Goal: Information Seeking & Learning: Learn about a topic

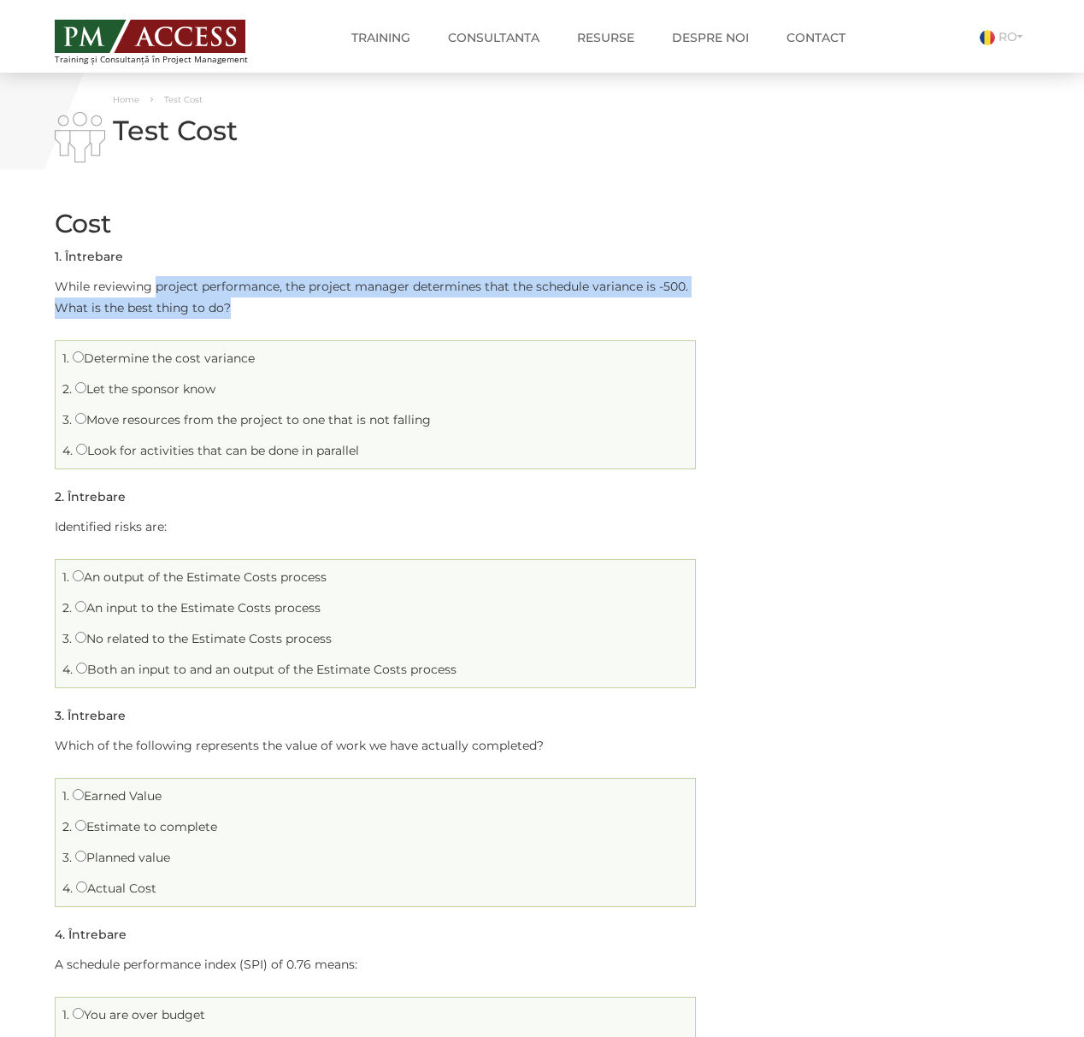
click at [313, 305] on p "While reviewing project performance, the project manager determines that the sc…" at bounding box center [375, 297] width 641 height 43
drag, startPoint x: 152, startPoint y: 279, endPoint x: 248, endPoint y: 309, distance: 100.3
click at [248, 309] on p "While reviewing project performance, the project manager determines that the sc…" at bounding box center [375, 297] width 641 height 43
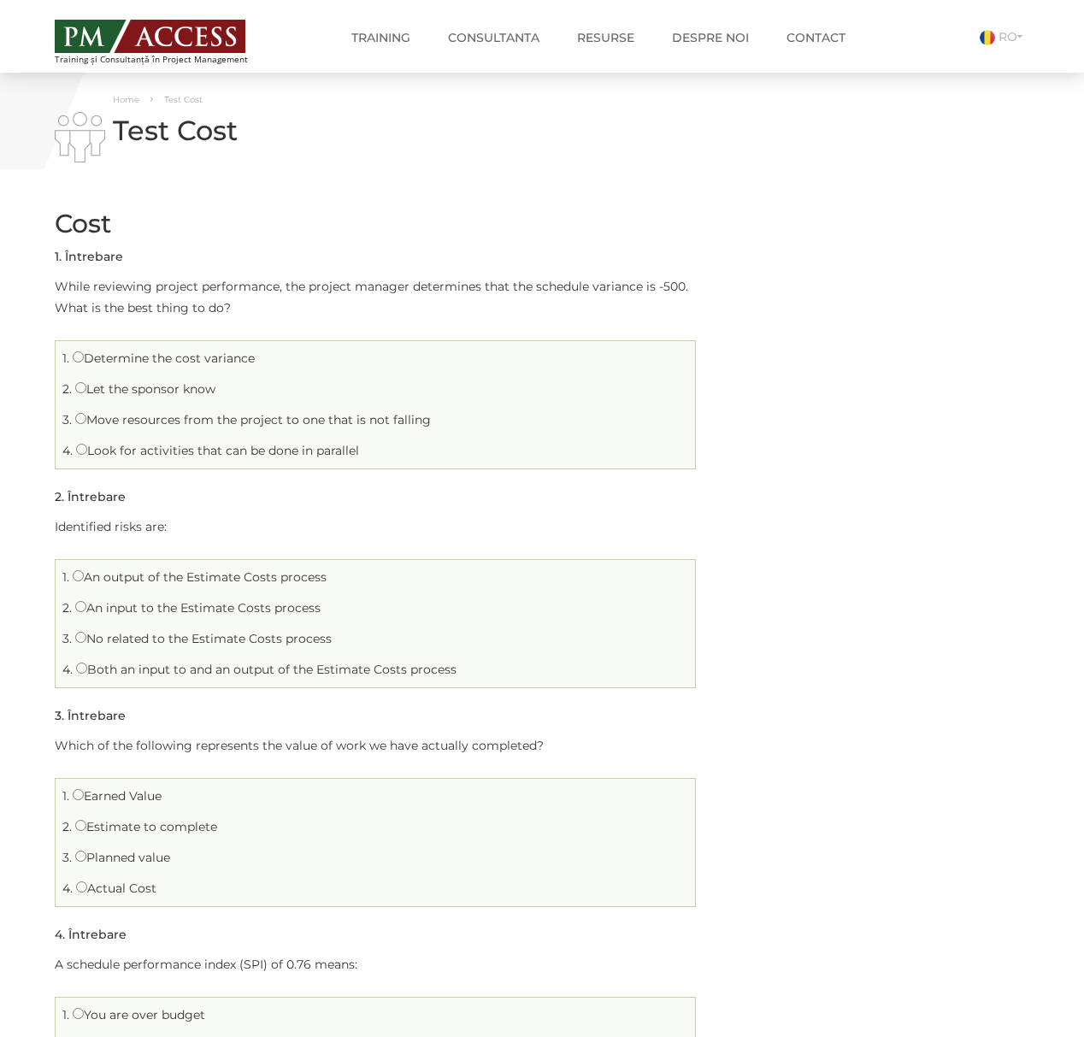
click at [149, 451] on label "Look for activities that can be done in parallel" at bounding box center [217, 450] width 283 height 15
click at [87, 451] on input "Look for activities that can be done in parallel" at bounding box center [81, 449] width 11 height 11
radio input "true"
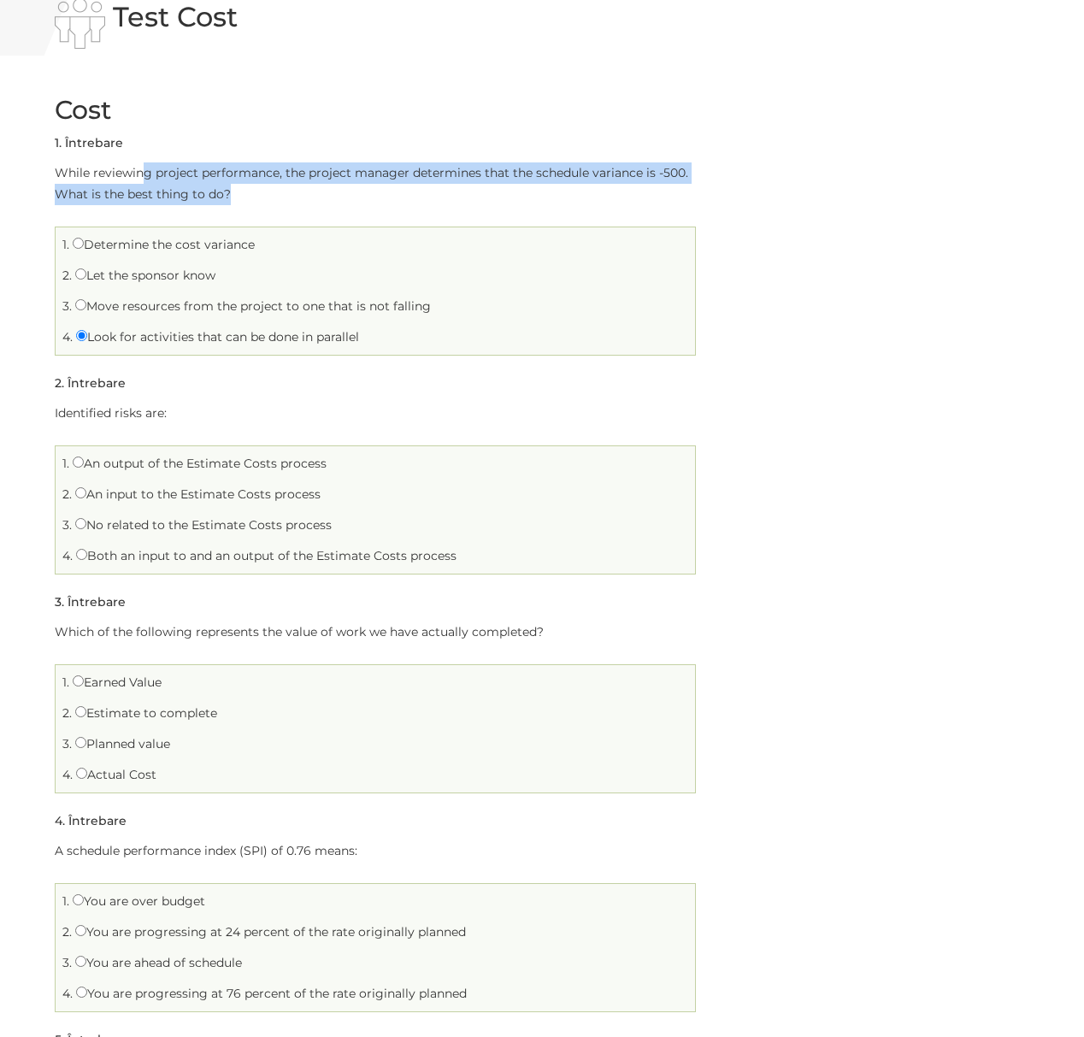
drag, startPoint x: 144, startPoint y: 164, endPoint x: 268, endPoint y: 189, distance: 126.4
click at [268, 189] on p "While reviewing project performance, the project manager determines that the sc…" at bounding box center [375, 183] width 641 height 43
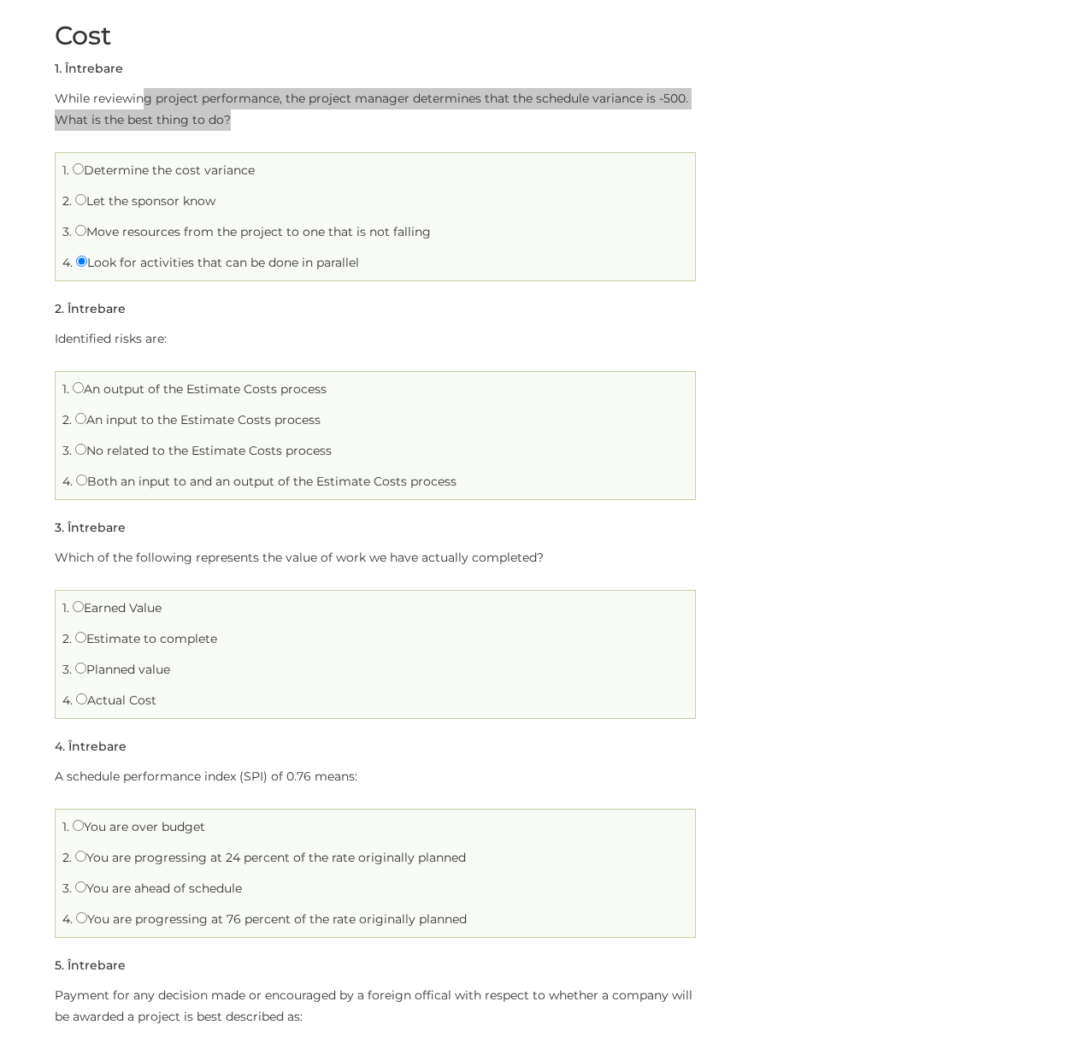
scroll to position [227, 0]
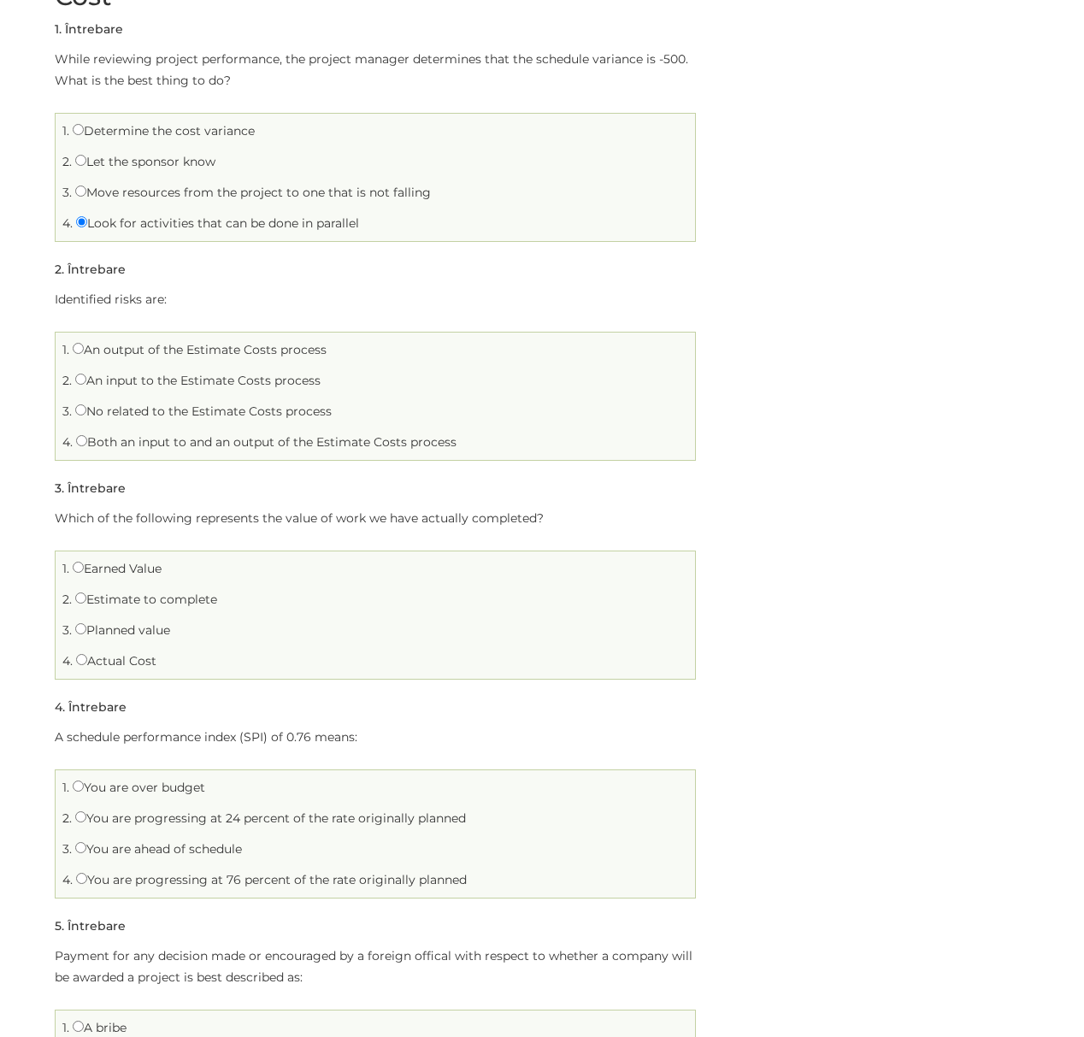
click at [142, 410] on label "No related to the Estimate Costs process" at bounding box center [203, 410] width 256 height 15
click at [86, 410] on input "No related to the Estimate Costs process" at bounding box center [80, 409] width 11 height 11
radio input "true"
click at [178, 439] on label "Both an input to and an output of the Estimate Costs process" at bounding box center [266, 441] width 380 height 15
click at [87, 439] on input "Both an input to and an output of the Estimate Costs process" at bounding box center [81, 440] width 11 height 11
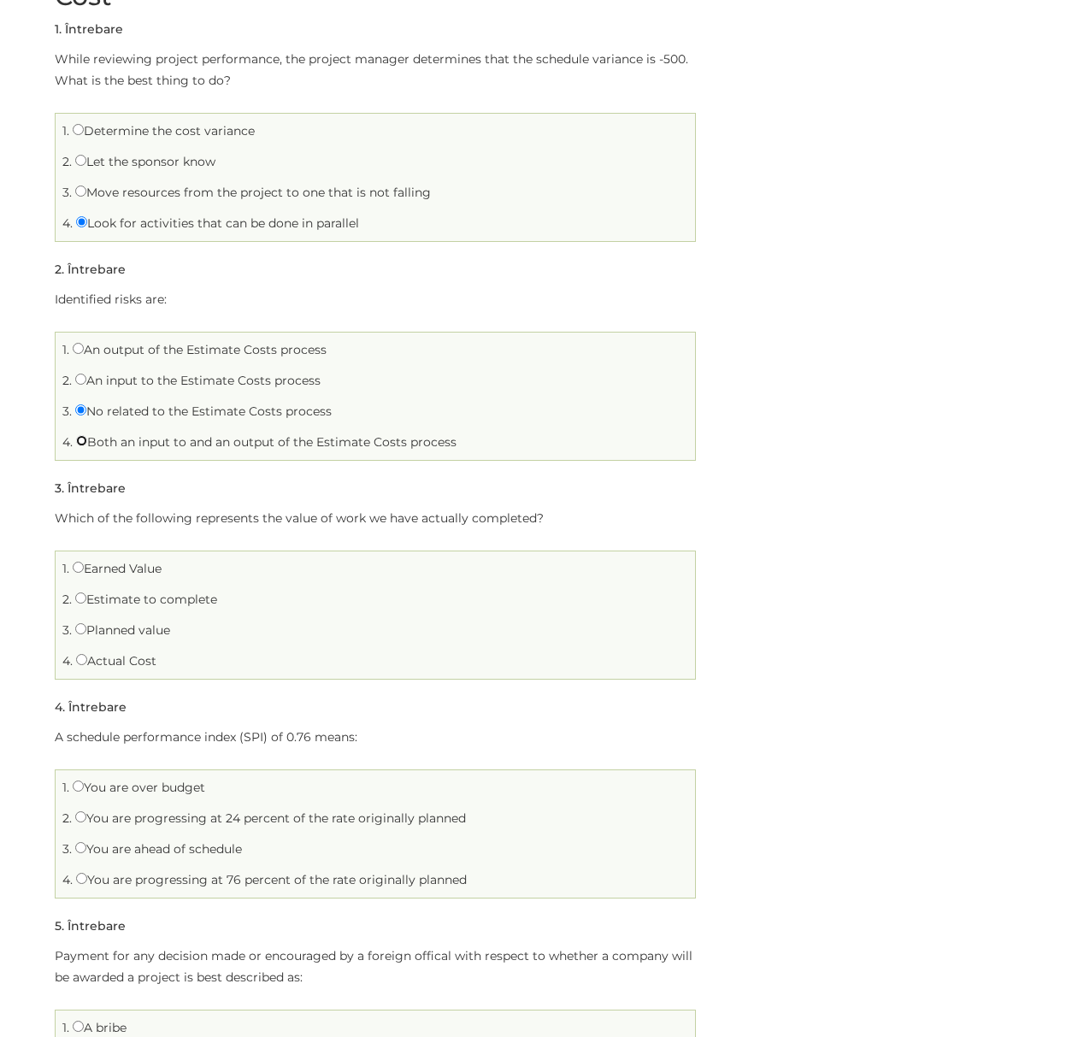
radio input "true"
click at [121, 568] on label "Earned Value" at bounding box center [117, 568] width 89 height 15
click at [84, 568] on input "Earned Value" at bounding box center [78, 567] width 11 height 11
radio input "true"
click at [130, 664] on label "Actual Cost" at bounding box center [116, 660] width 80 height 15
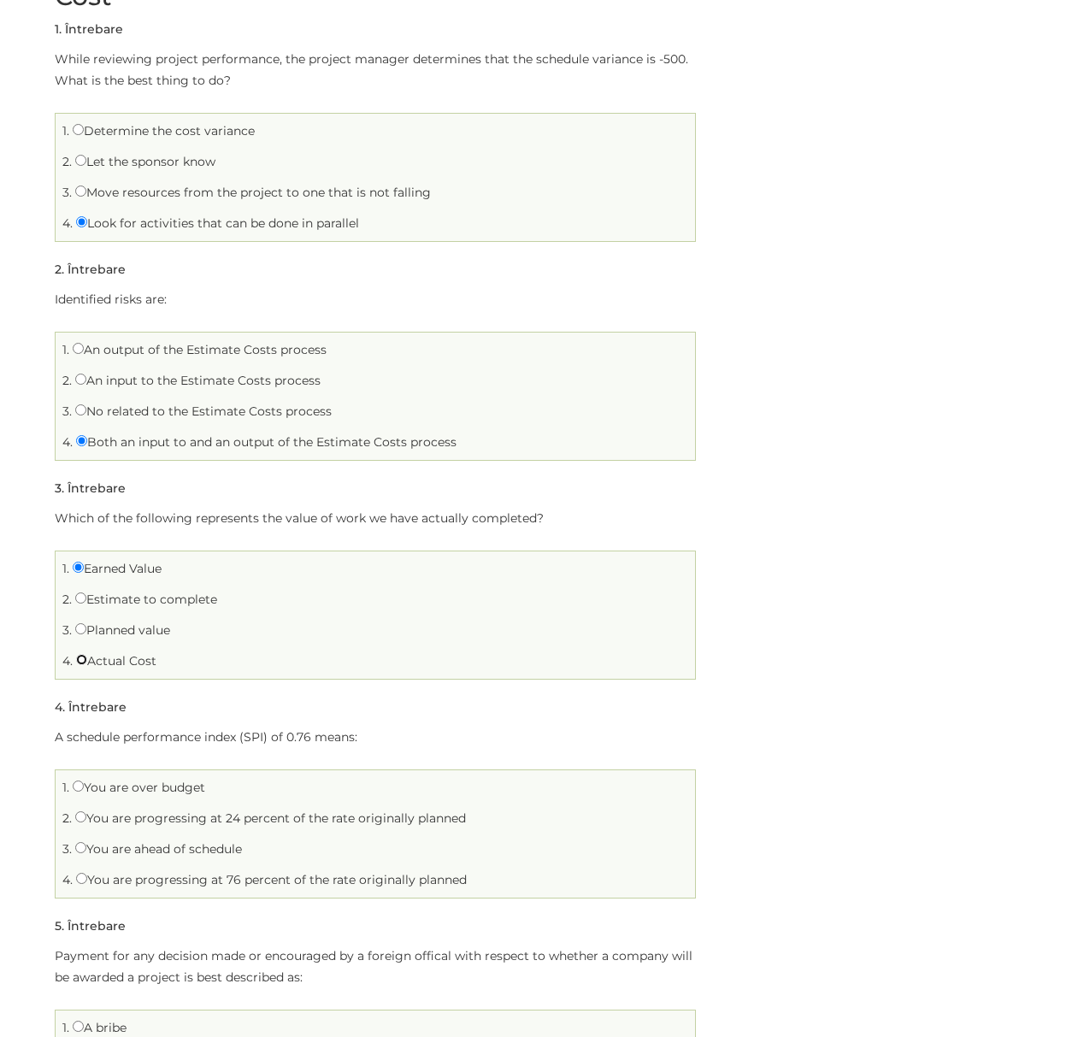
click at [87, 664] on input "Actual Cost" at bounding box center [81, 659] width 11 height 11
radio input "true"
click at [125, 566] on label "Earned Value" at bounding box center [117, 568] width 89 height 15
click at [84, 566] on input "Earned Value" at bounding box center [78, 567] width 11 height 11
radio input "true"
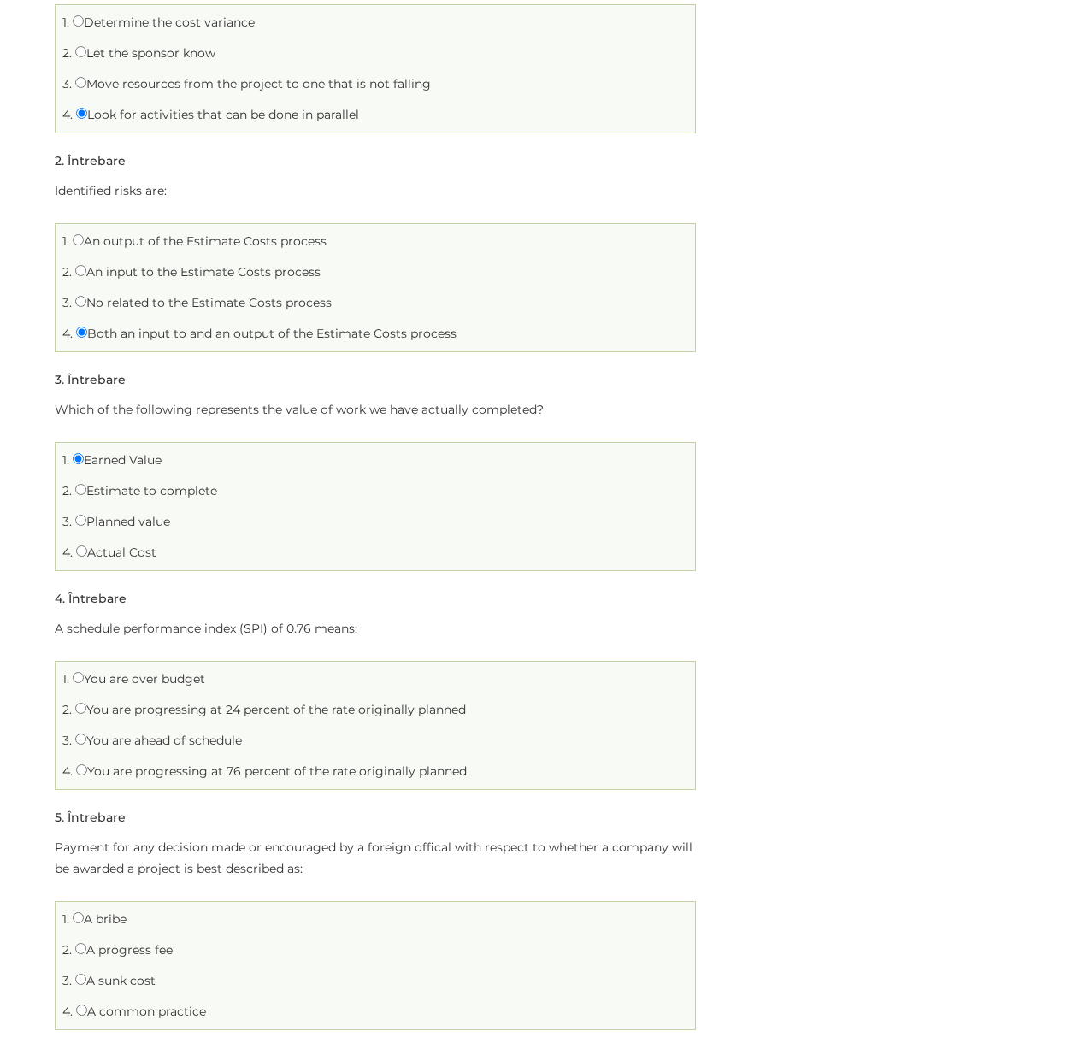
scroll to position [456, 0]
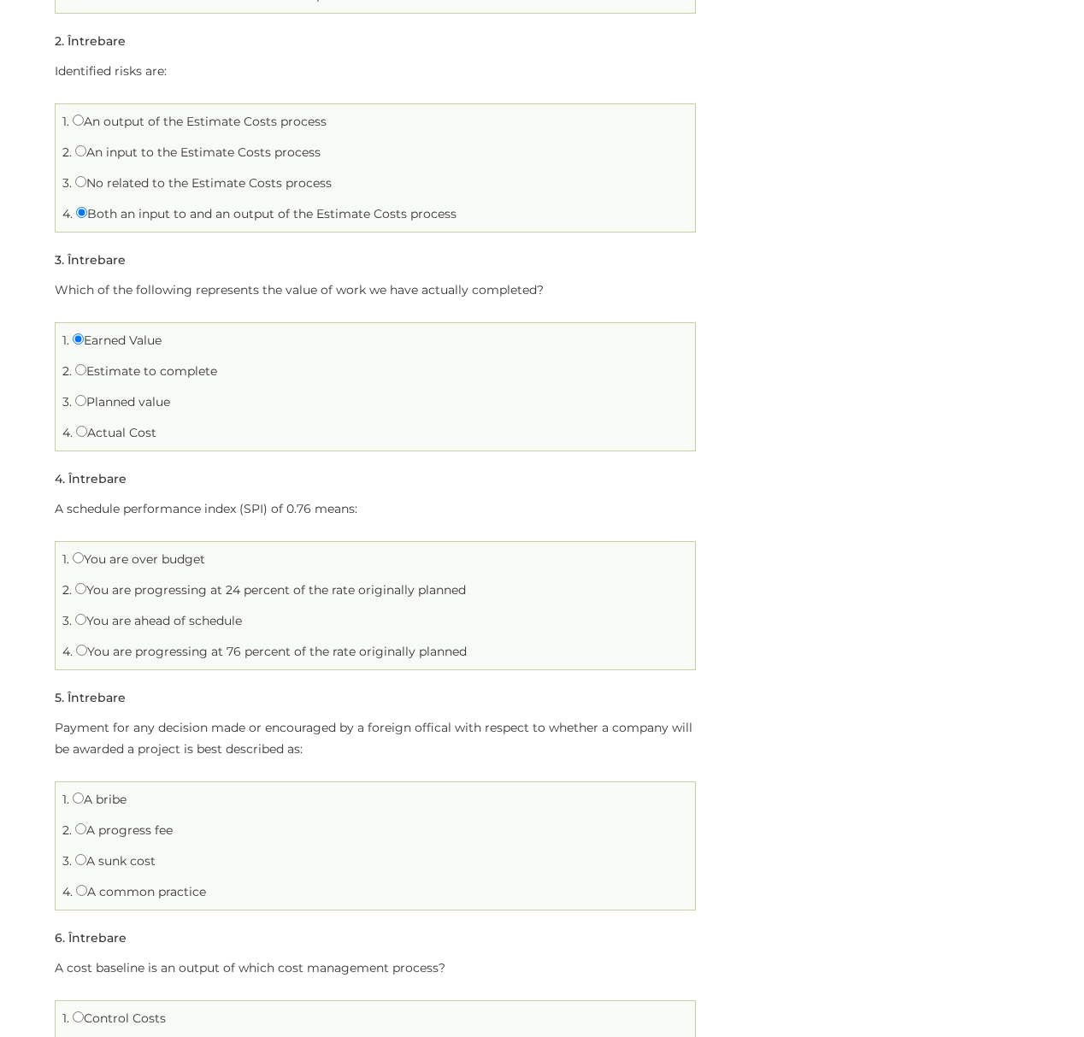
click at [229, 622] on label "You are ahead of schedule" at bounding box center [158, 620] width 167 height 15
click at [86, 622] on input "You are ahead of schedule" at bounding box center [80, 619] width 11 height 11
radio input "true"
click at [181, 656] on label "You are progressing at 76 percent of the rate originally planned" at bounding box center [271, 651] width 391 height 15
click at [87, 656] on input "You are progressing at 76 percent of the rate originally planned" at bounding box center [81, 649] width 11 height 11
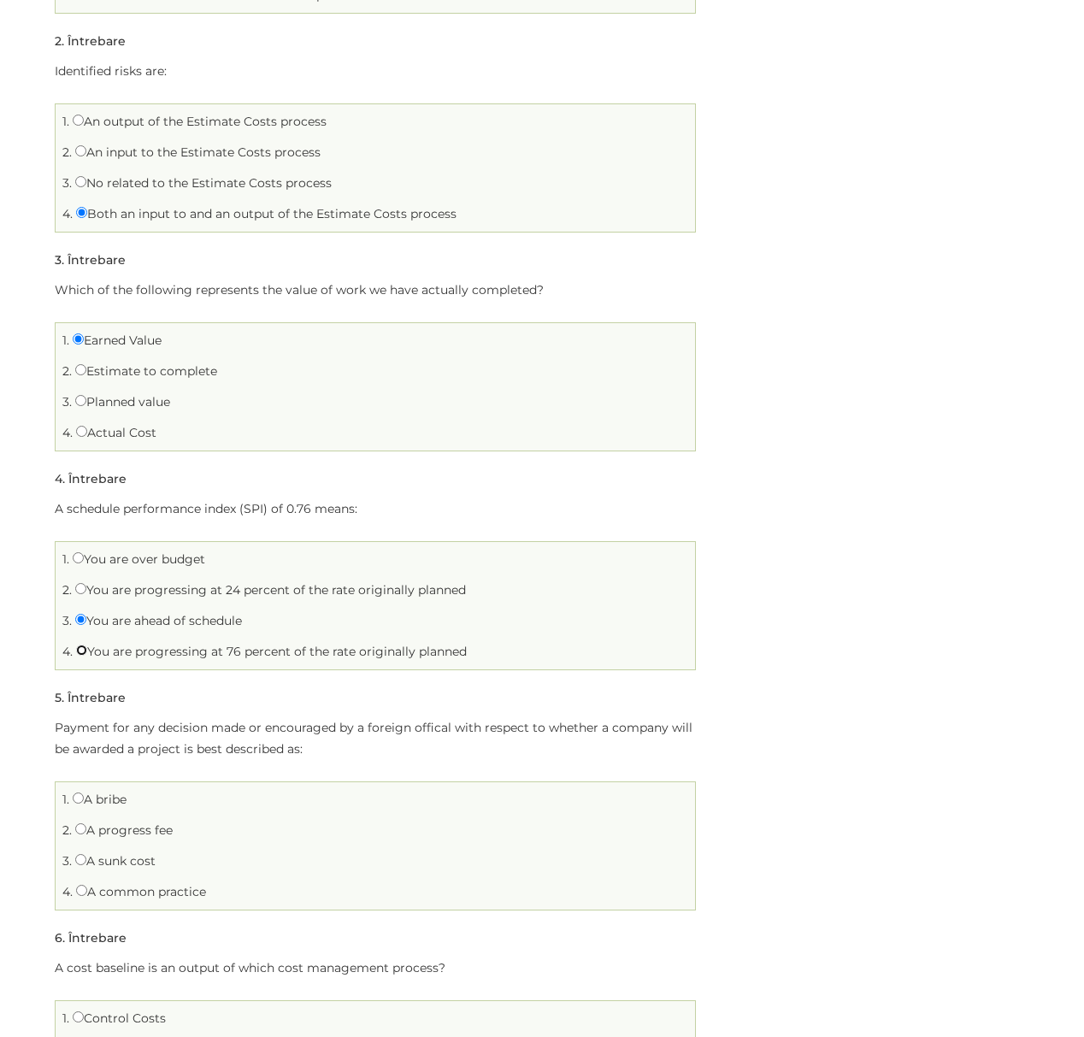
radio input "true"
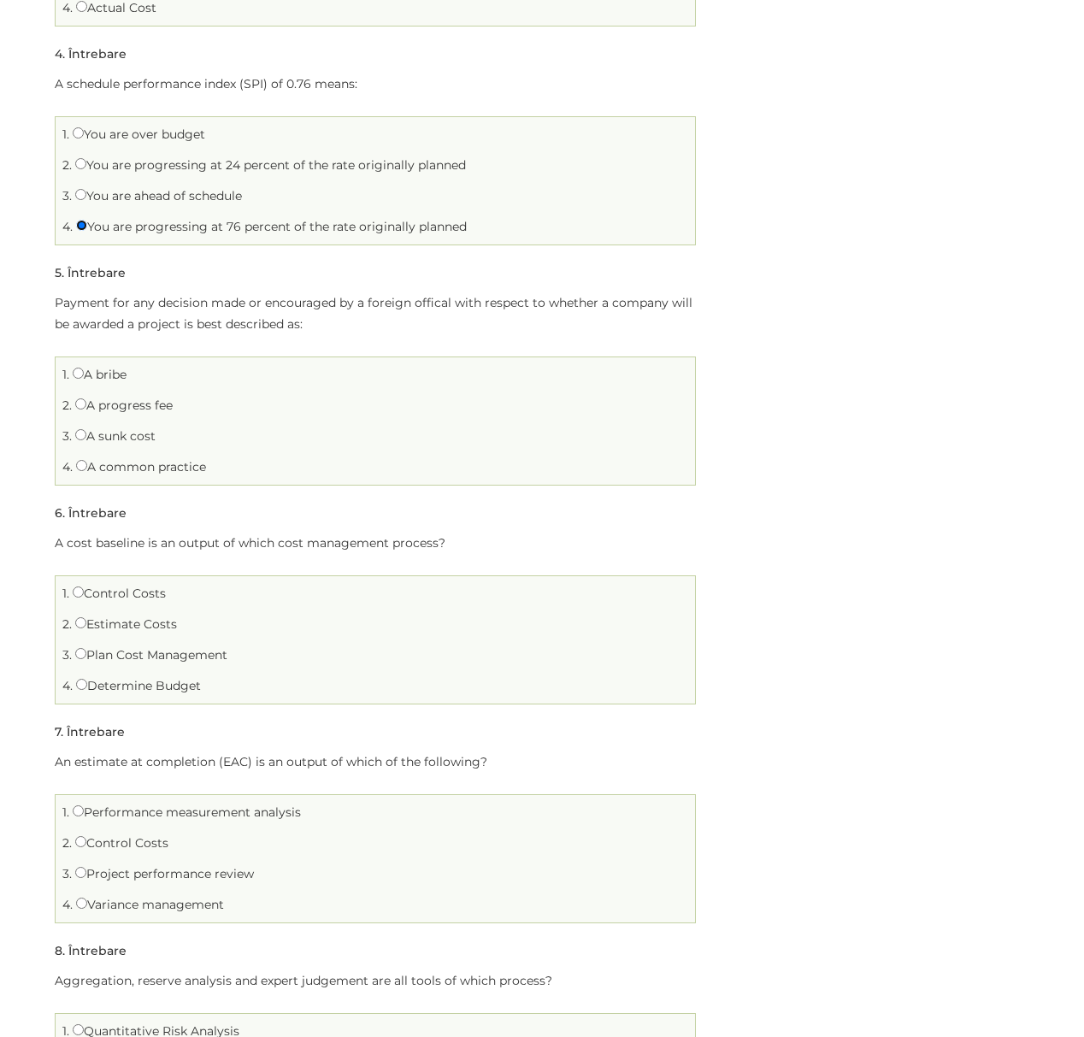
scroll to position [911, 0]
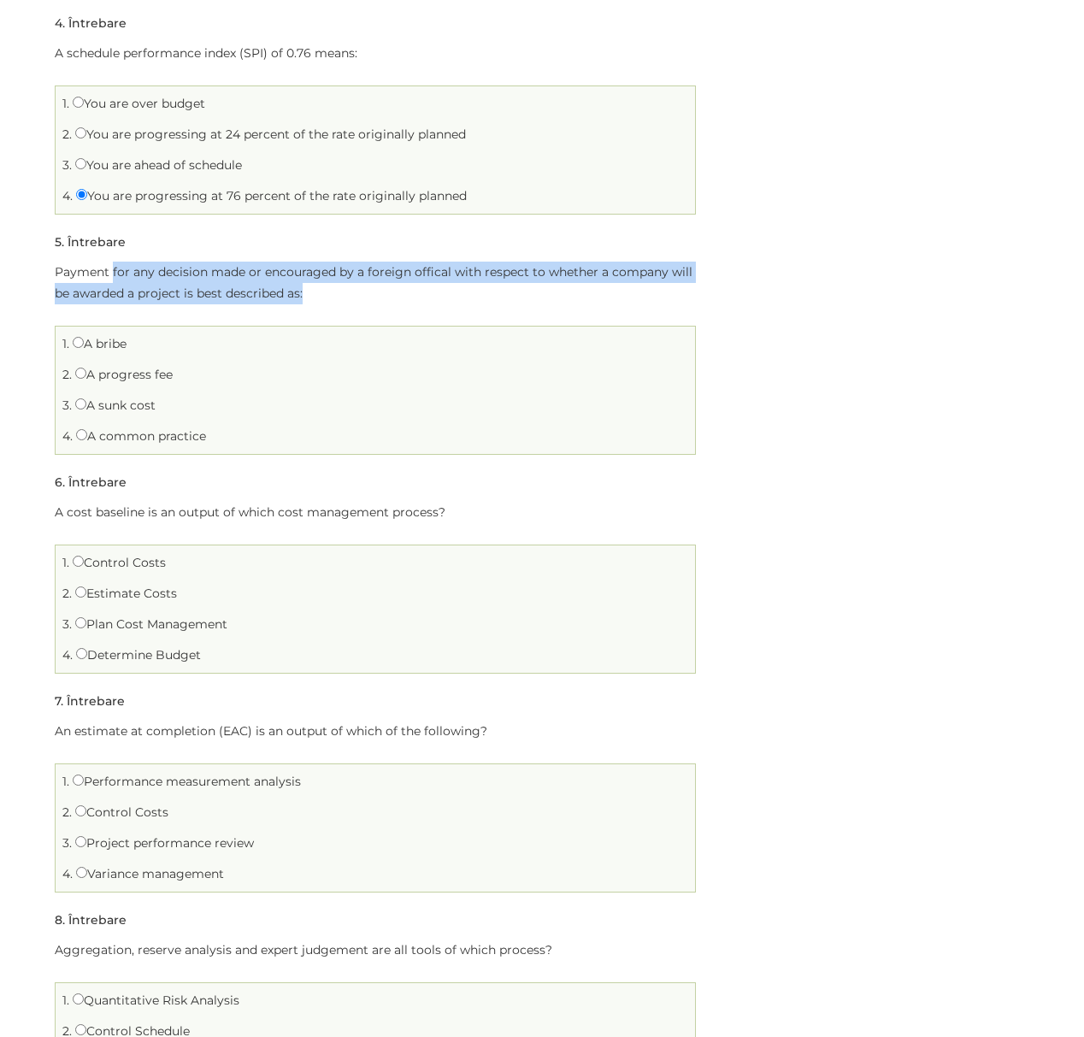
drag, startPoint x: 113, startPoint y: 268, endPoint x: 336, endPoint y: 297, distance: 225.0
click at [336, 297] on p "Payment for any decision made or encouraged by a foreign offical with respect t…" at bounding box center [375, 283] width 641 height 43
drag, startPoint x: 250, startPoint y: 271, endPoint x: 344, endPoint y: 296, distance: 97.2
click at [344, 296] on p "Payment for any decision made or encouraged by a foreign offical with respect t…" at bounding box center [375, 283] width 641 height 43
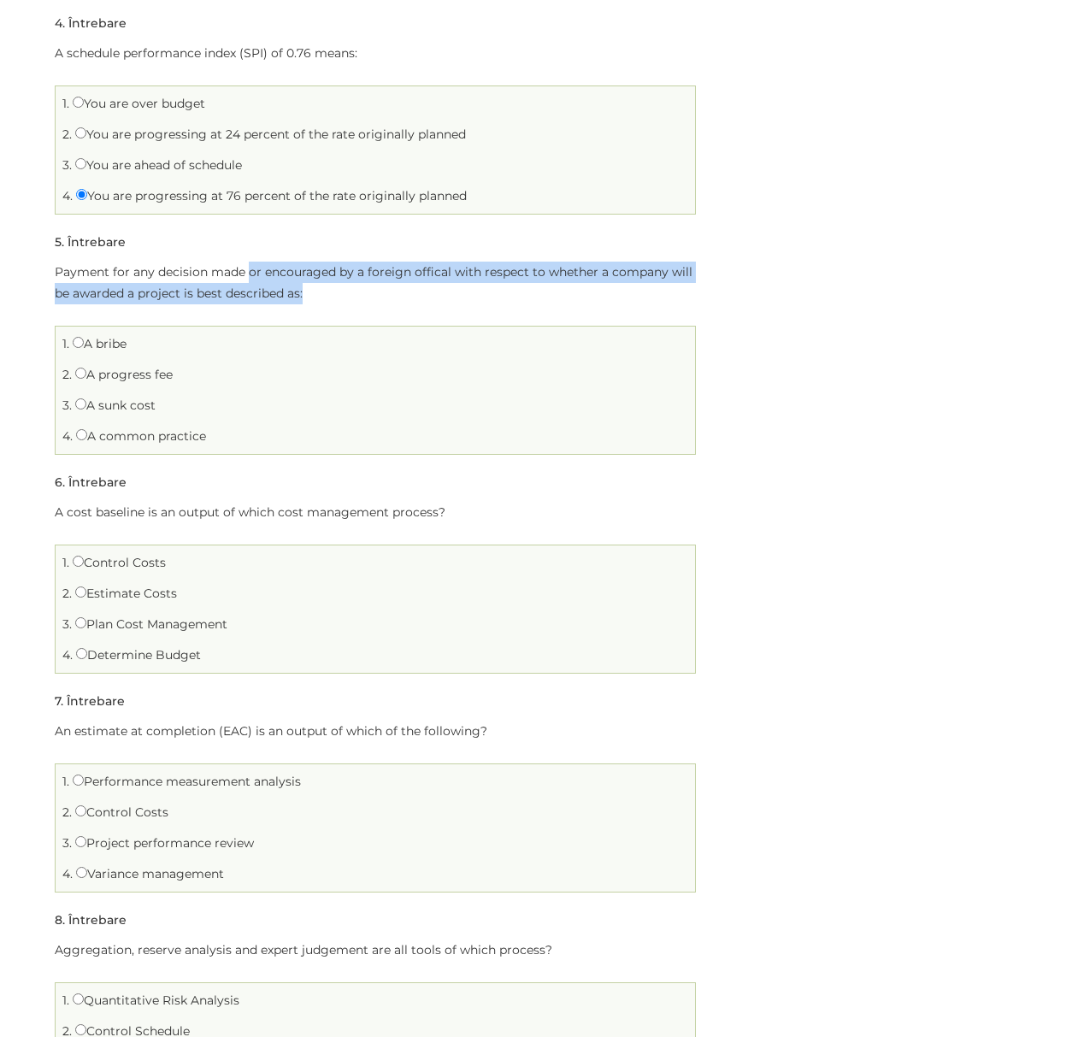
click at [344, 296] on p "Payment for any decision made or encouraged by a foreign offical with respect t…" at bounding box center [375, 283] width 641 height 43
drag, startPoint x: 299, startPoint y: 265, endPoint x: 332, endPoint y: 291, distance: 42.6
click at [332, 291] on p "Payment for any decision made or encouraged by a foreign offical with respect t…" at bounding box center [375, 283] width 641 height 43
drag, startPoint x: 56, startPoint y: 270, endPoint x: 338, endPoint y: 292, distance: 283.8
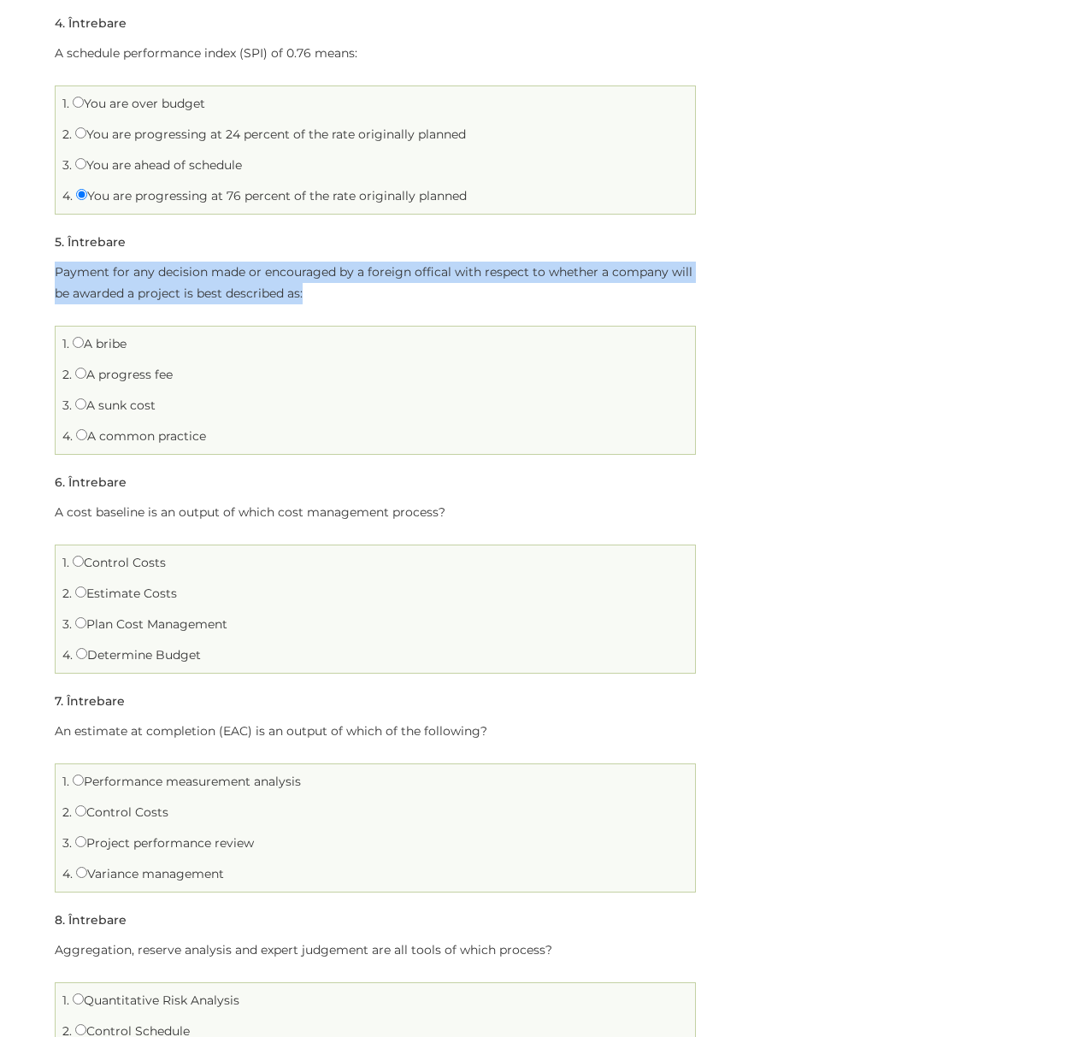
click at [338, 292] on p "Payment for any decision made or encouraged by a foreign offical with respect t…" at bounding box center [375, 283] width 641 height 43
click at [207, 271] on p "Payment for any decision made or encouraged by a foreign offical with respect t…" at bounding box center [375, 283] width 641 height 43
drag, startPoint x: 150, startPoint y: 268, endPoint x: 694, endPoint y: 285, distance: 543.8
click at [694, 285] on p "Payment for any decision made or encouraged by a foreign offical with respect t…" at bounding box center [375, 283] width 641 height 43
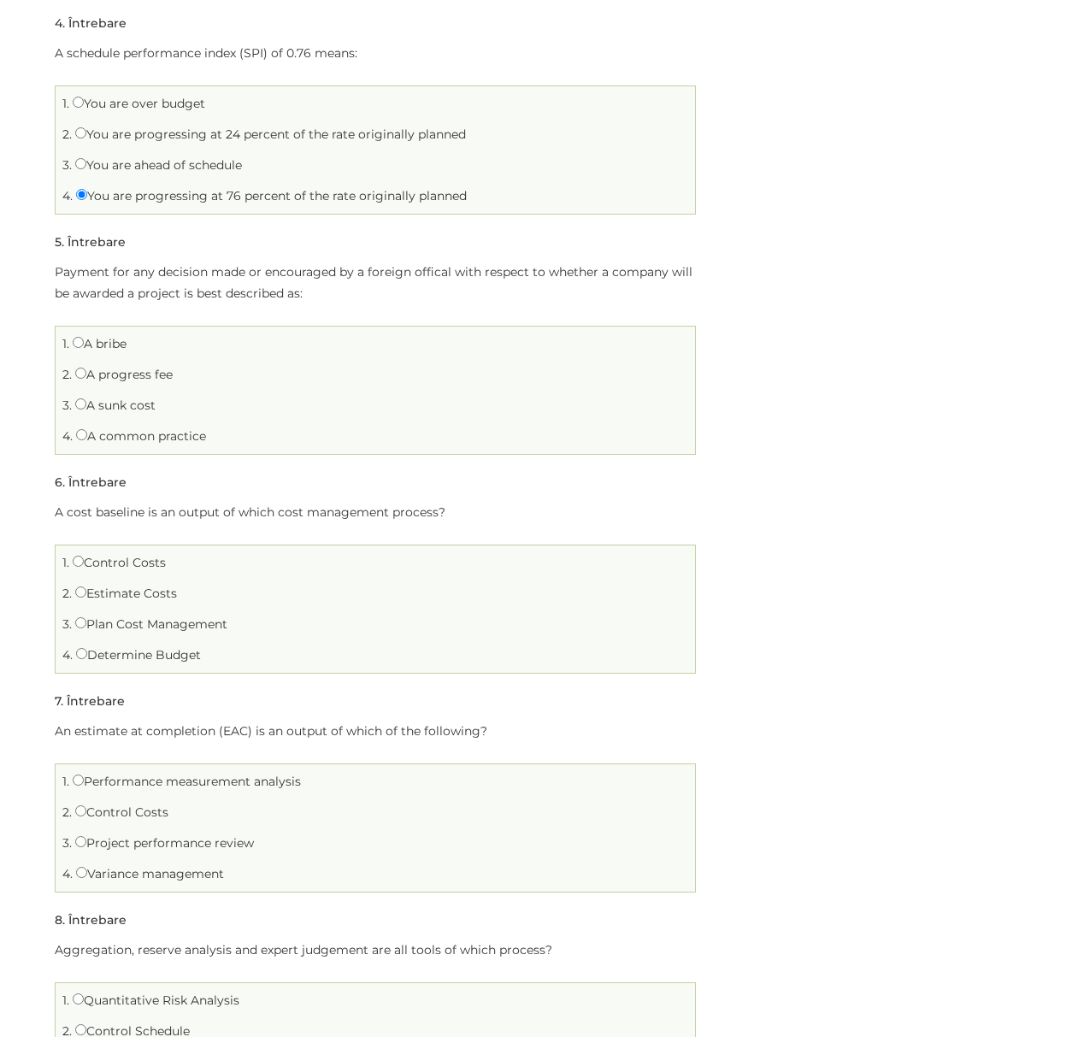
click at [110, 343] on label "A bribe" at bounding box center [100, 343] width 54 height 15
click at [84, 343] on input "A bribe" at bounding box center [78, 342] width 11 height 11
radio input "true"
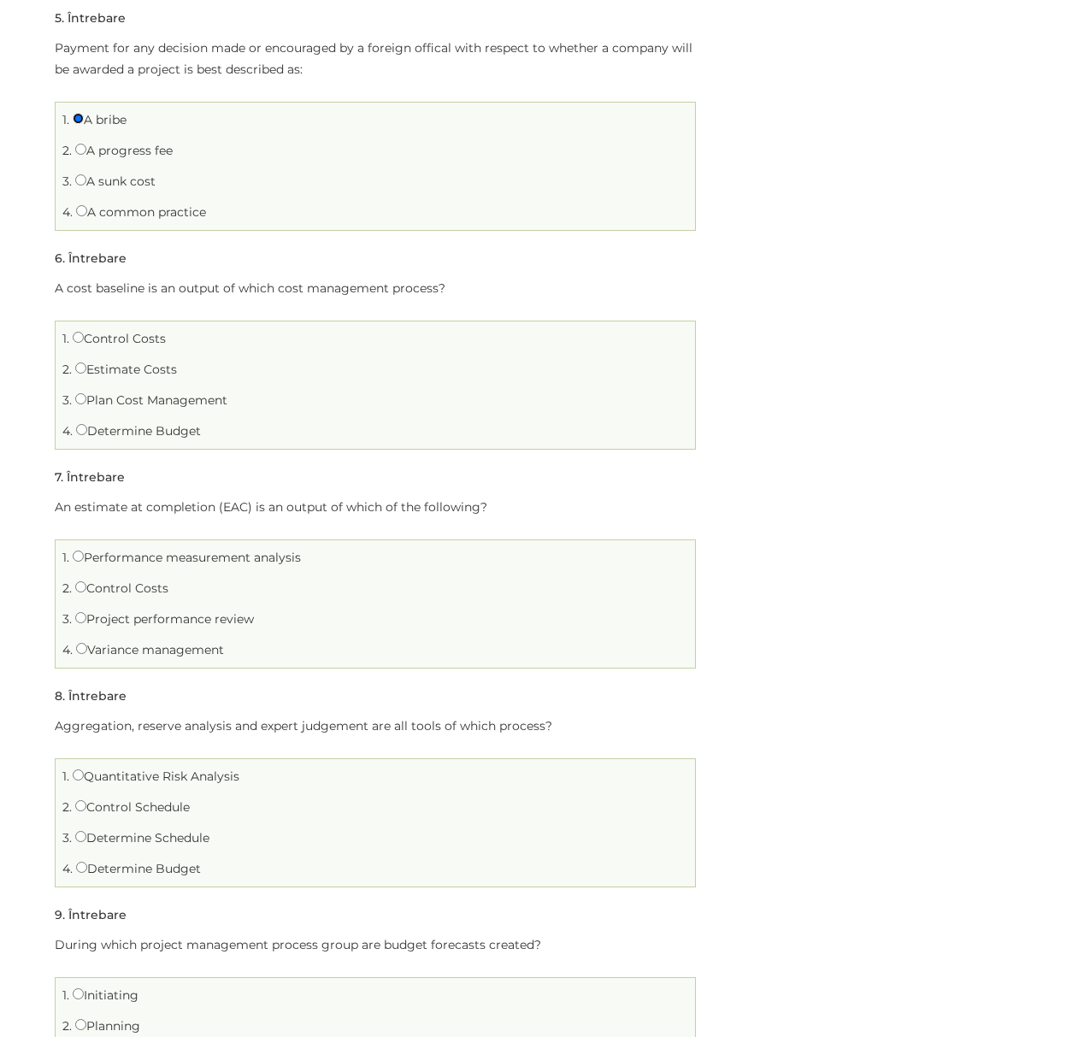
scroll to position [1139, 0]
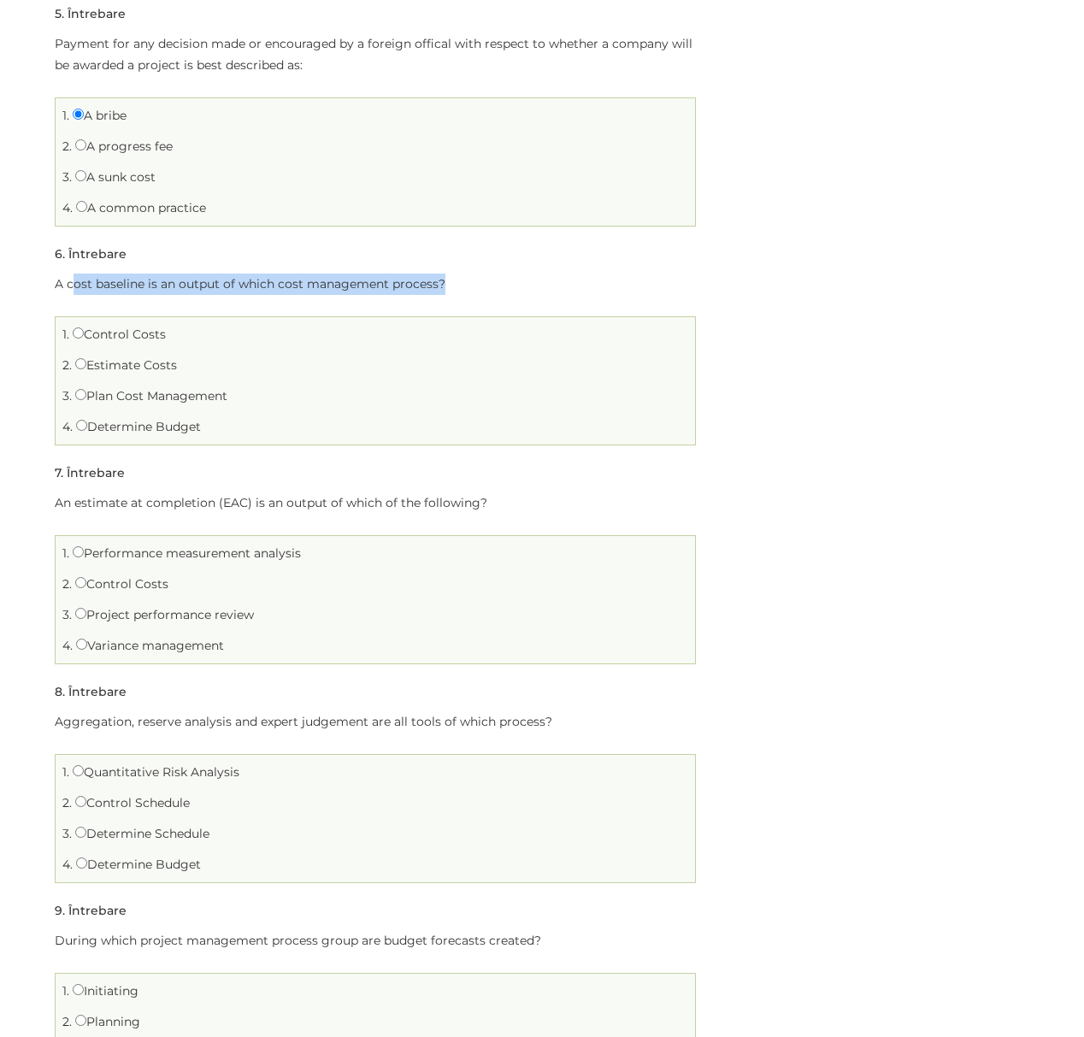
drag, startPoint x: 79, startPoint y: 288, endPoint x: 466, endPoint y: 285, distance: 387.2
click at [466, 285] on p "A cost baseline is an output of which cost management process?" at bounding box center [375, 283] width 641 height 21
drag, startPoint x: 273, startPoint y: 285, endPoint x: 463, endPoint y: 284, distance: 189.7
click at [463, 284] on p "A cost baseline is an output of which cost management process?" at bounding box center [375, 283] width 641 height 21
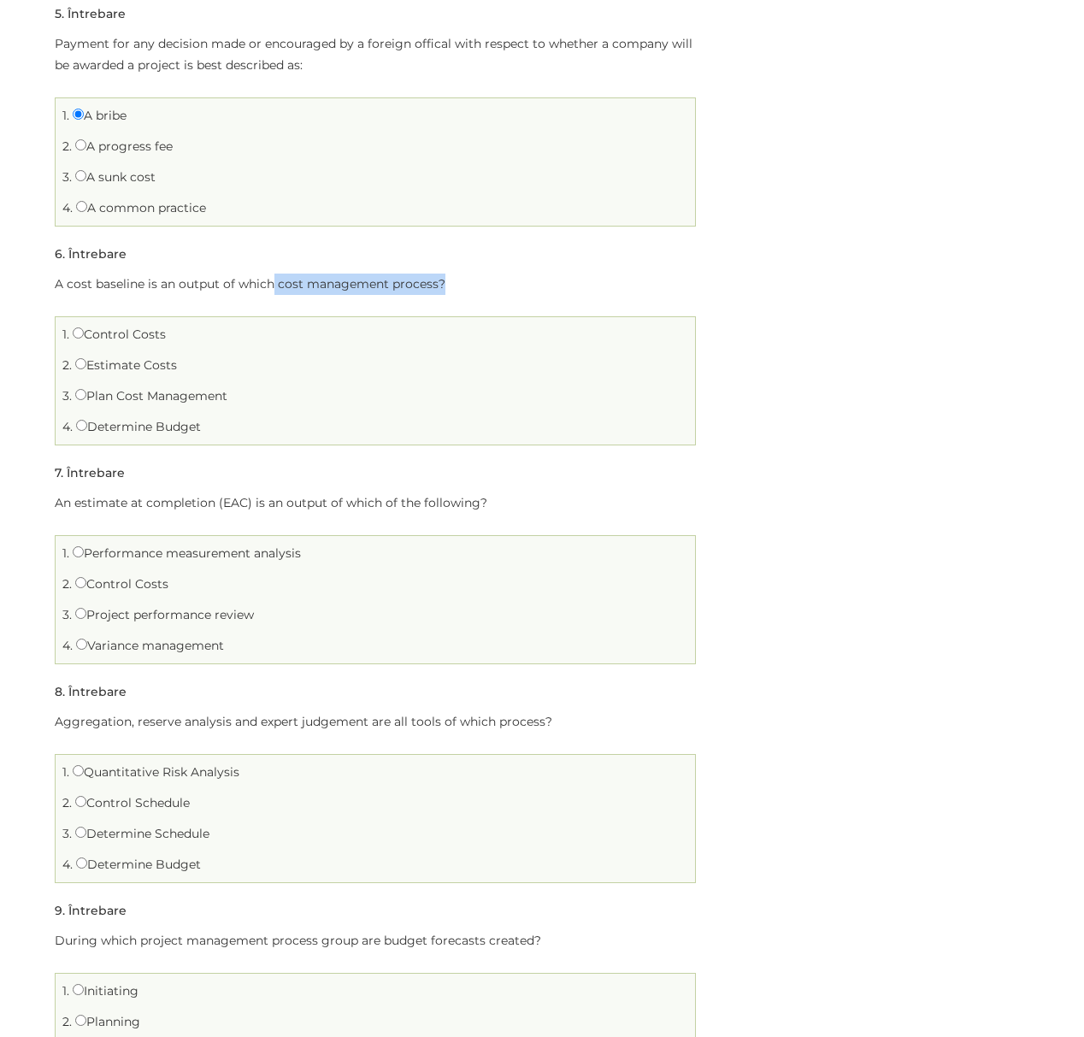
click at [463, 284] on p "A cost baseline is an output of which cost management process?" at bounding box center [375, 283] width 641 height 21
click at [101, 373] on label "Estimate Costs" at bounding box center [126, 364] width 102 height 15
click at [86, 369] on input "Estimate Costs" at bounding box center [80, 363] width 11 height 11
radio input "true"
click at [165, 436] on li "4. Determine Budget" at bounding box center [375, 427] width 631 height 26
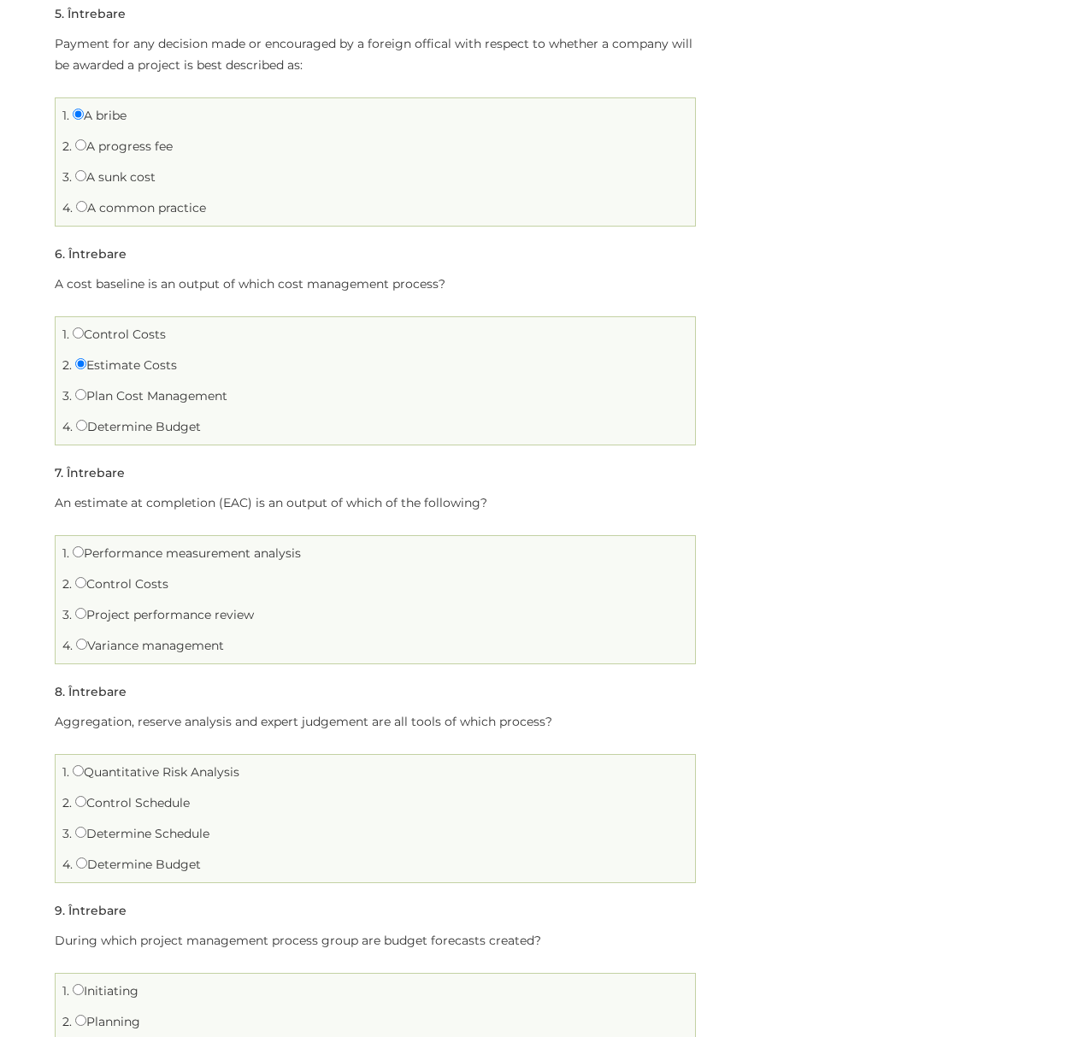
click at [162, 432] on label "Determine Budget" at bounding box center [138, 426] width 125 height 15
click at [87, 431] on input "Determine Budget" at bounding box center [81, 425] width 11 height 11
radio input "true"
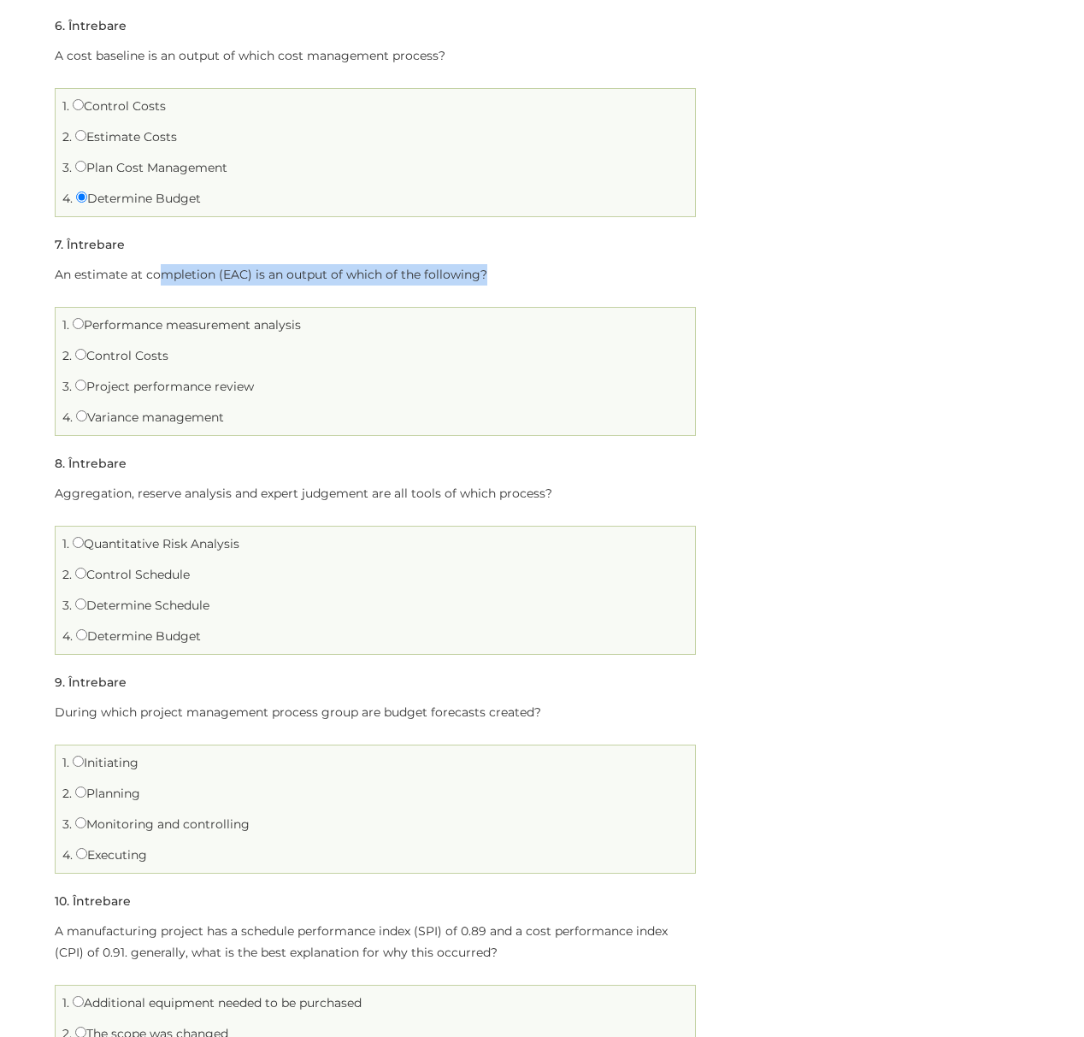
drag, startPoint x: 162, startPoint y: 272, endPoint x: 507, endPoint y: 287, distance: 345.6
click at [507, 285] on p "An estimate at completion (EAC) is an output of which of the following?" at bounding box center [375, 274] width 641 height 21
drag, startPoint x: 109, startPoint y: 277, endPoint x: 497, endPoint y: 279, distance: 387.2
click at [497, 279] on p "An estimate at completion (EAC) is an output of which of the following?" at bounding box center [375, 274] width 641 height 21
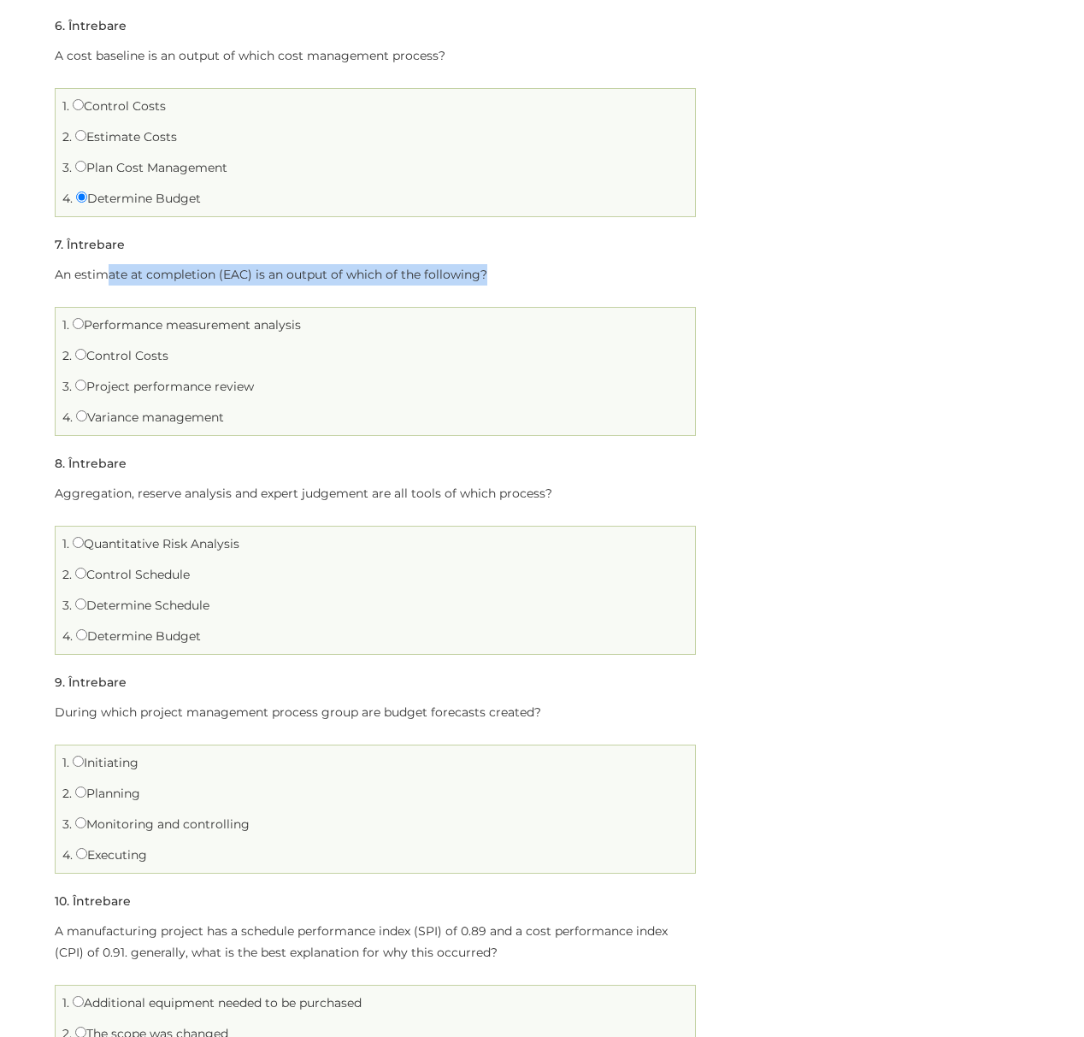
click at [497, 279] on p "An estimate at completion (EAC) is an output of which of the following?" at bounding box center [375, 274] width 641 height 21
click at [141, 353] on label "Control Costs" at bounding box center [121, 355] width 93 height 15
click at [86, 353] on input "Control Costs" at bounding box center [80, 354] width 11 height 11
radio input "true"
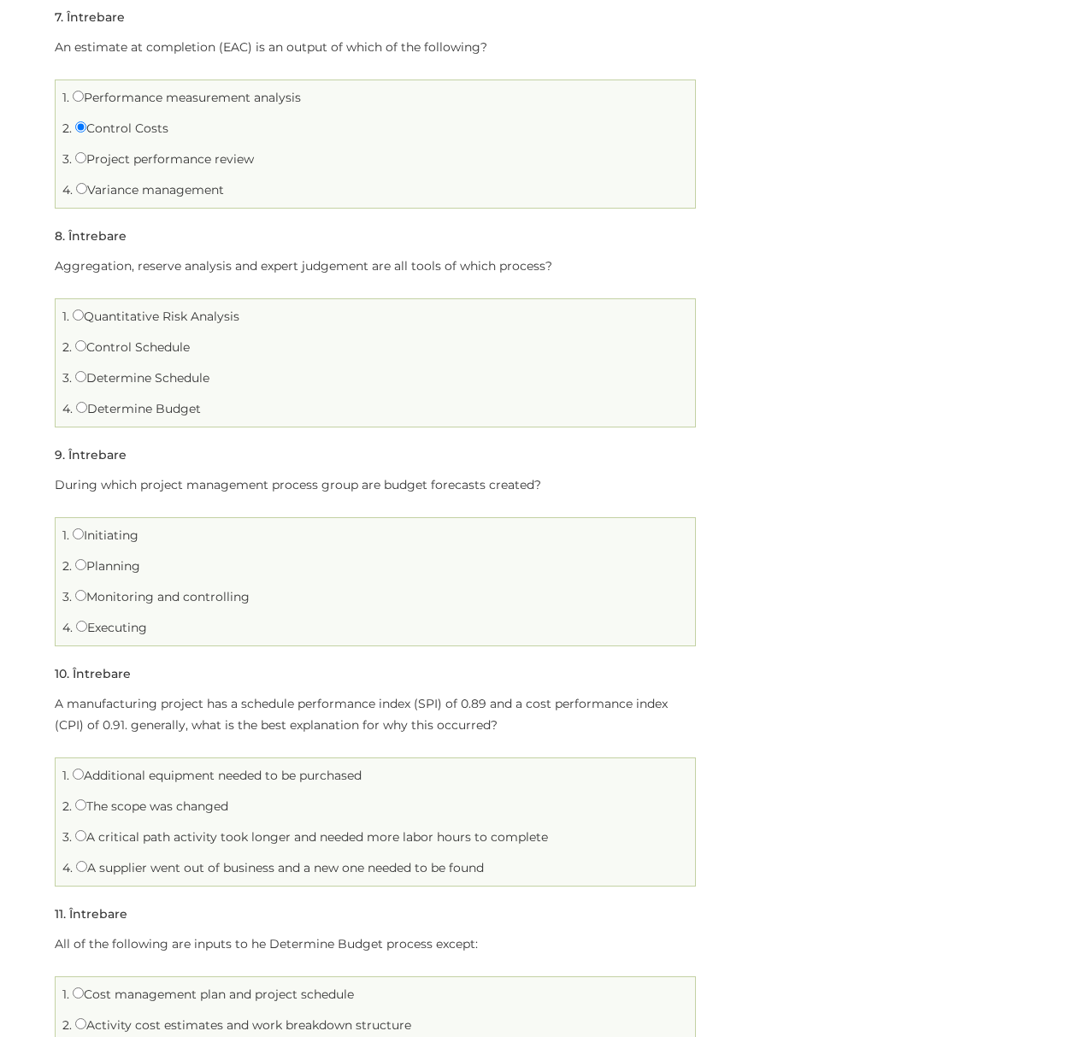
click at [99, 407] on label "Determine Budget" at bounding box center [138, 408] width 125 height 15
click at [87, 407] on input "Determine Budget" at bounding box center [81, 407] width 11 height 11
radio input "true"
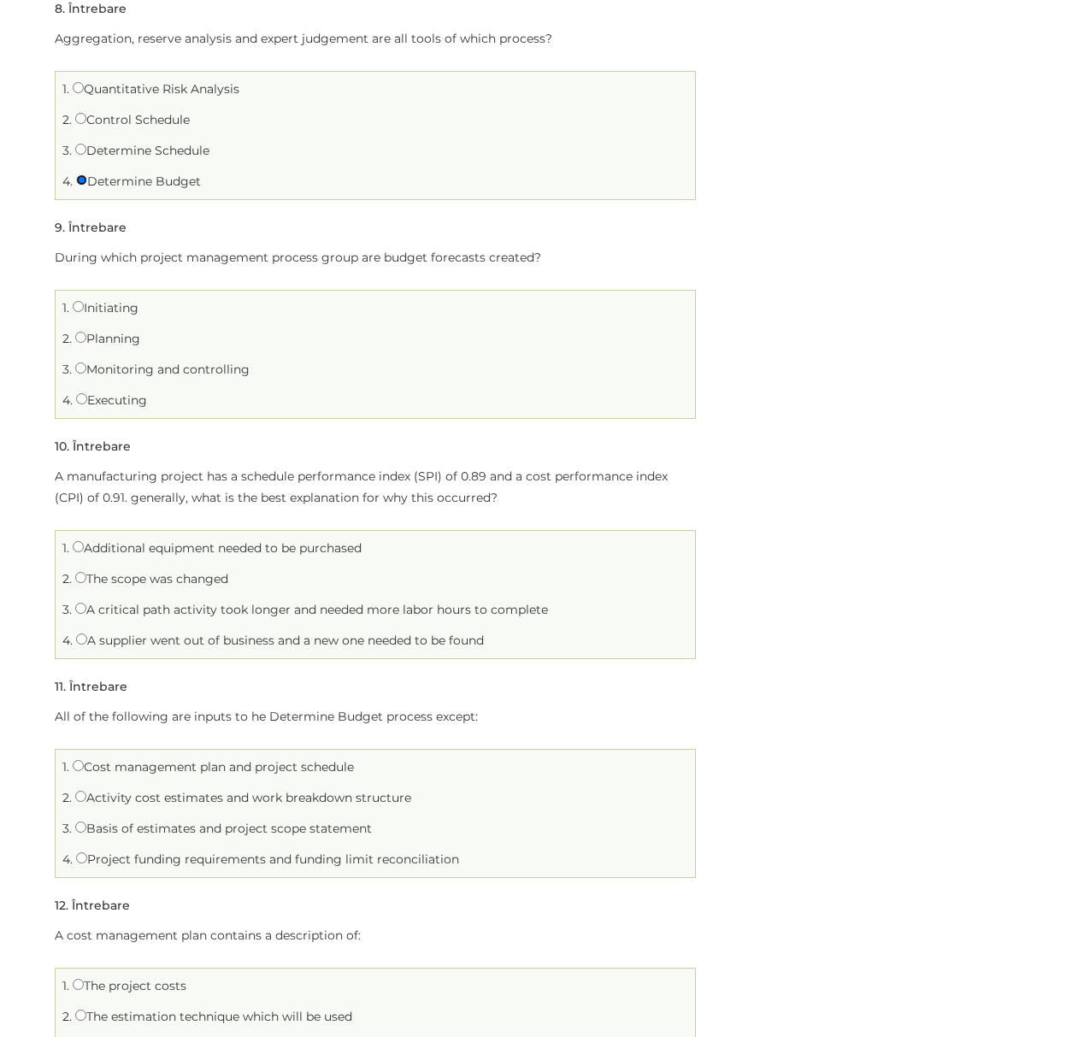
scroll to position [1823, 0]
click at [80, 336] on input "Planning" at bounding box center [80, 336] width 11 height 11
radio input "true"
click at [97, 370] on label "Monitoring and controlling" at bounding box center [162, 368] width 174 height 15
click at [86, 370] on input "Monitoring and controlling" at bounding box center [80, 367] width 11 height 11
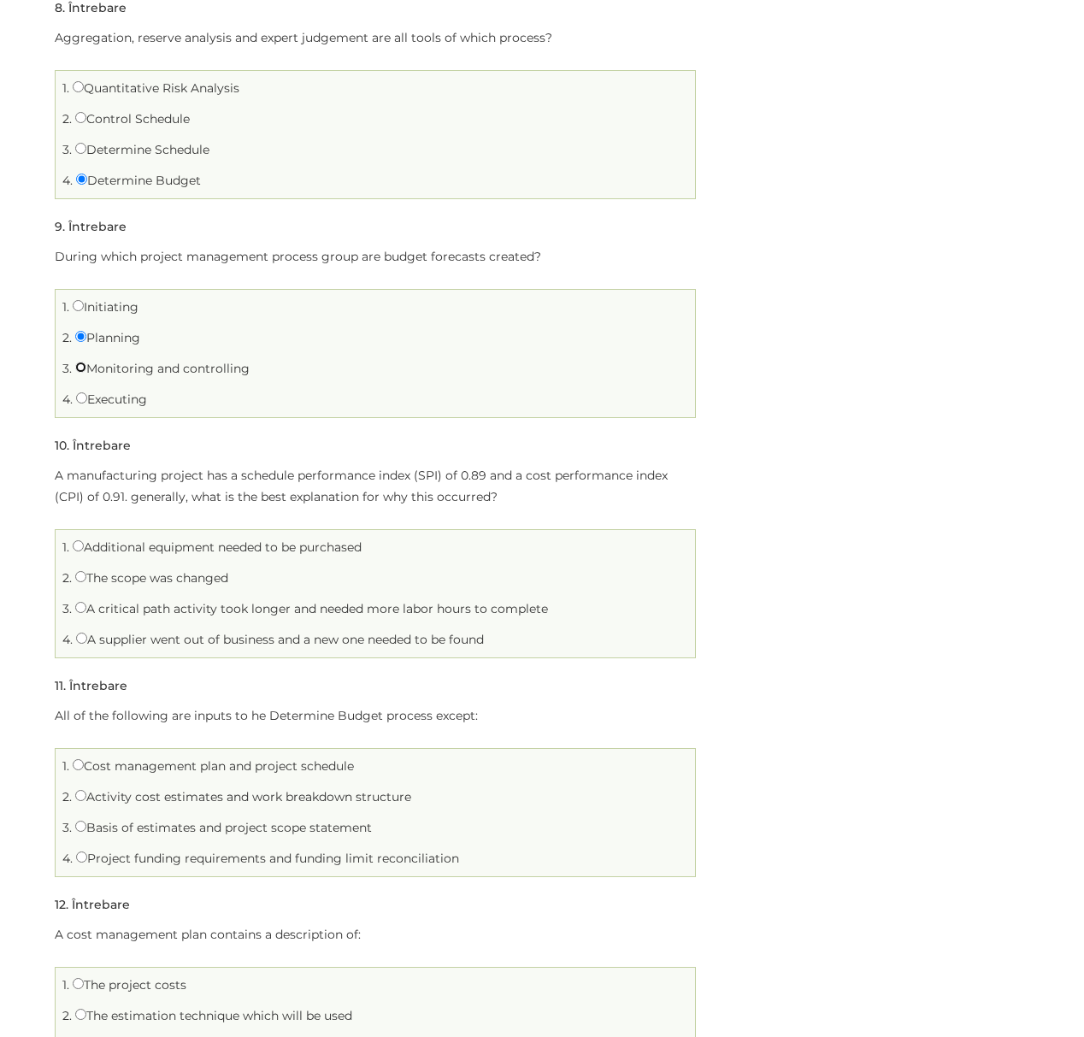
radio input "true"
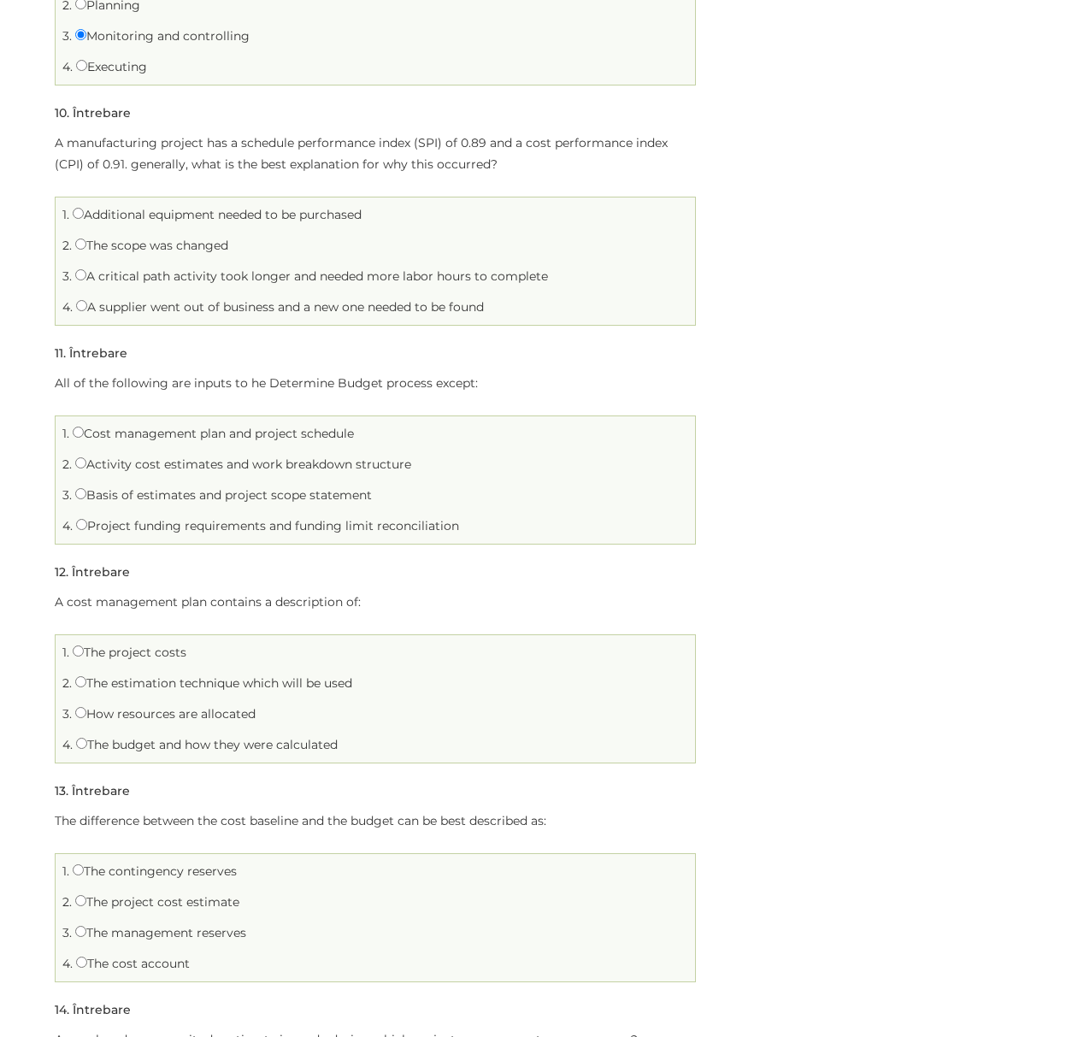
scroll to position [2165, 0]
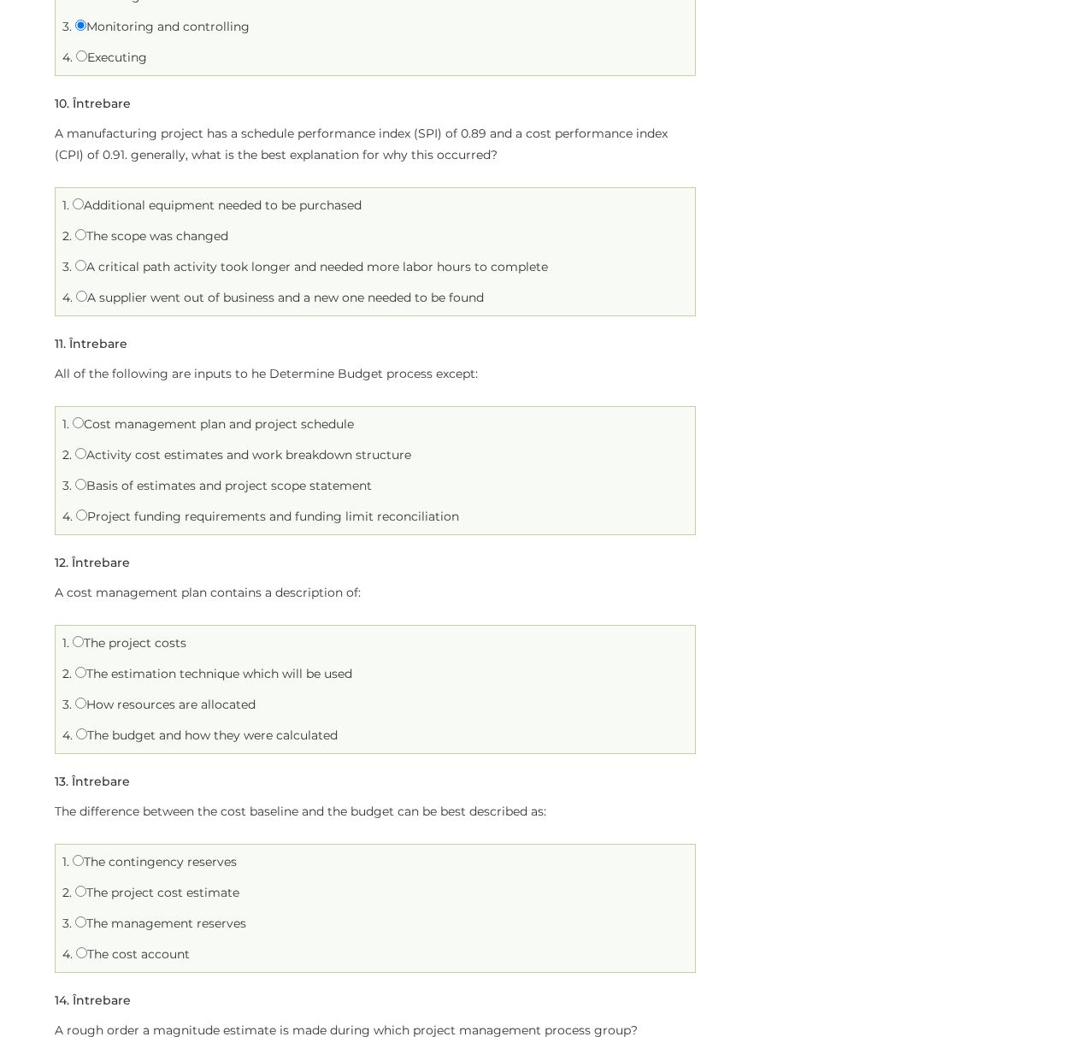
click at [196, 268] on label "A critical path activity took longer and needed more labor hours to complete" at bounding box center [311, 266] width 473 height 15
click at [86, 268] on input "A critical path activity took longer and needed more labor hours to complete" at bounding box center [80, 265] width 11 height 11
radio input "true"
click at [337, 452] on label "Activity cost estimates and work breakdown structure" at bounding box center [243, 454] width 336 height 15
click at [86, 452] on input "Activity cost estimates and work breakdown structure" at bounding box center [80, 453] width 11 height 11
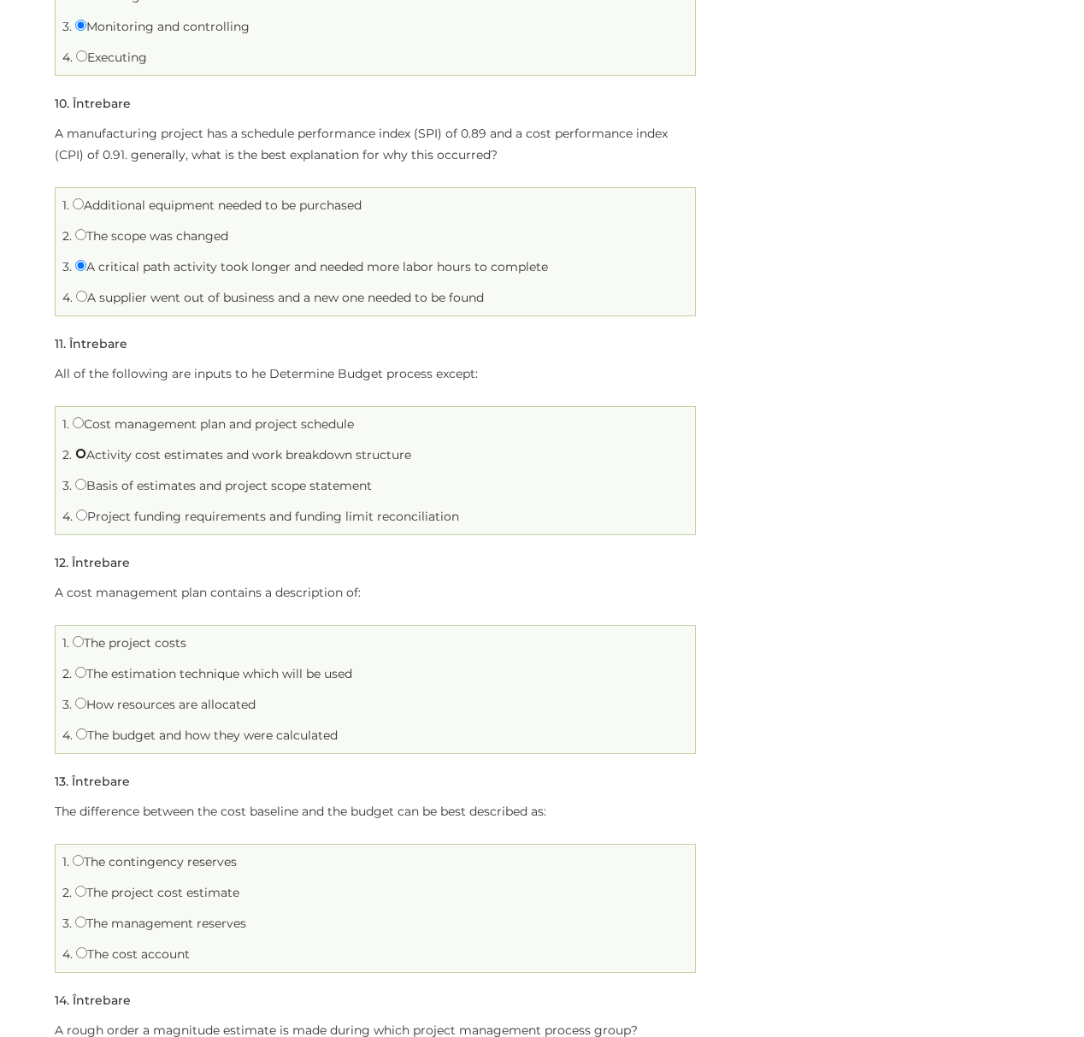
radio input "true"
click at [248, 428] on label "Cost management plan and project schedule" at bounding box center [213, 423] width 281 height 15
click at [84, 428] on input "Cost management plan and project schedule" at bounding box center [78, 422] width 11 height 11
radio input "true"
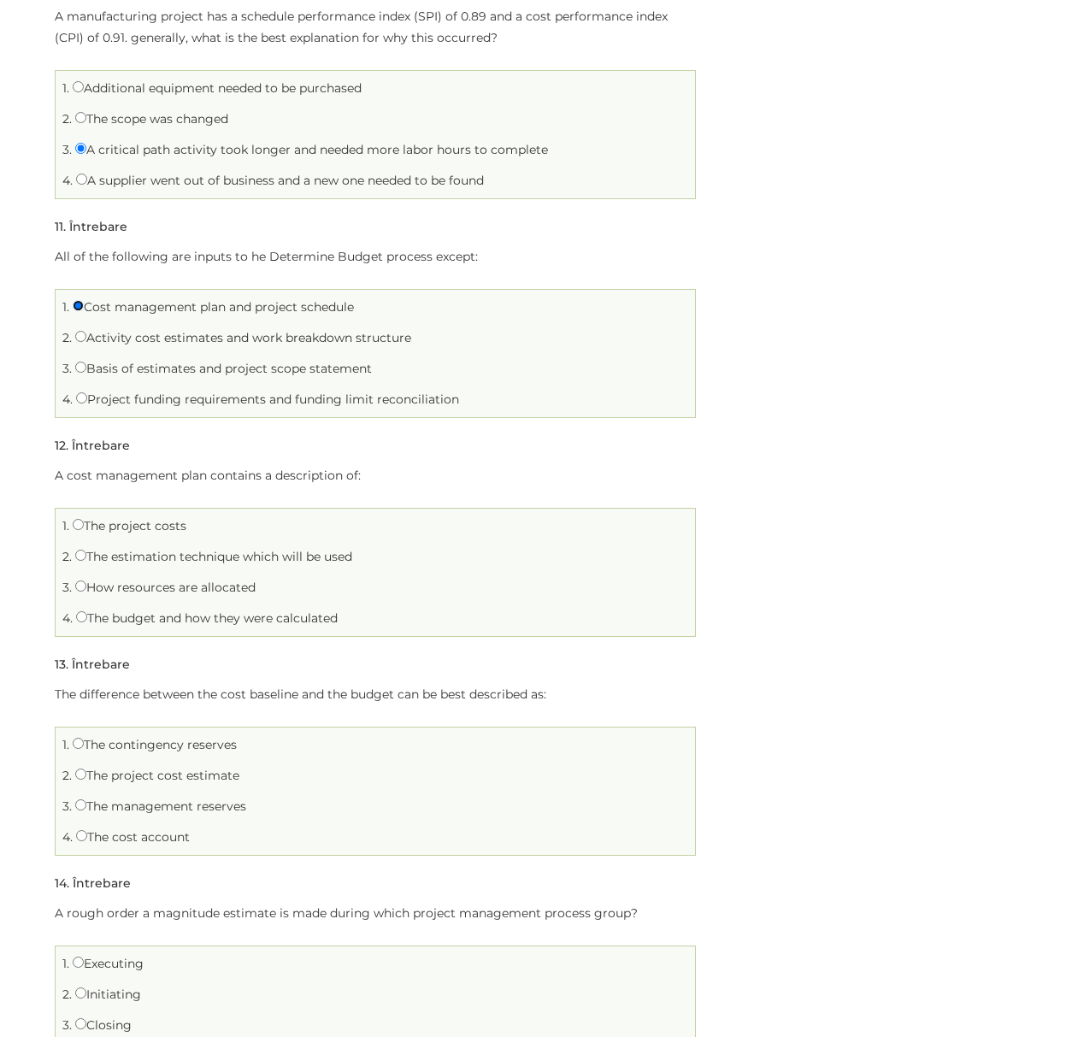
scroll to position [2393, 0]
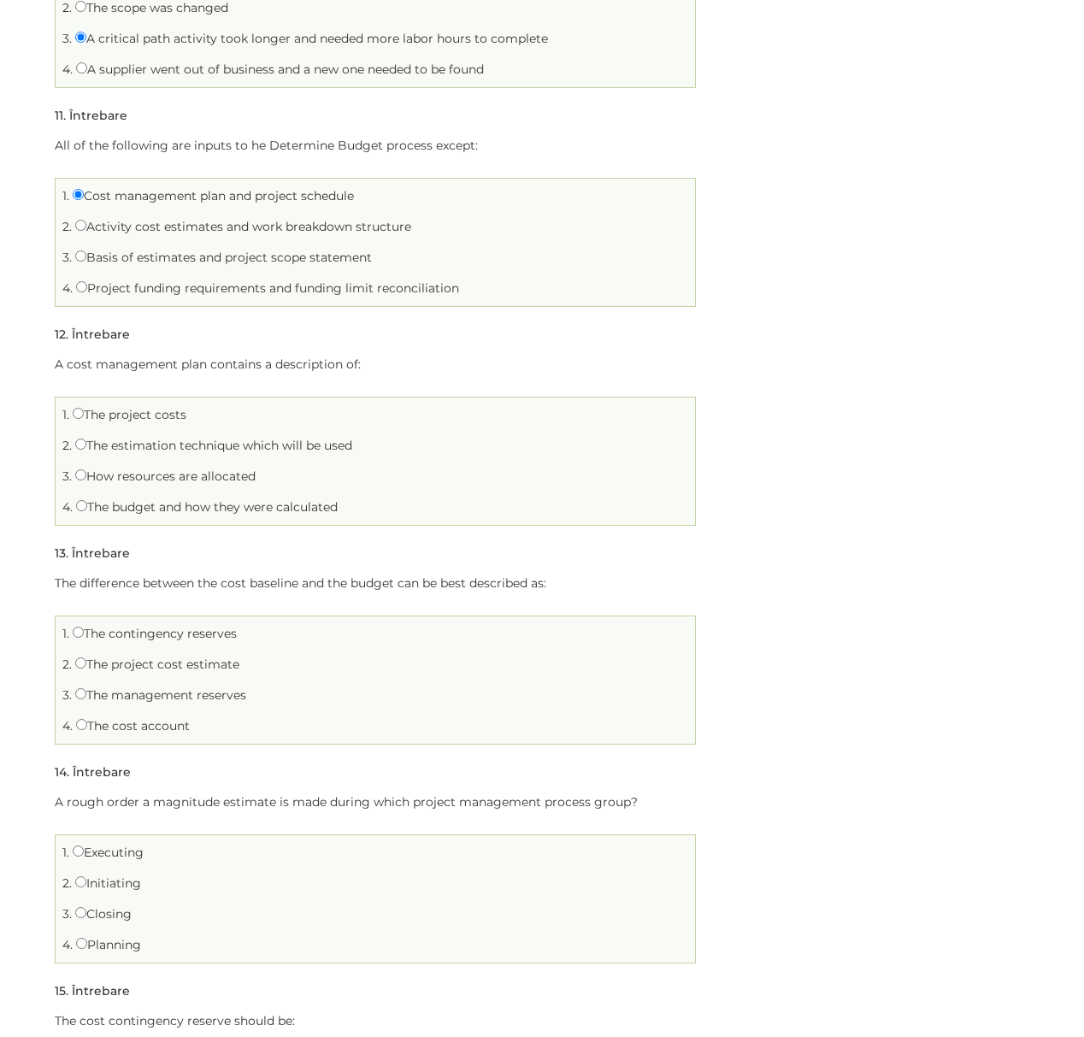
click at [114, 422] on label "The project costs" at bounding box center [130, 414] width 114 height 15
click at [84, 419] on input "The project costs" at bounding box center [78, 413] width 11 height 11
radio input "true"
click at [123, 510] on label "The budget and how they were calculated" at bounding box center [207, 506] width 262 height 15
click at [87, 510] on input "The budget and how they were calculated" at bounding box center [81, 505] width 11 height 11
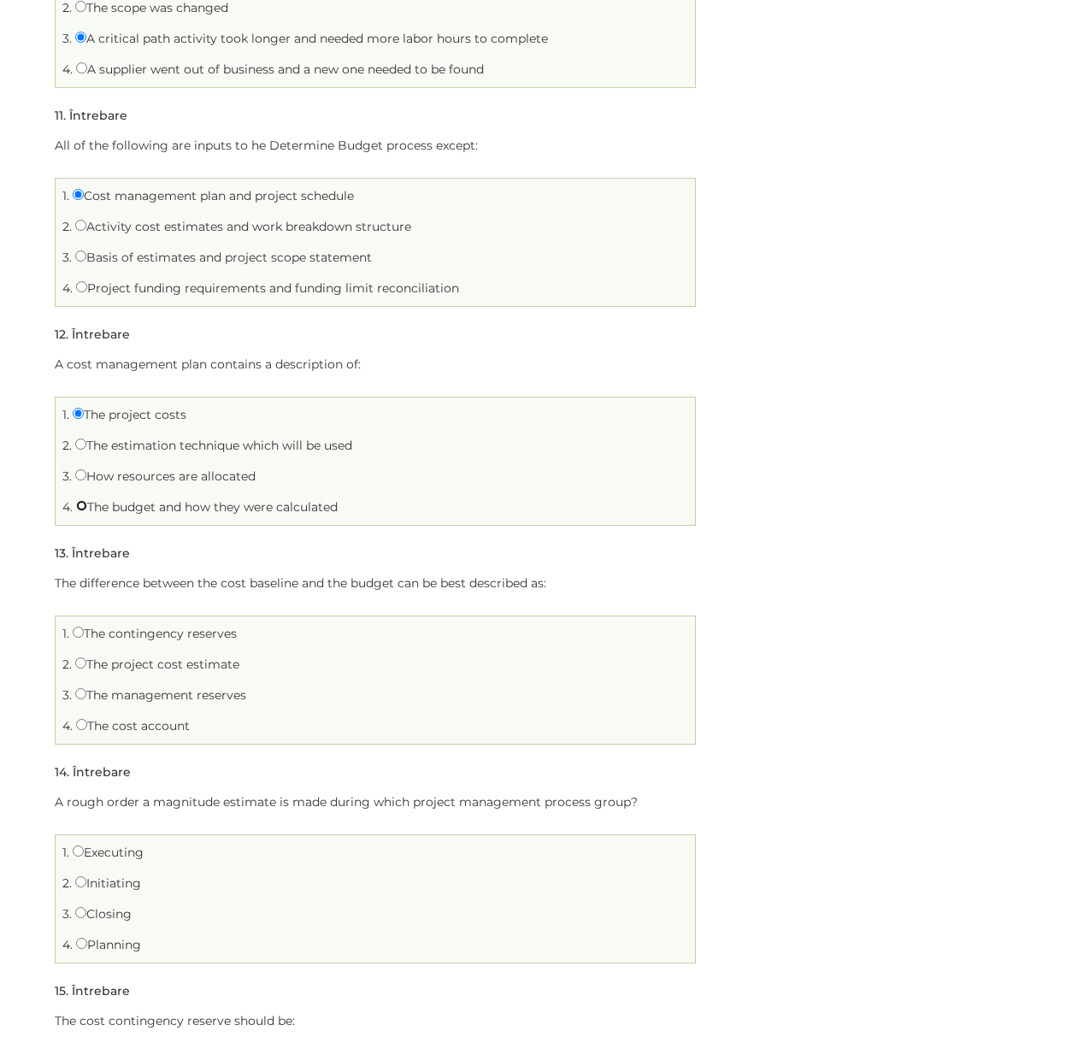
radio input "true"
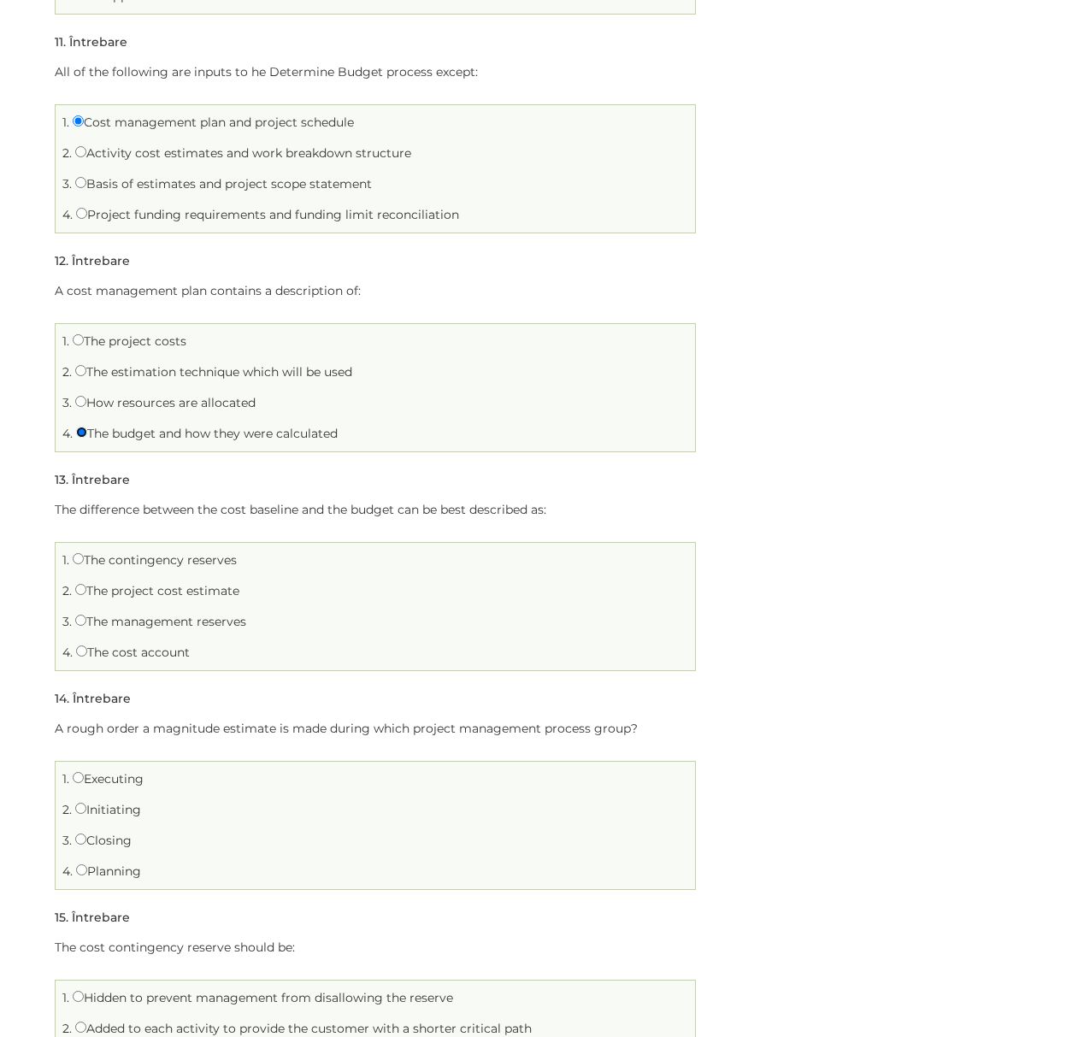
scroll to position [2507, 0]
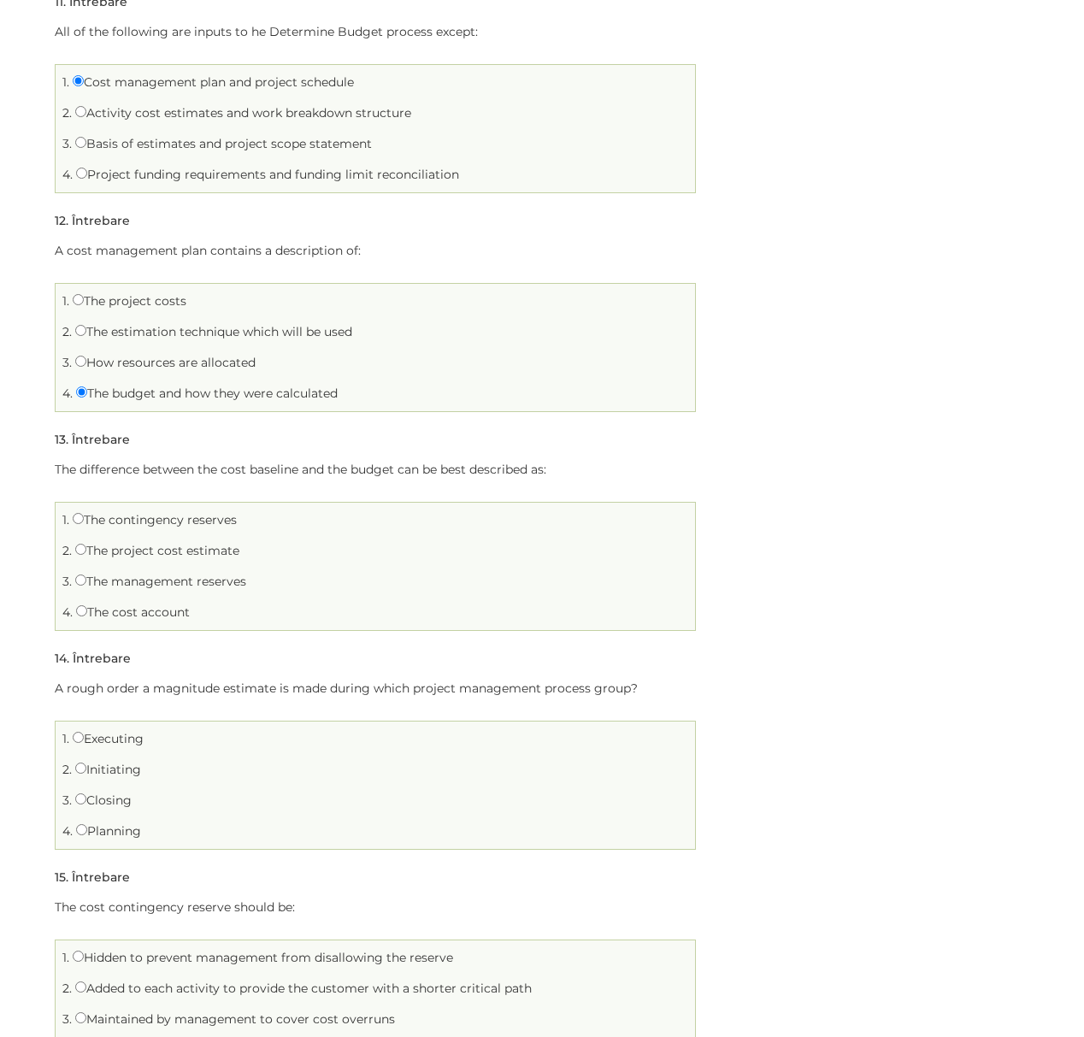
click at [133, 308] on label "The project costs" at bounding box center [130, 300] width 114 height 15
click at [84, 305] on input "The project costs" at bounding box center [78, 299] width 11 height 11
radio input "true"
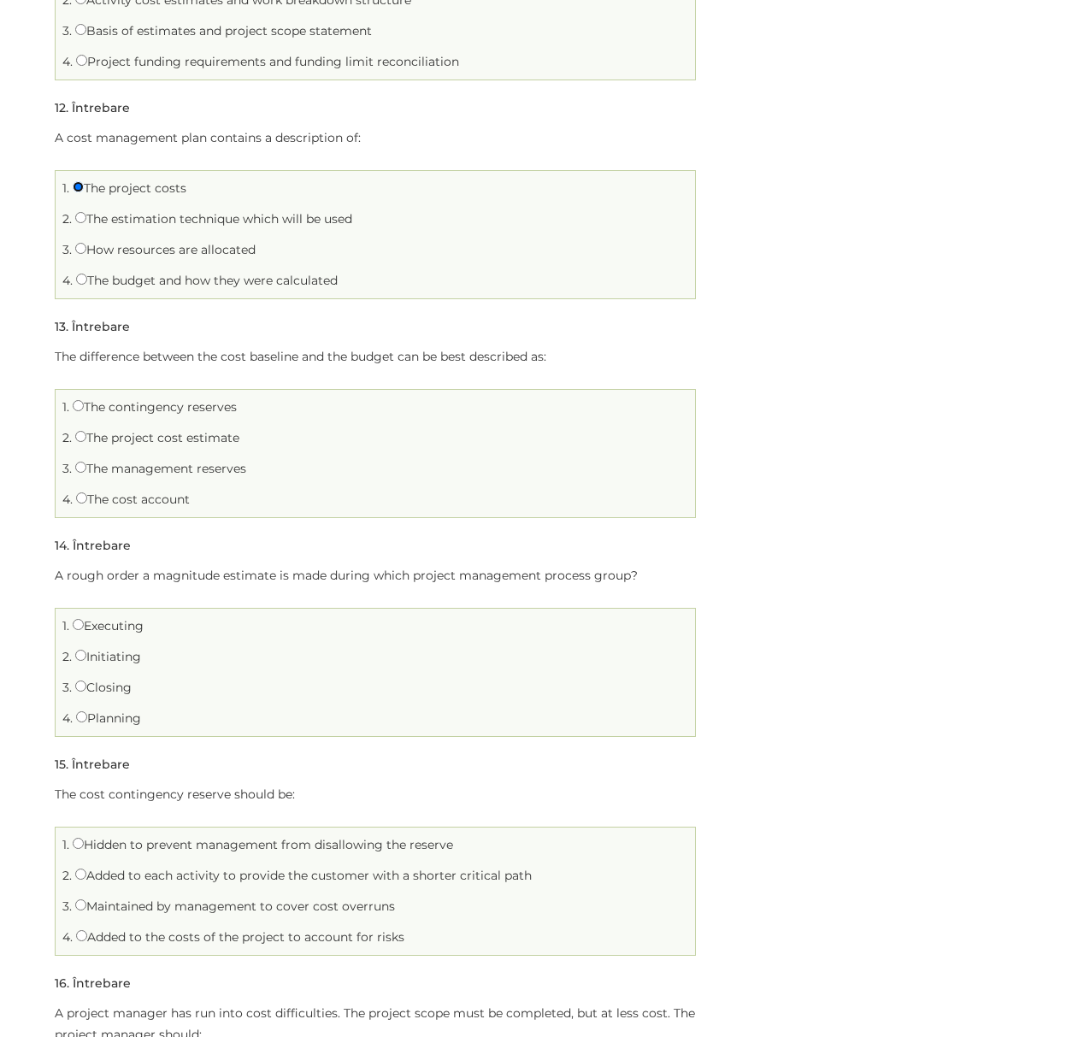
scroll to position [2620, 0]
drag, startPoint x: 77, startPoint y: 356, endPoint x: 629, endPoint y: 357, distance: 552.1
click at [629, 357] on p "The difference between the cost baseline and the budget can be best described a…" at bounding box center [375, 355] width 641 height 21
drag, startPoint x: 306, startPoint y: 357, endPoint x: 696, endPoint y: 361, distance: 389.7
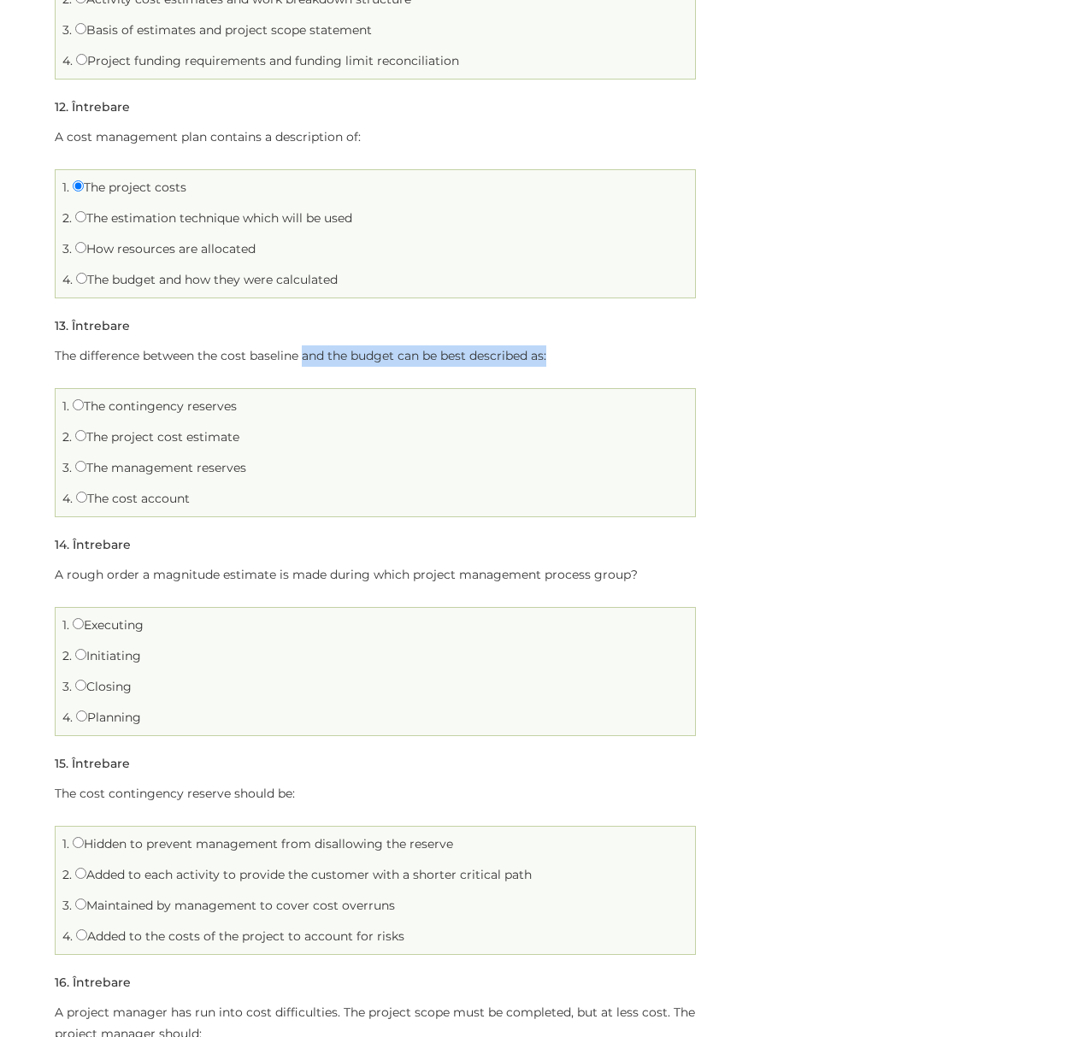
drag, startPoint x: 118, startPoint y: 353, endPoint x: 585, endPoint y: 360, distance: 467.6
click at [585, 360] on p "The difference between the cost baseline and the budget can be best described a…" at bounding box center [375, 355] width 641 height 21
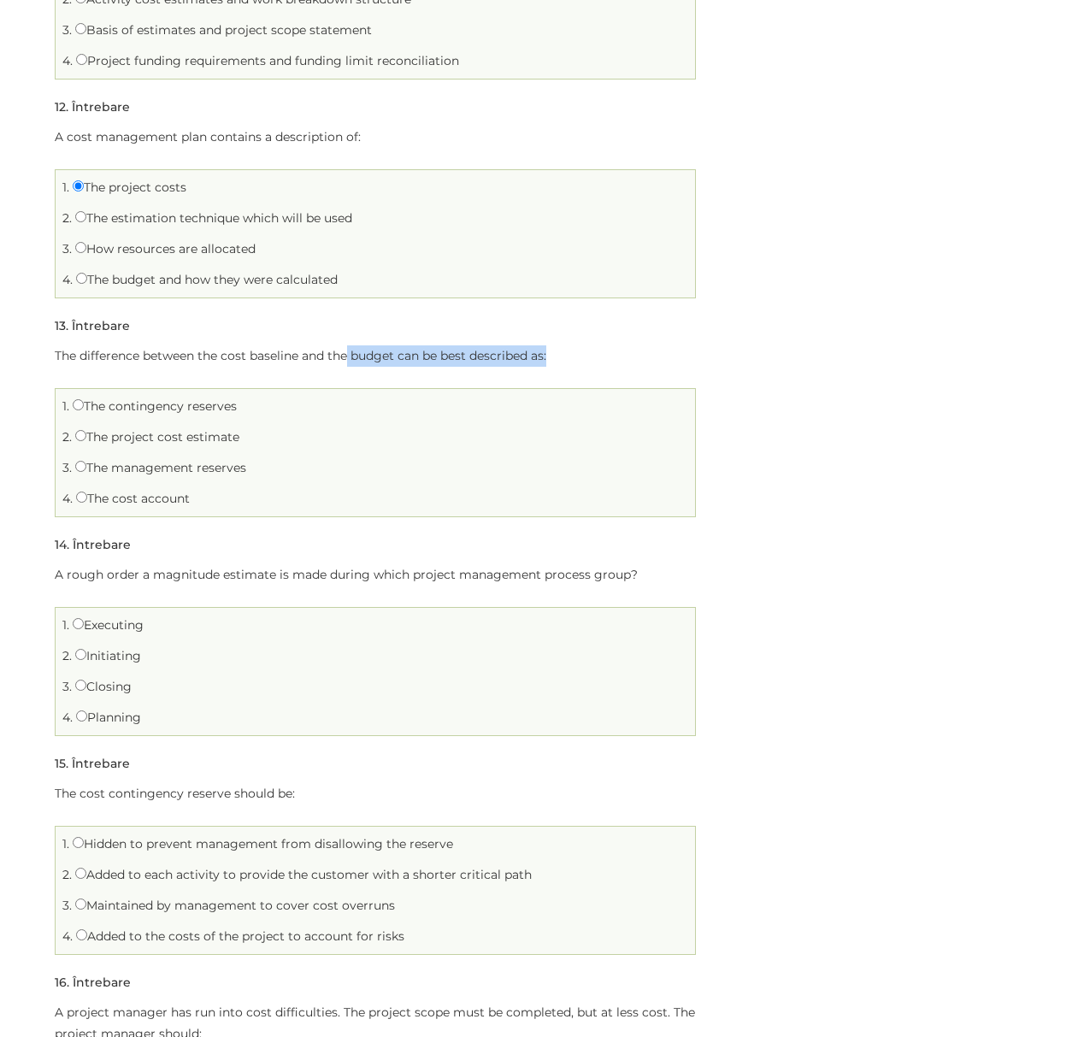
drag, startPoint x: 347, startPoint y: 354, endPoint x: 568, endPoint y: 356, distance: 221.4
click at [568, 356] on p "The difference between the cost baseline and the budget can be best described a…" at bounding box center [375, 355] width 641 height 21
click at [176, 473] on label "The management reserves" at bounding box center [160, 467] width 171 height 15
click at [86, 472] on input "The management reserves" at bounding box center [80, 466] width 11 height 11
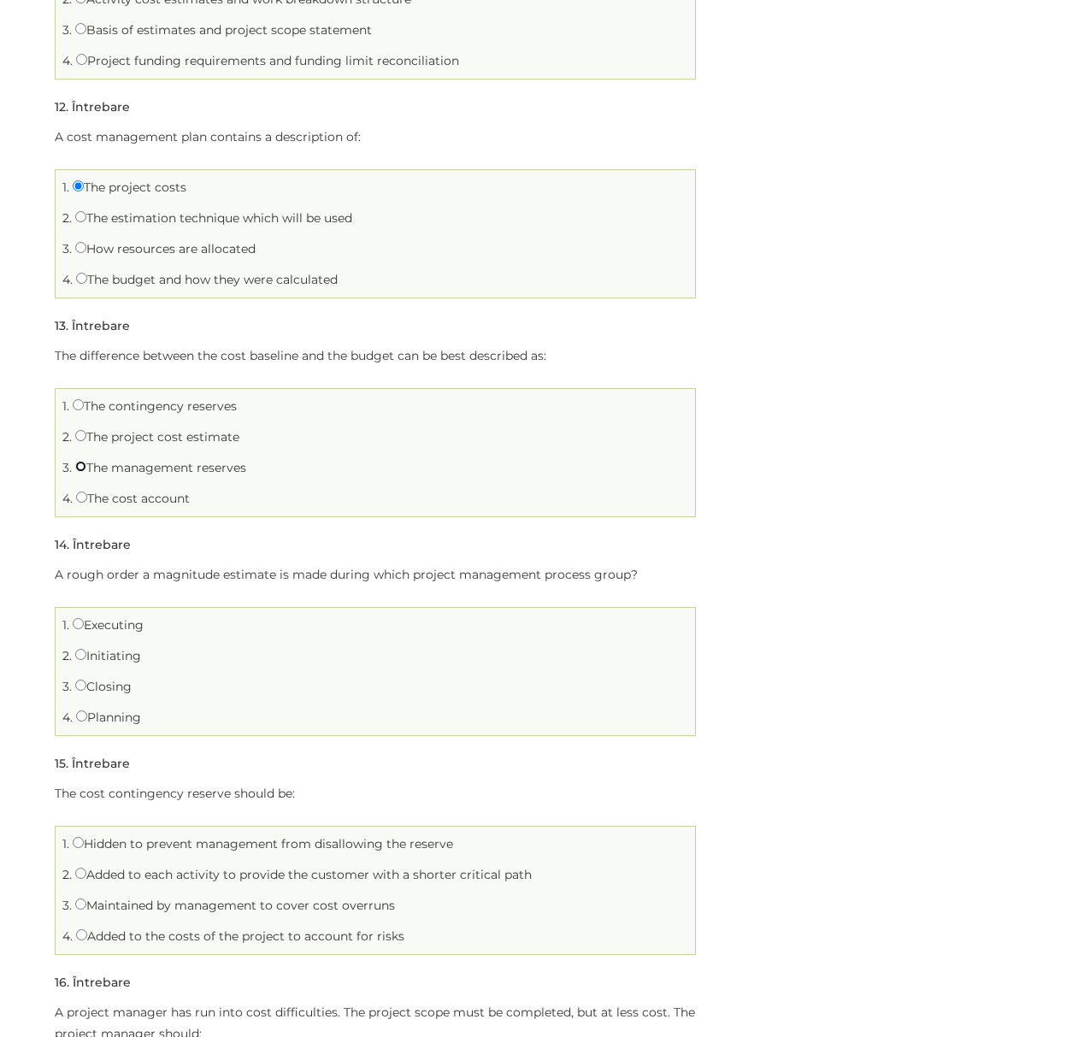
radio input "true"
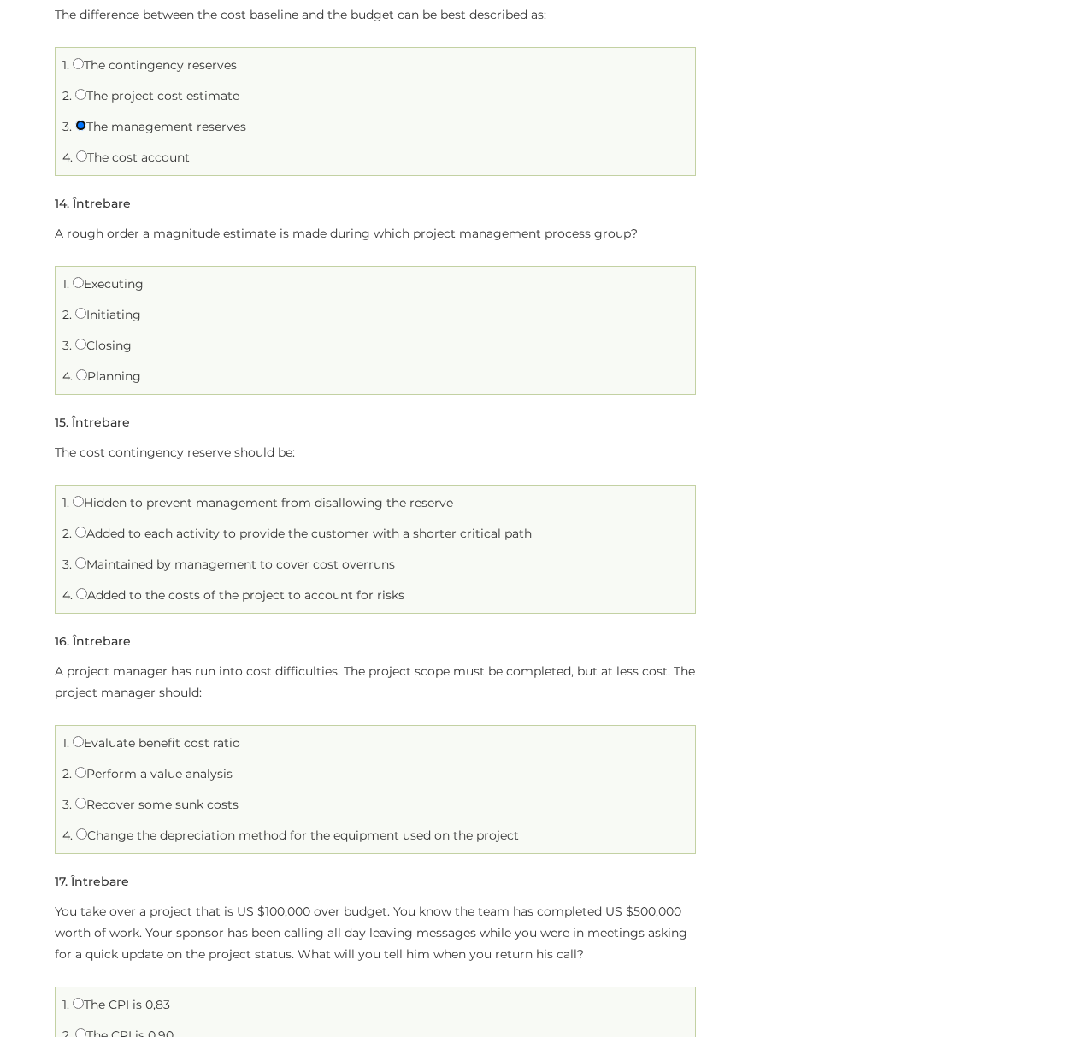
scroll to position [2962, 0]
click at [103, 281] on label "Executing" at bounding box center [108, 282] width 71 height 15
click at [84, 281] on input "Executing" at bounding box center [78, 281] width 11 height 11
radio input "true"
click at [104, 383] on label "Planning" at bounding box center [108, 375] width 65 height 15
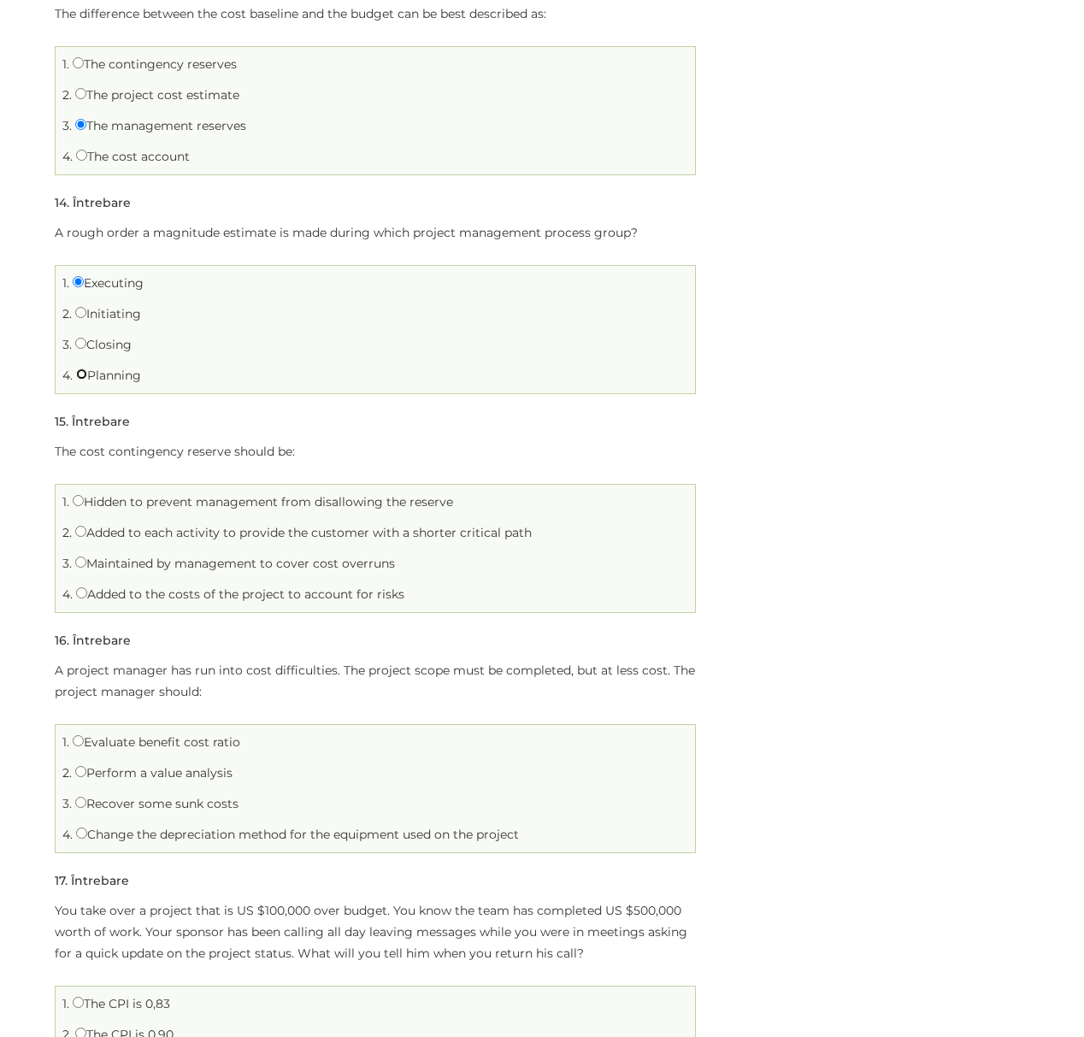
click at [87, 379] on input "Planning" at bounding box center [81, 373] width 11 height 11
radio input "true"
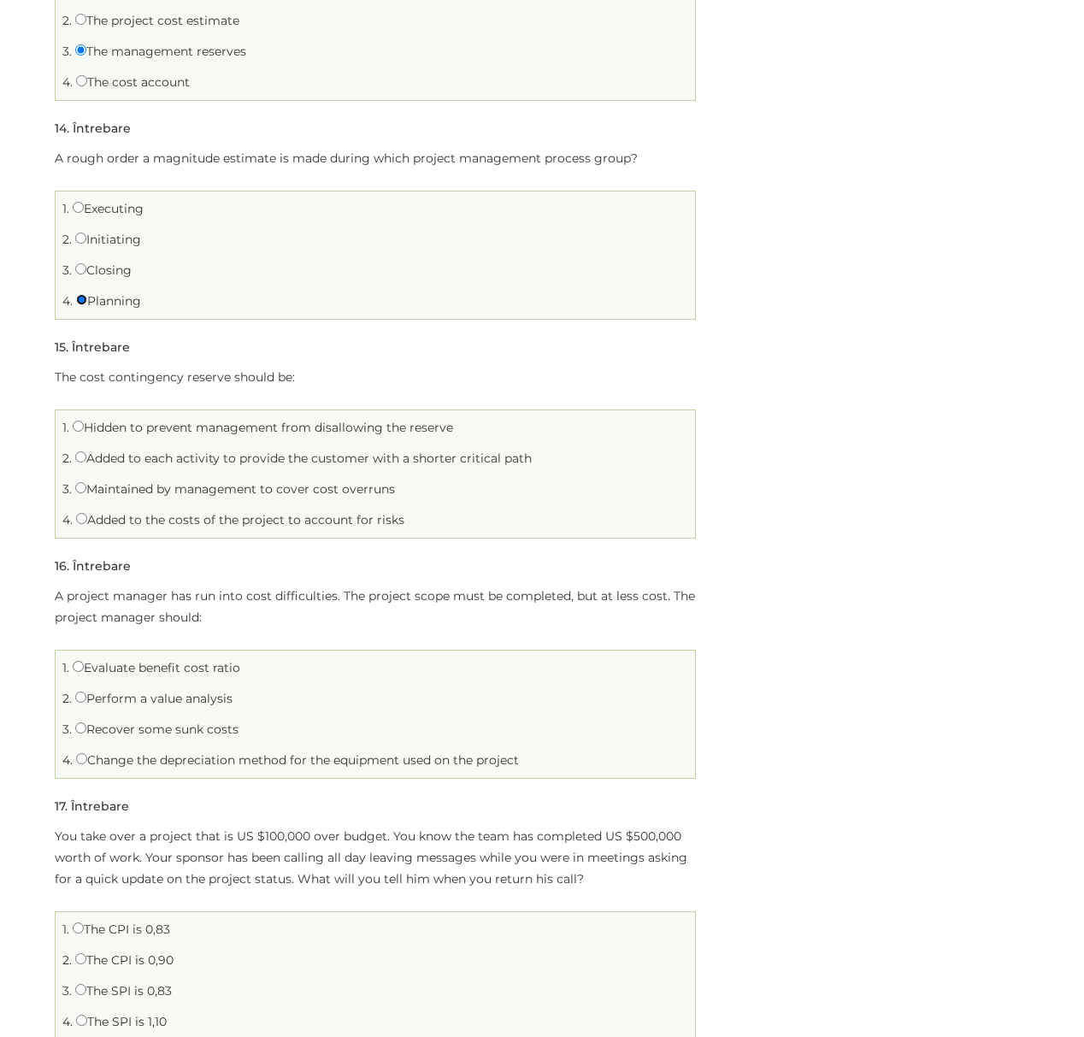
scroll to position [3077, 0]
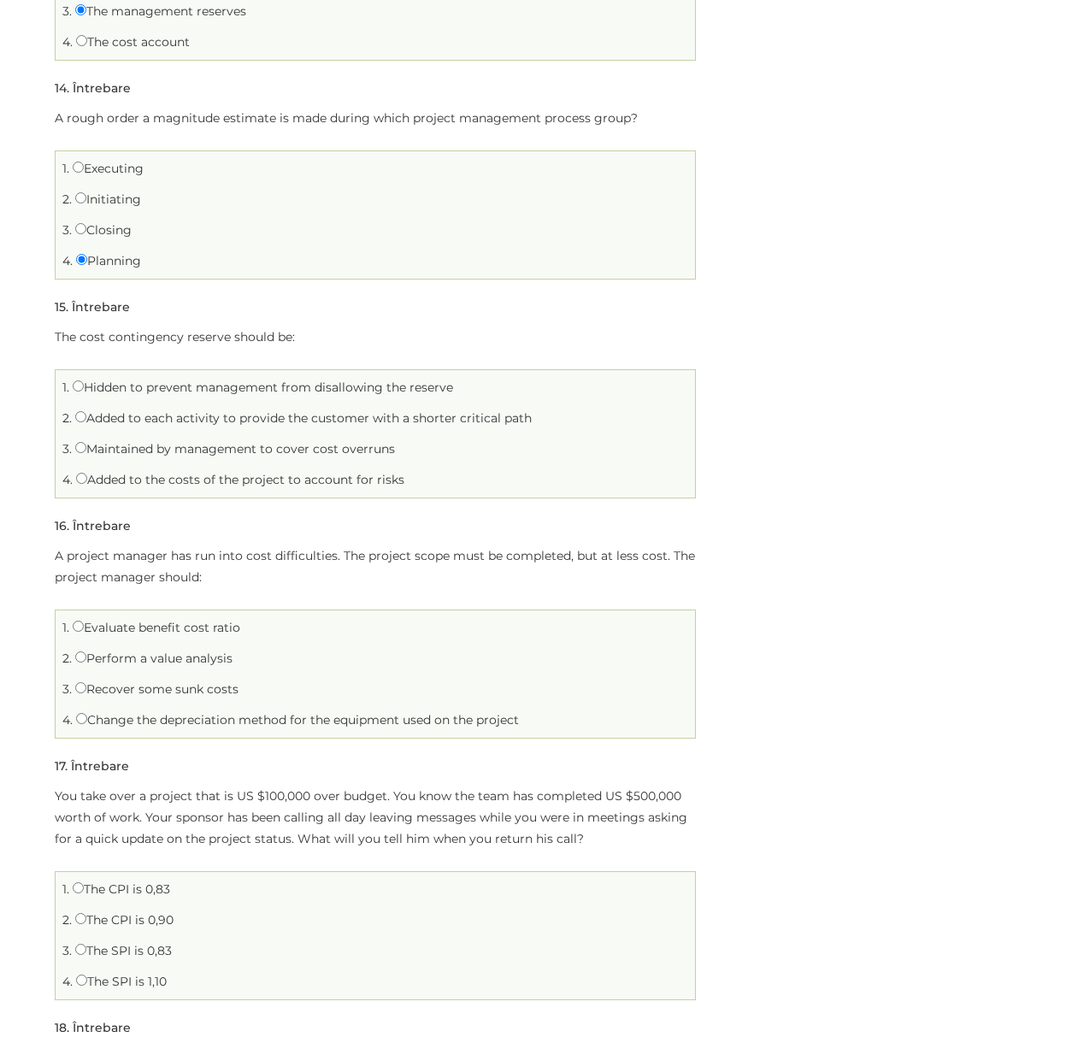
click at [287, 485] on label "Added to the costs of the project to account for risks" at bounding box center [240, 479] width 328 height 15
click at [87, 484] on input "Added to the costs of the project to account for risks" at bounding box center [81, 478] width 11 height 11
radio input "true"
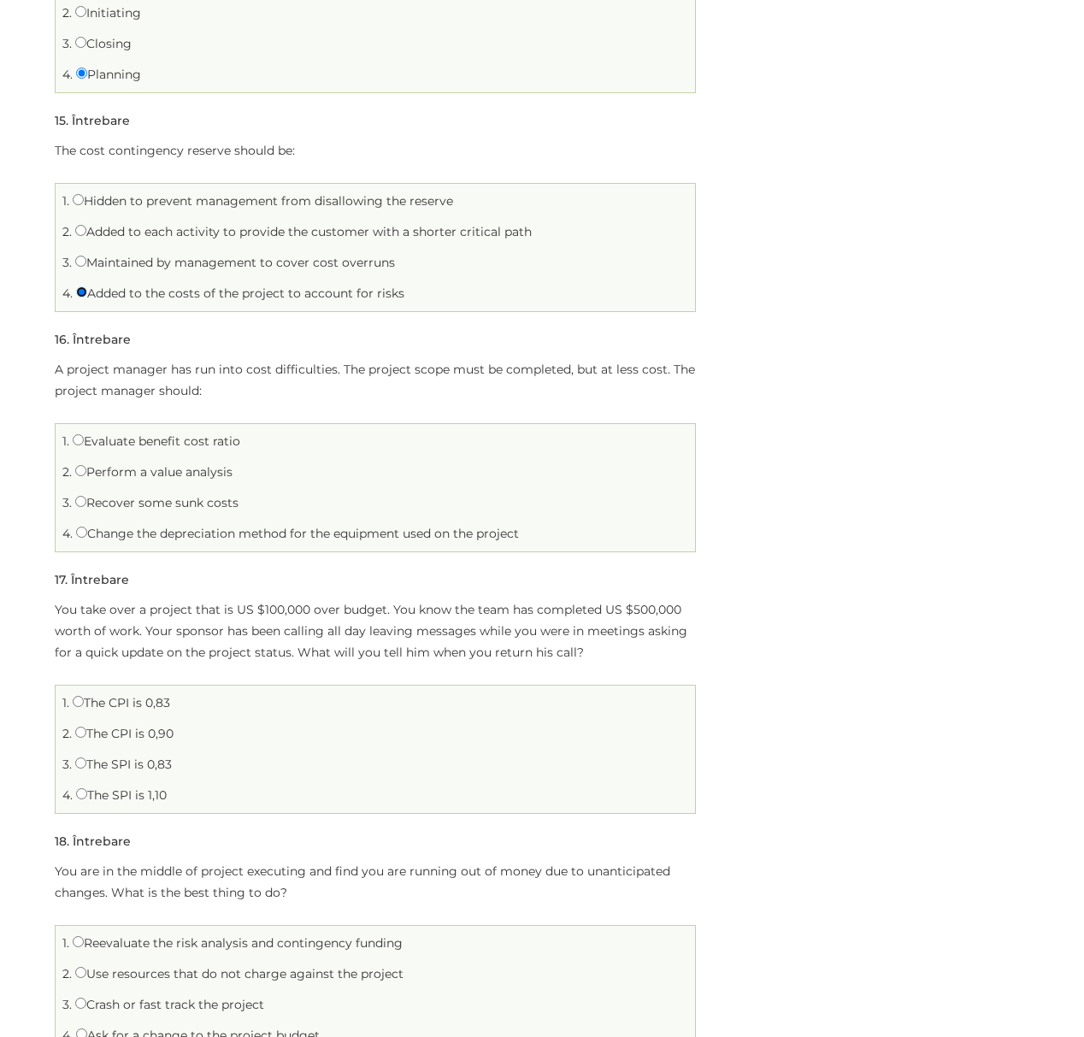
scroll to position [3304, 0]
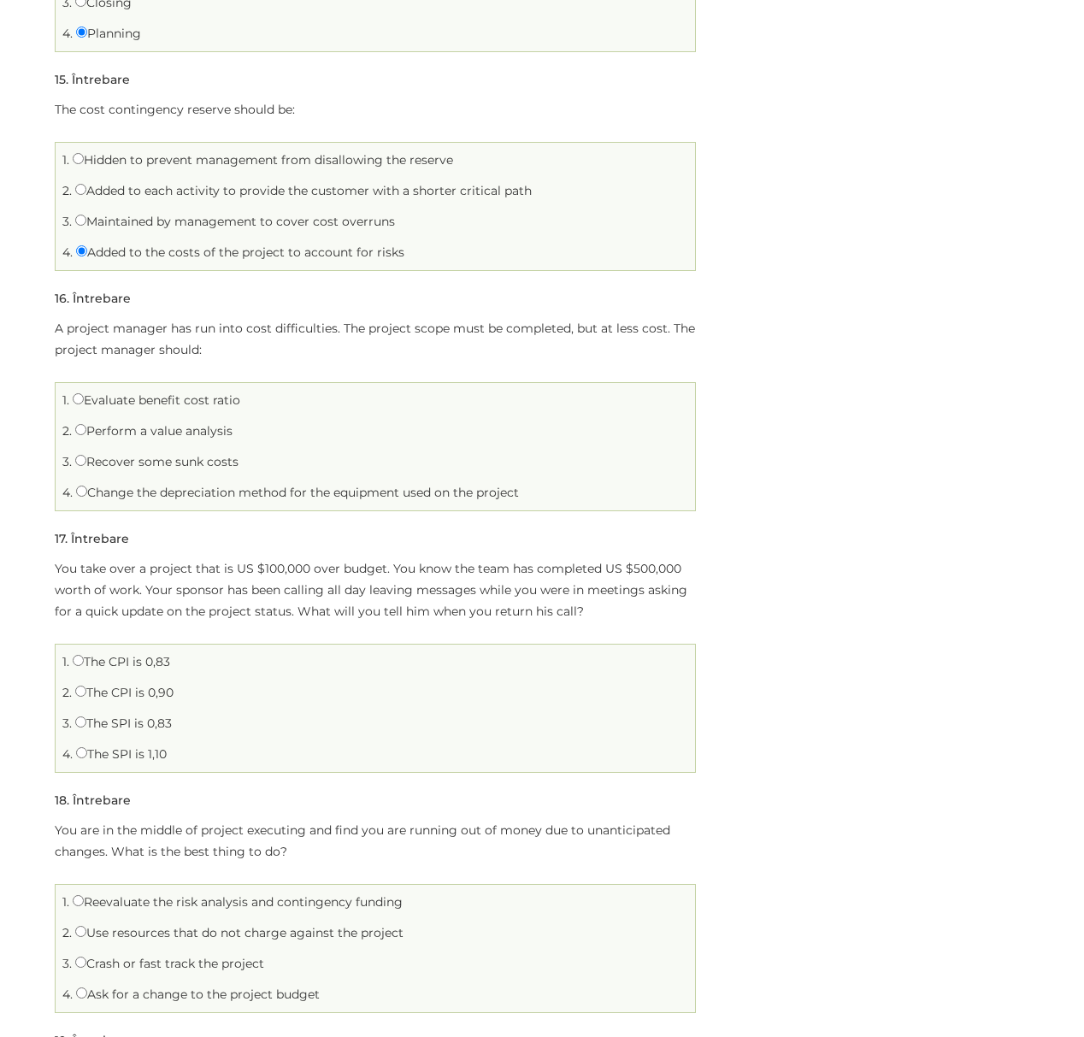
click at [172, 438] on label "Perform a value analysis" at bounding box center [153, 430] width 157 height 15
click at [86, 435] on input "Perform a value analysis" at bounding box center [80, 429] width 11 height 11
radio input "true"
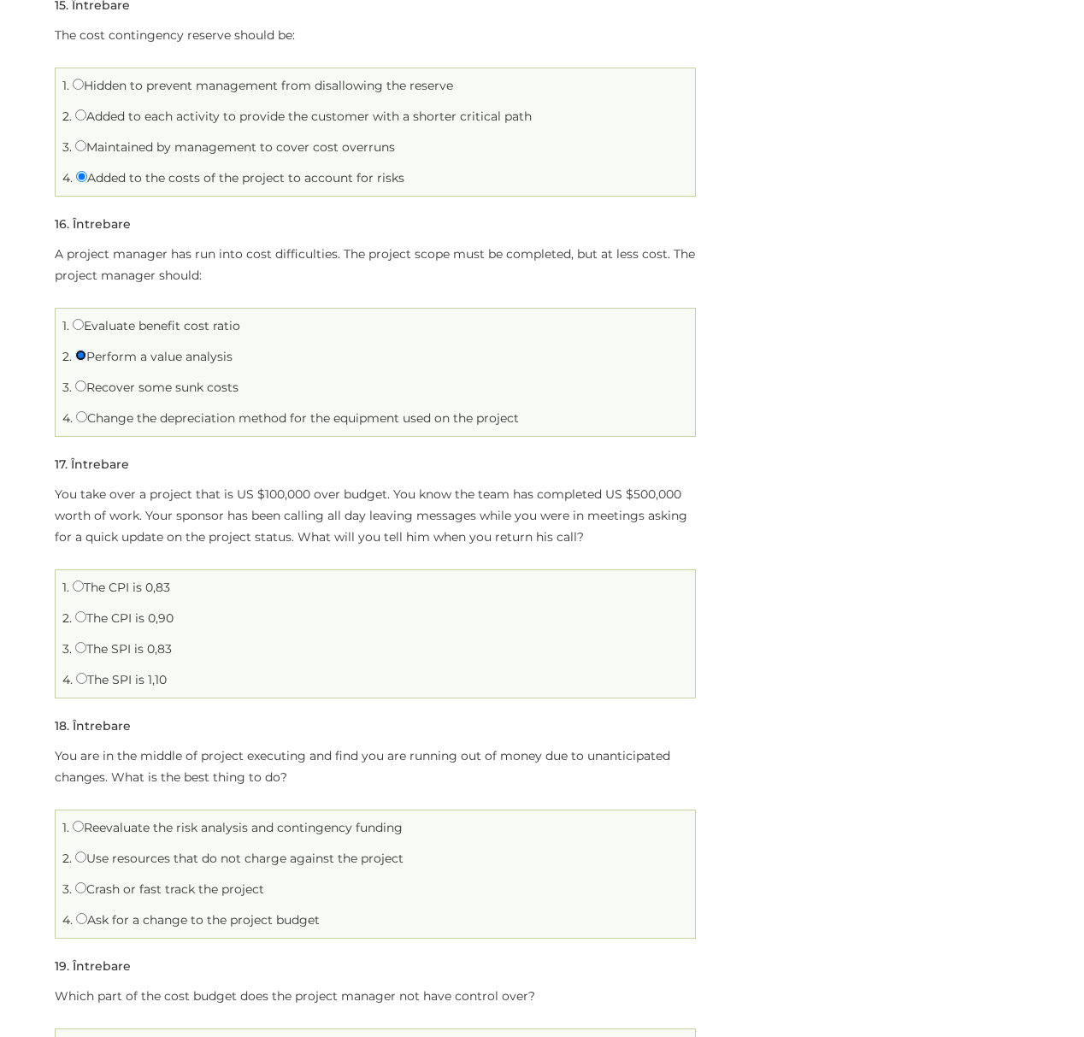
scroll to position [3419, 0]
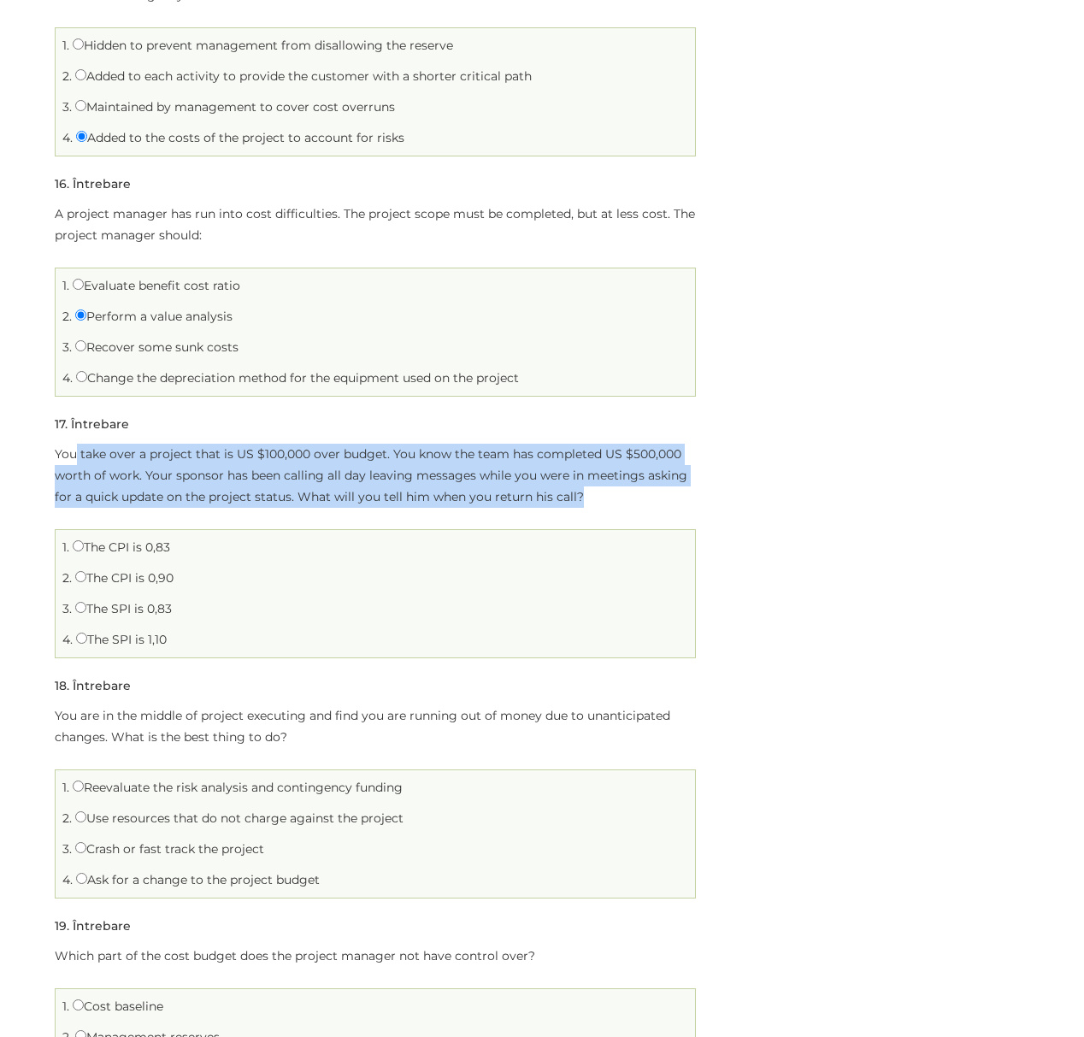
drag, startPoint x: 79, startPoint y: 462, endPoint x: 684, endPoint y: 499, distance: 605.4
click at [684, 499] on p "You take over a project that is US $100,000 over budget. You know the team has …" at bounding box center [375, 476] width 641 height 64
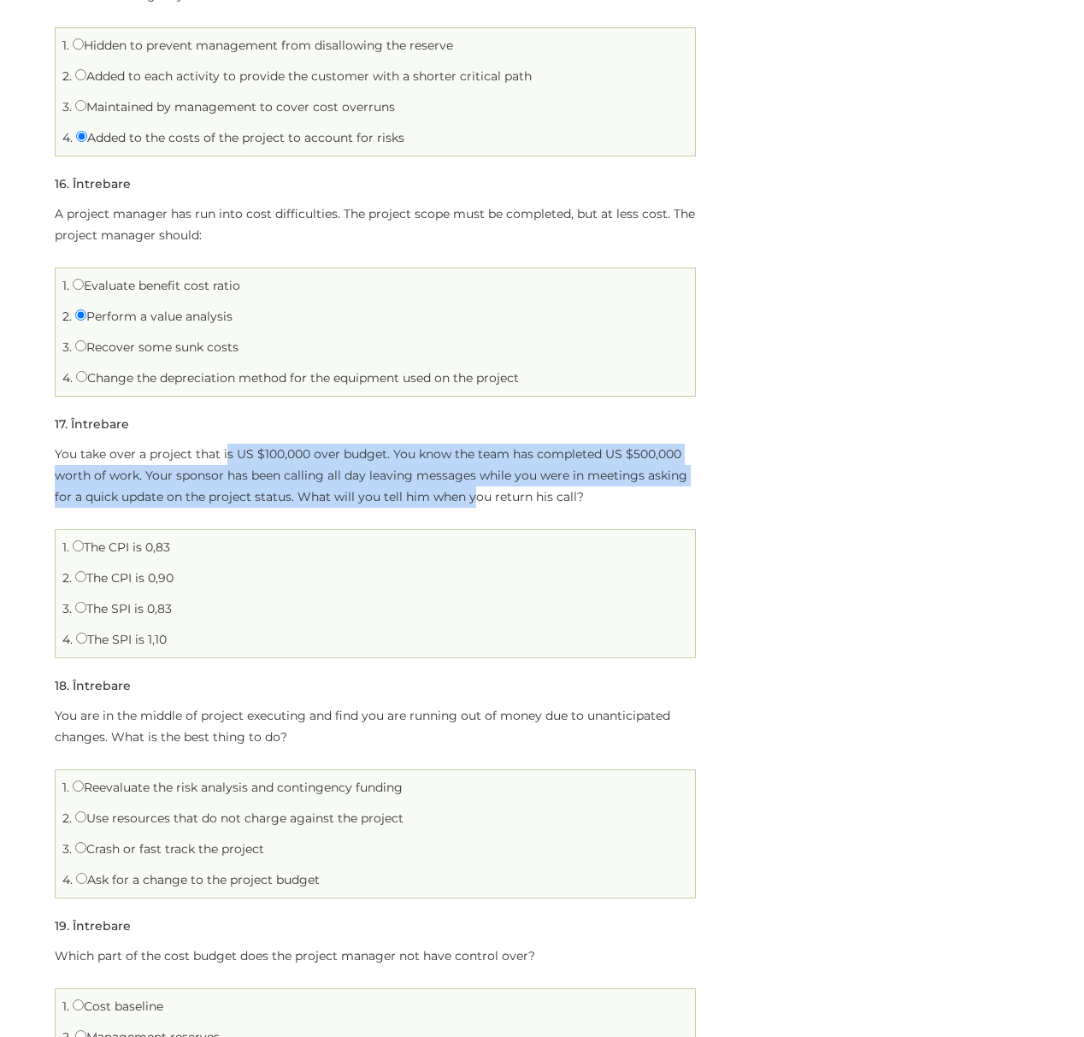
drag, startPoint x: 226, startPoint y: 453, endPoint x: 470, endPoint y: 504, distance: 248.9
click at [470, 504] on p "You take over a project that is US $100,000 over budget. You know the team has …" at bounding box center [375, 476] width 641 height 64
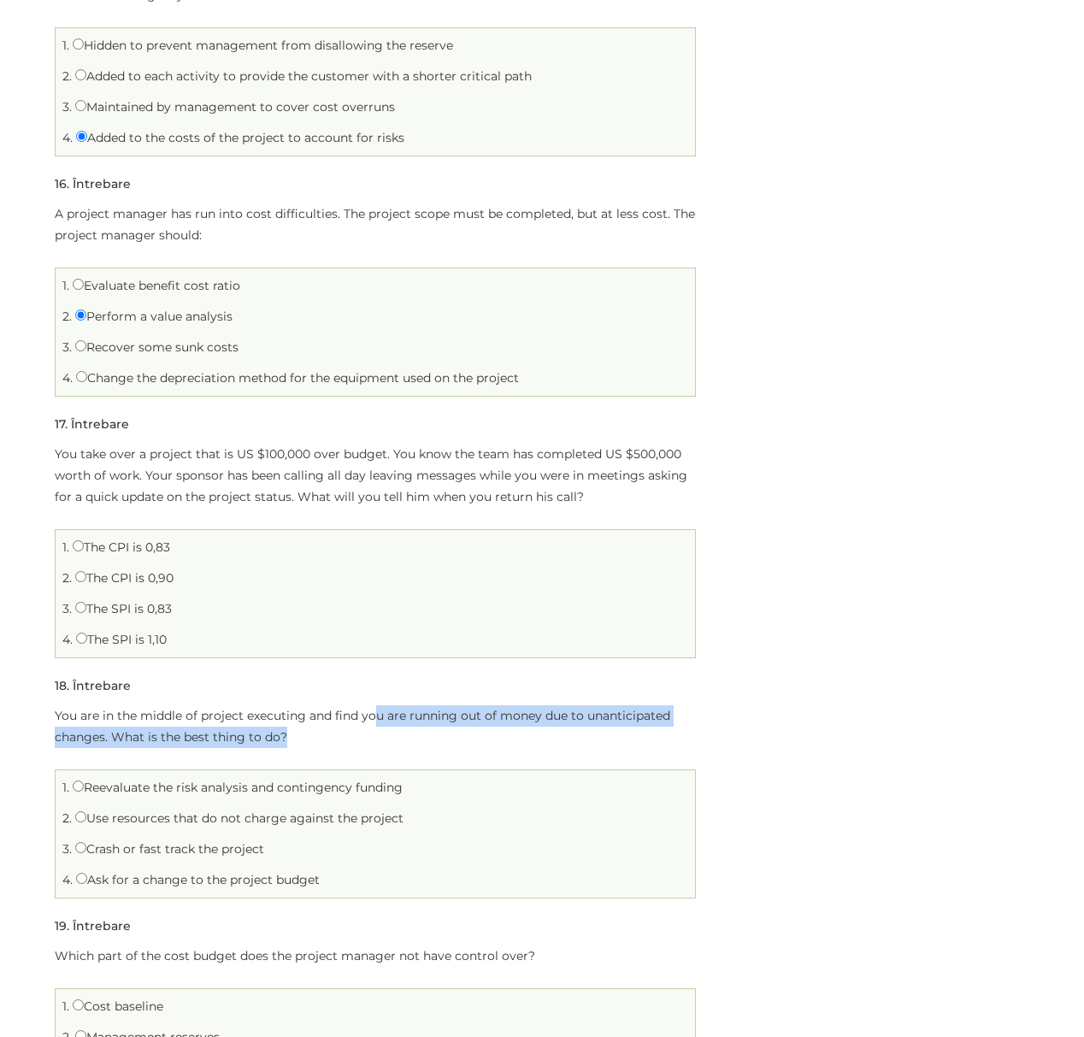
drag, startPoint x: 373, startPoint y: 720, endPoint x: 460, endPoint y: 737, distance: 88.8
click at [460, 737] on p "You are in the middle of project executing and find you are running out of mone…" at bounding box center [375, 726] width 641 height 43
drag, startPoint x: 244, startPoint y: 733, endPoint x: 330, endPoint y: 739, distance: 85.7
click at [330, 739] on p "You are in the middle of project executing and find you are running out of mone…" at bounding box center [375, 726] width 641 height 43
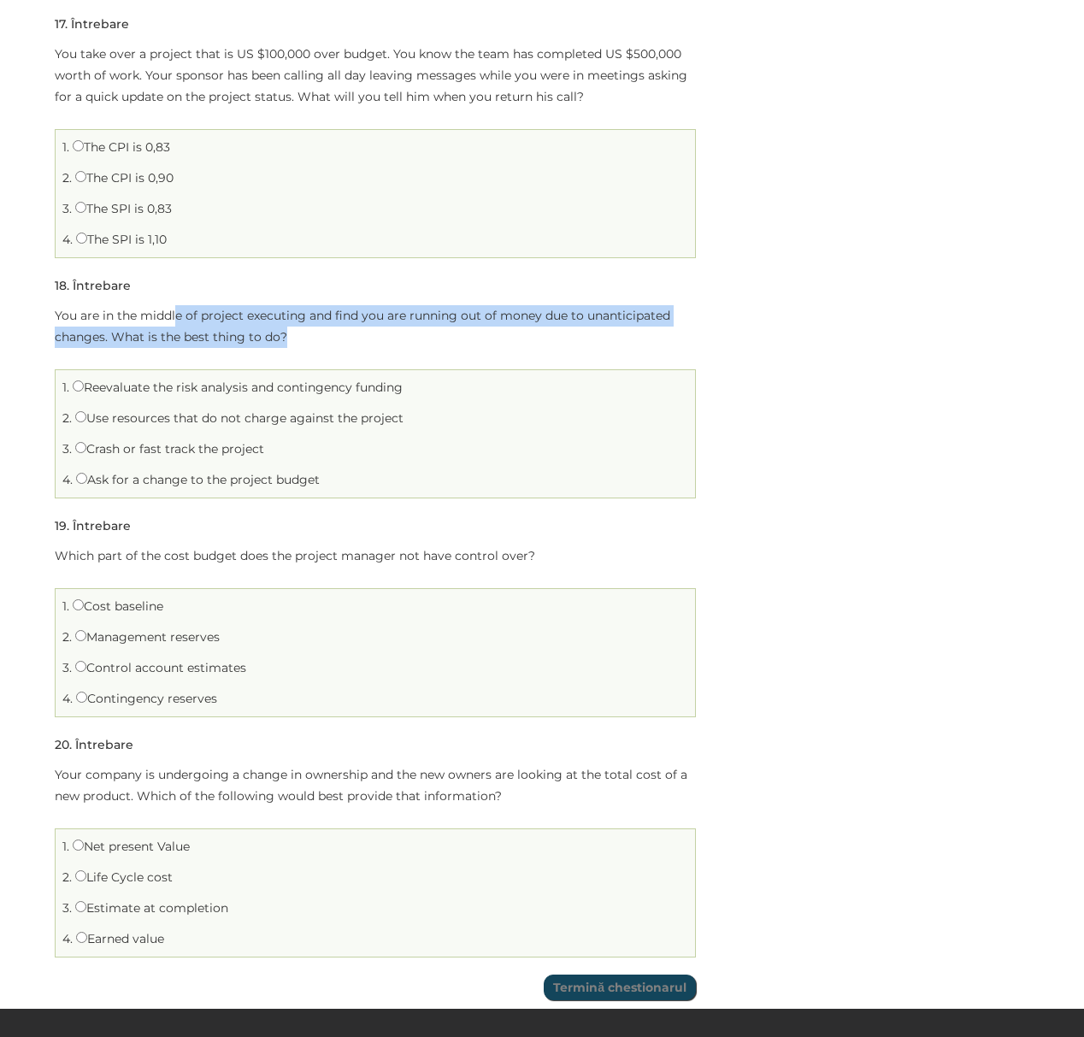
scroll to position [3874, 0]
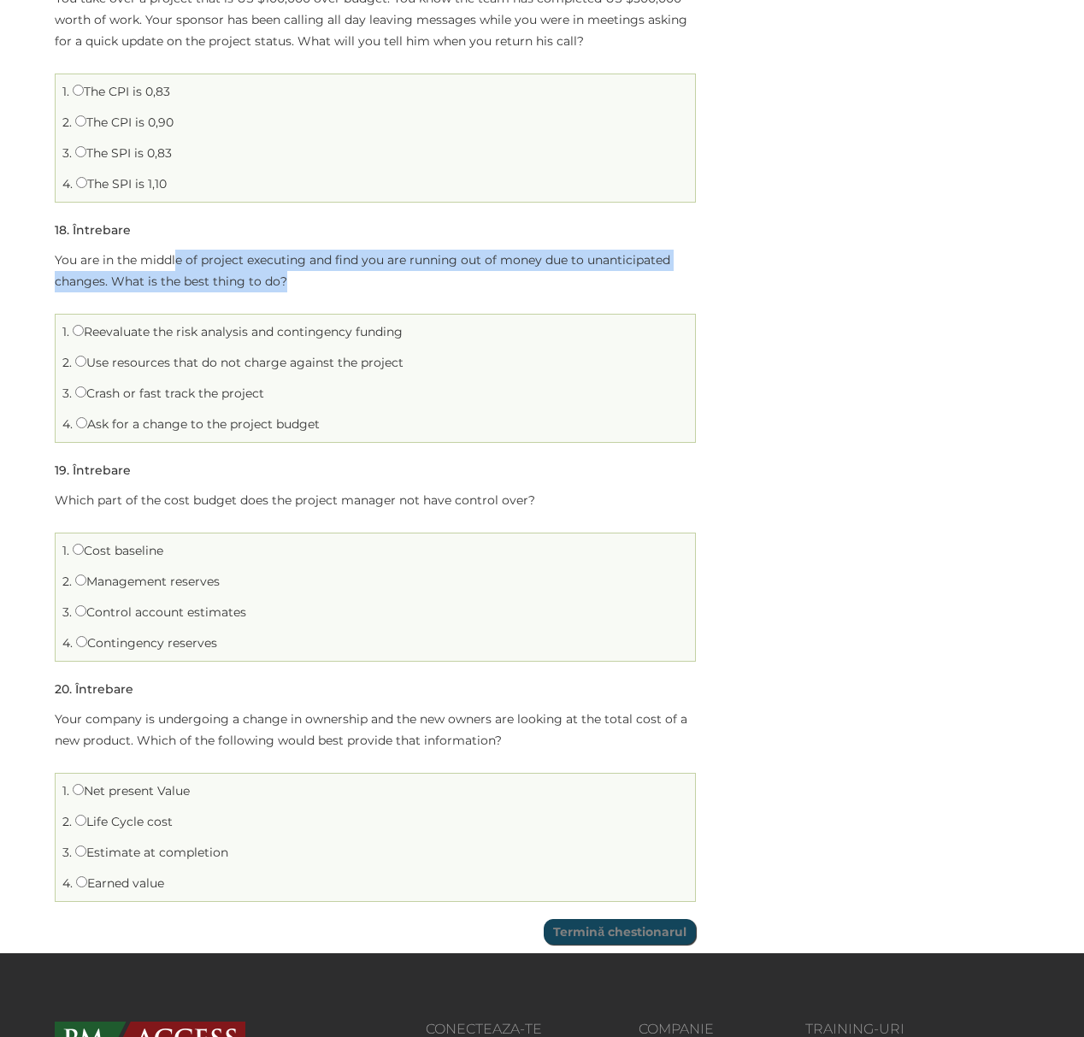
click at [240, 291] on p "You are in the middle of project executing and find you are running out of mone…" at bounding box center [375, 271] width 641 height 43
drag, startPoint x: 138, startPoint y: 261, endPoint x: 315, endPoint y: 288, distance: 179.0
click at [315, 288] on p "You are in the middle of project executing and find you are running out of mone…" at bounding box center [375, 271] width 641 height 43
drag, startPoint x: 164, startPoint y: 261, endPoint x: 398, endPoint y: 285, distance: 235.4
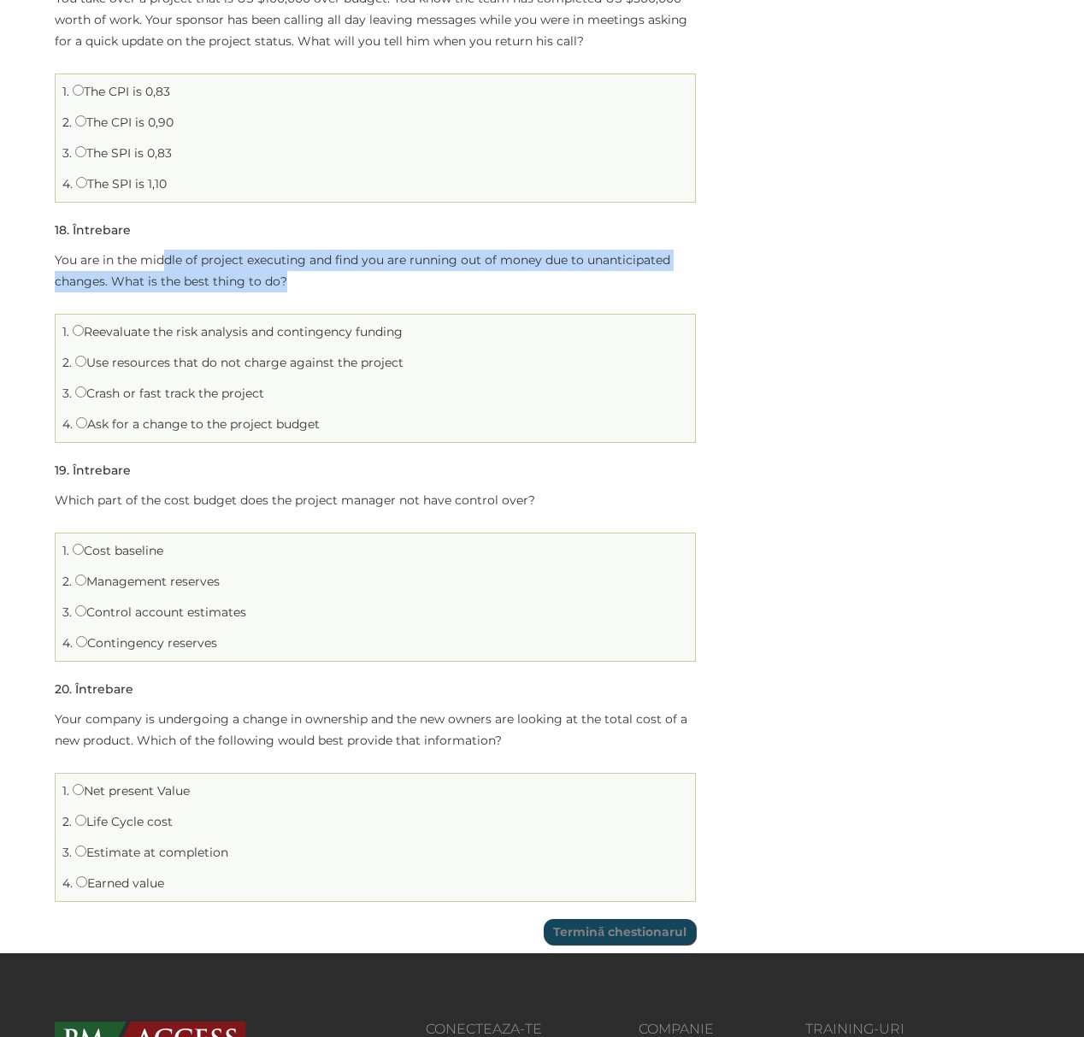
click at [398, 285] on p "You are in the middle of project executing and find you are running out of mone…" at bounding box center [375, 271] width 641 height 43
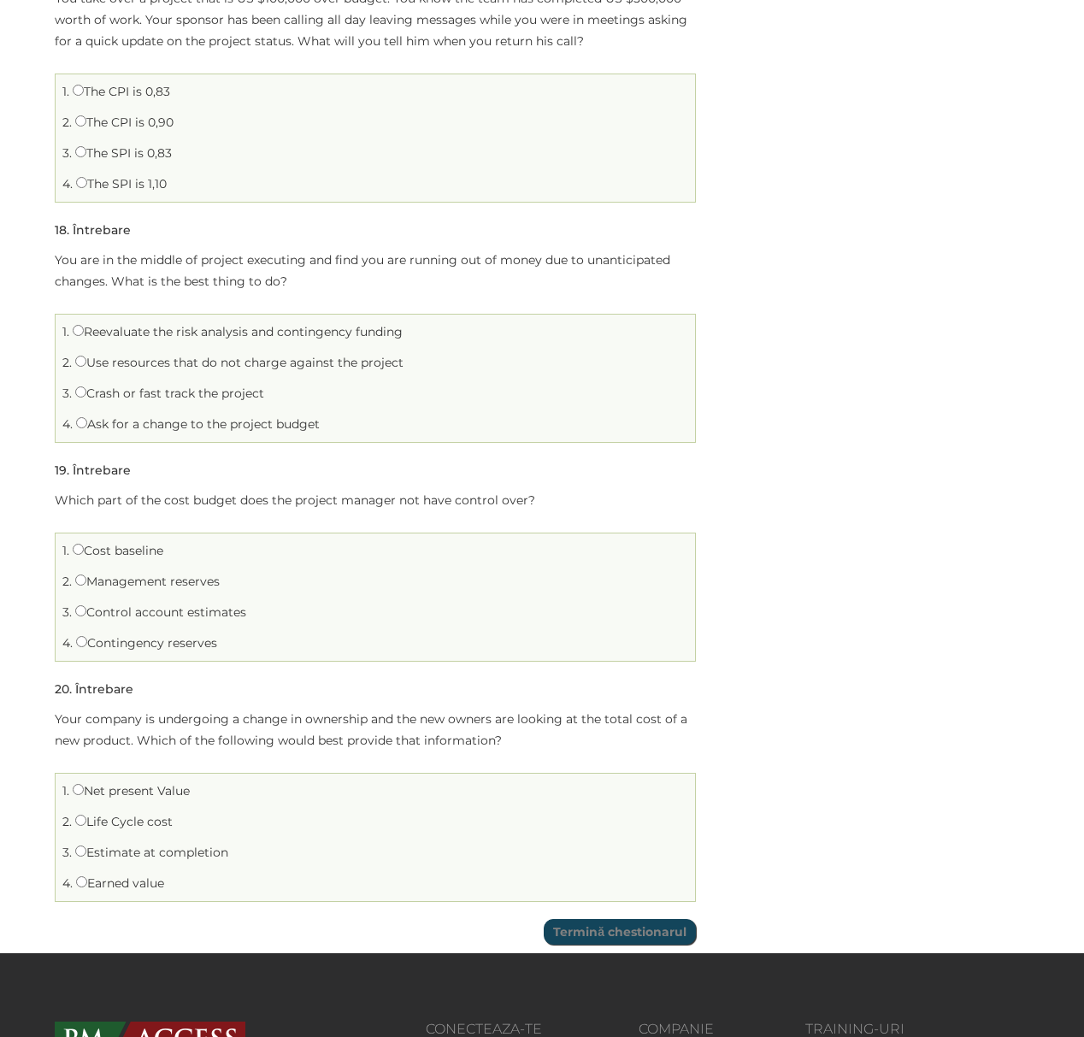
click at [174, 339] on label "Reevaluate the risk analysis and contingency funding" at bounding box center [238, 331] width 330 height 15
click at [84, 336] on input "Reevaluate the risk analysis and contingency funding" at bounding box center [78, 330] width 11 height 11
radio input "true"
click at [168, 401] on label "Crash or fast track the project" at bounding box center [169, 392] width 189 height 15
click at [86, 397] on input "Crash or fast track the project" at bounding box center [80, 391] width 11 height 11
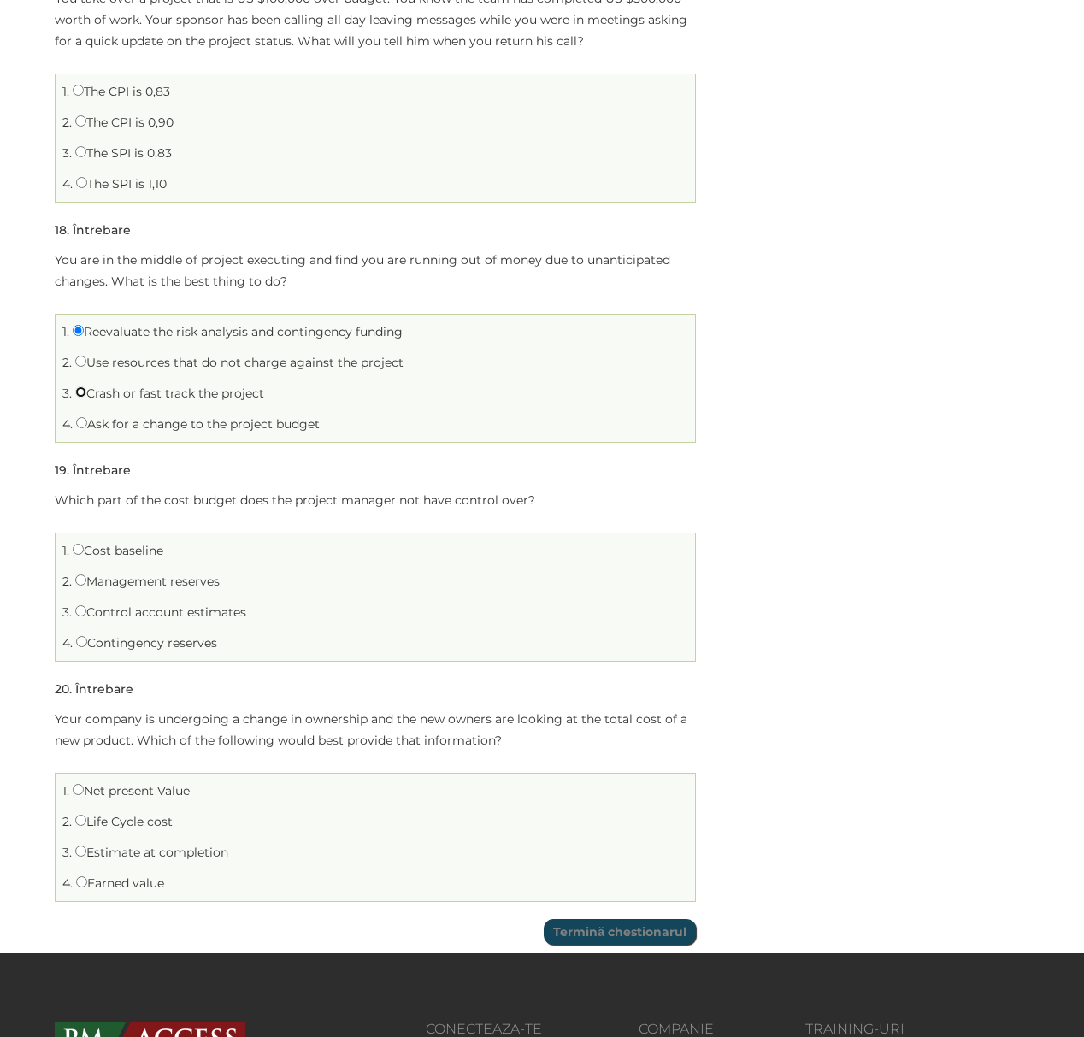
radio input "true"
click at [199, 368] on label "Use resources that do not charge against the project" at bounding box center [239, 362] width 328 height 15
click at [86, 367] on input "Use resources that do not charge against the project" at bounding box center [80, 361] width 11 height 11
radio input "true"
click at [214, 339] on label "Reevaluate the risk analysis and contingency funding" at bounding box center [238, 331] width 330 height 15
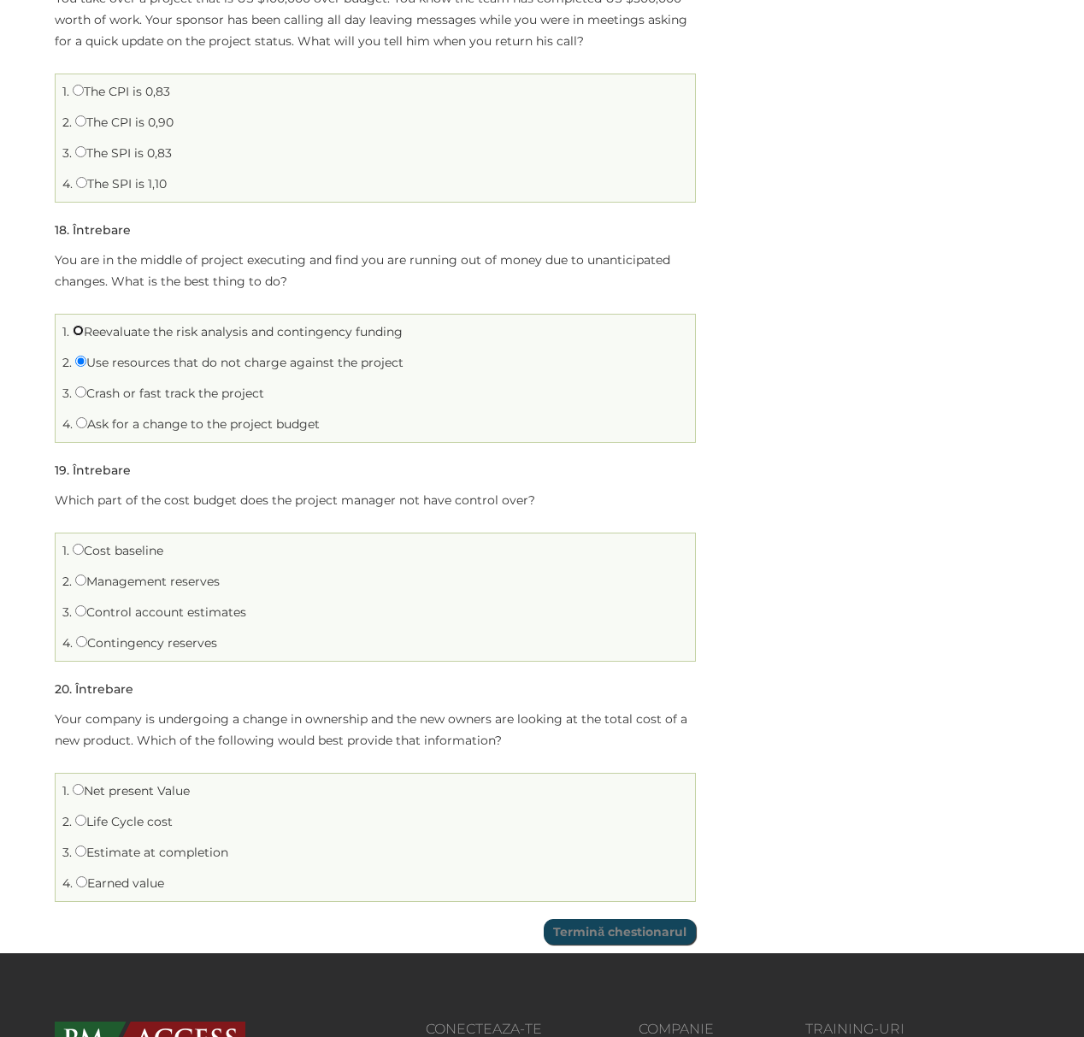
click at [84, 336] on input "Reevaluate the risk analysis and contingency funding" at bounding box center [78, 330] width 11 height 11
radio input "true"
click at [101, 589] on label "Management reserves" at bounding box center [147, 580] width 144 height 15
click at [86, 585] on input "Management reserves" at bounding box center [80, 579] width 11 height 11
radio input "true"
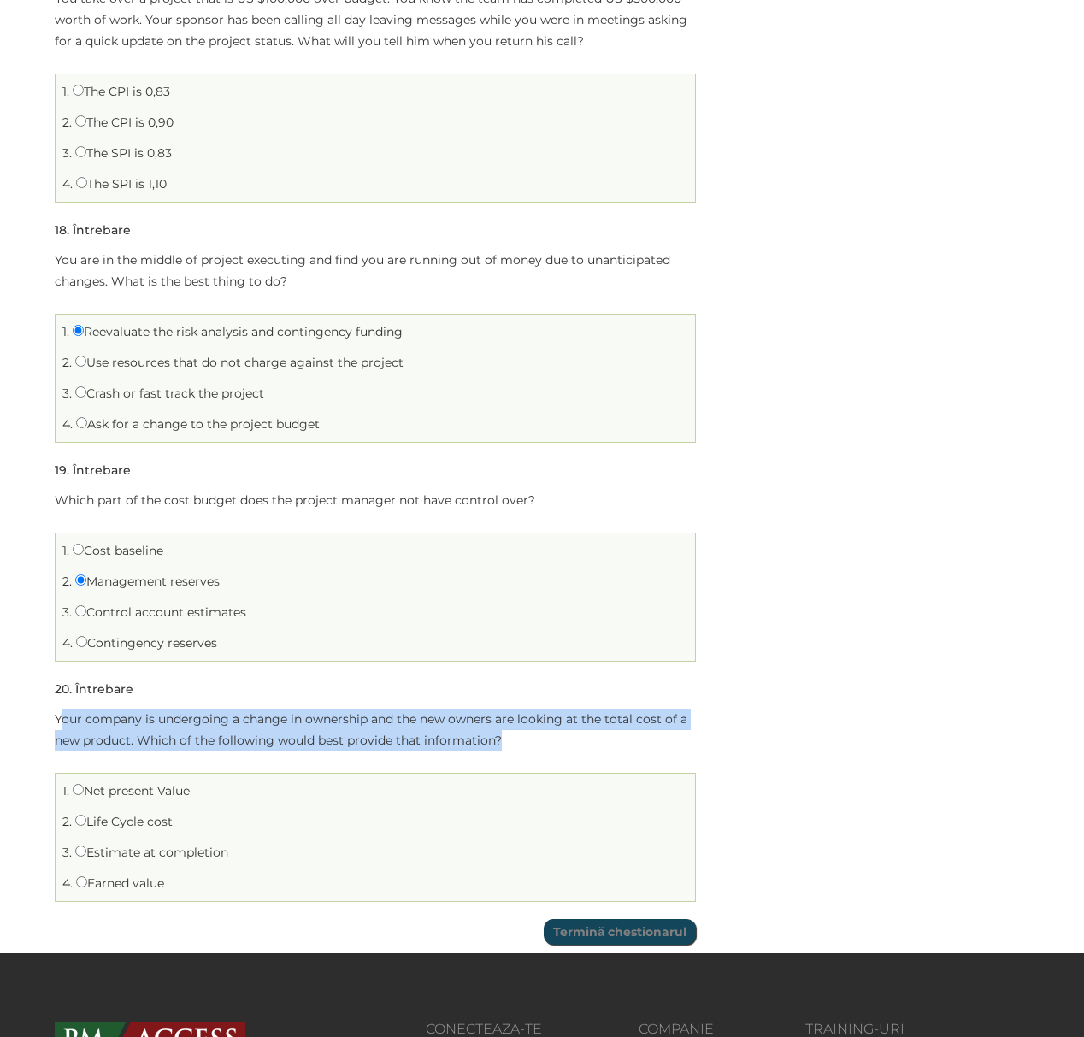
drag, startPoint x: 63, startPoint y: 726, endPoint x: 533, endPoint y: 750, distance: 470.7
click at [533, 750] on p "Your company is undergoing a change in ownership and the new owners are looking…" at bounding box center [375, 730] width 641 height 43
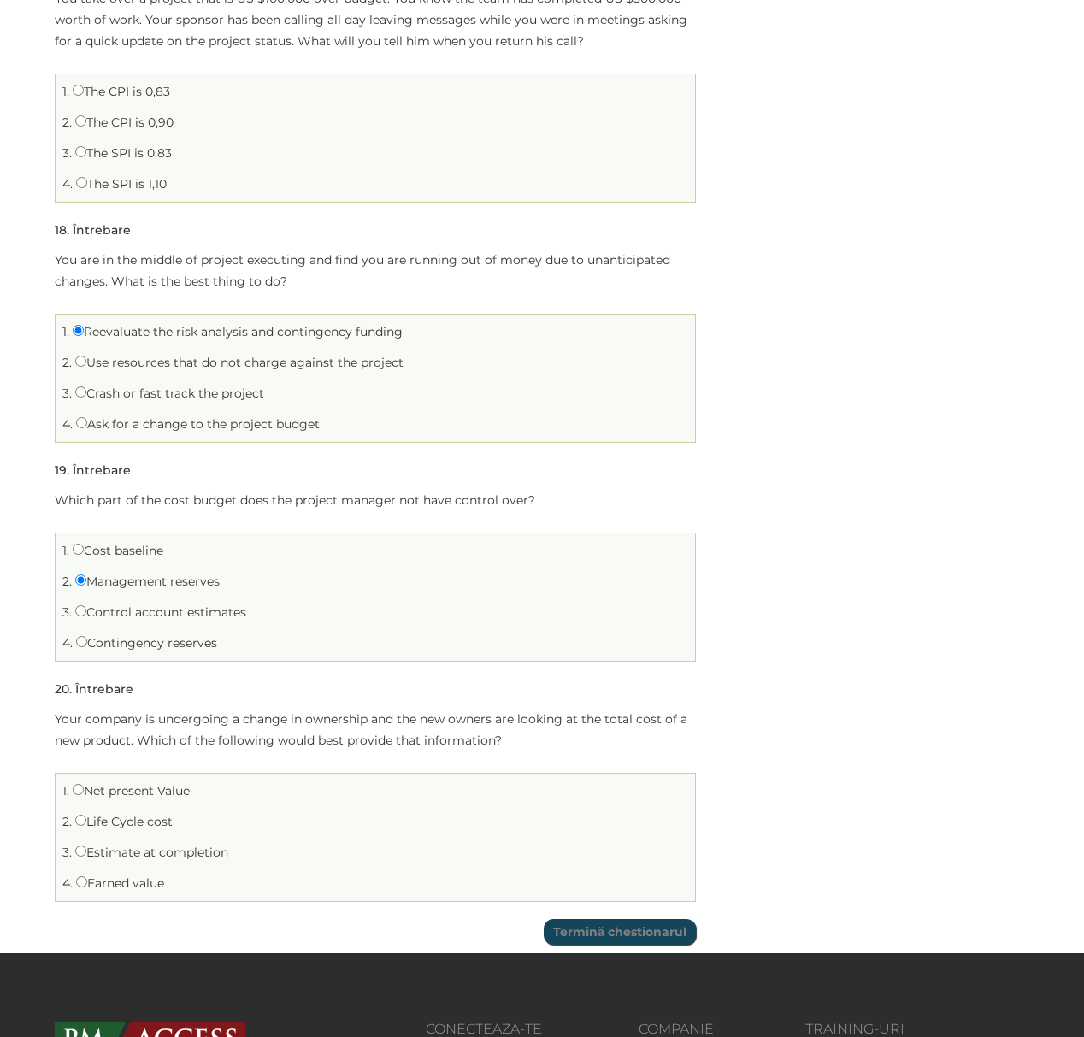
click at [145, 829] on label "Life Cycle cost" at bounding box center [123, 821] width 97 height 15
click at [86, 826] on input "Life Cycle cost" at bounding box center [80, 820] width 11 height 11
radio input "true"
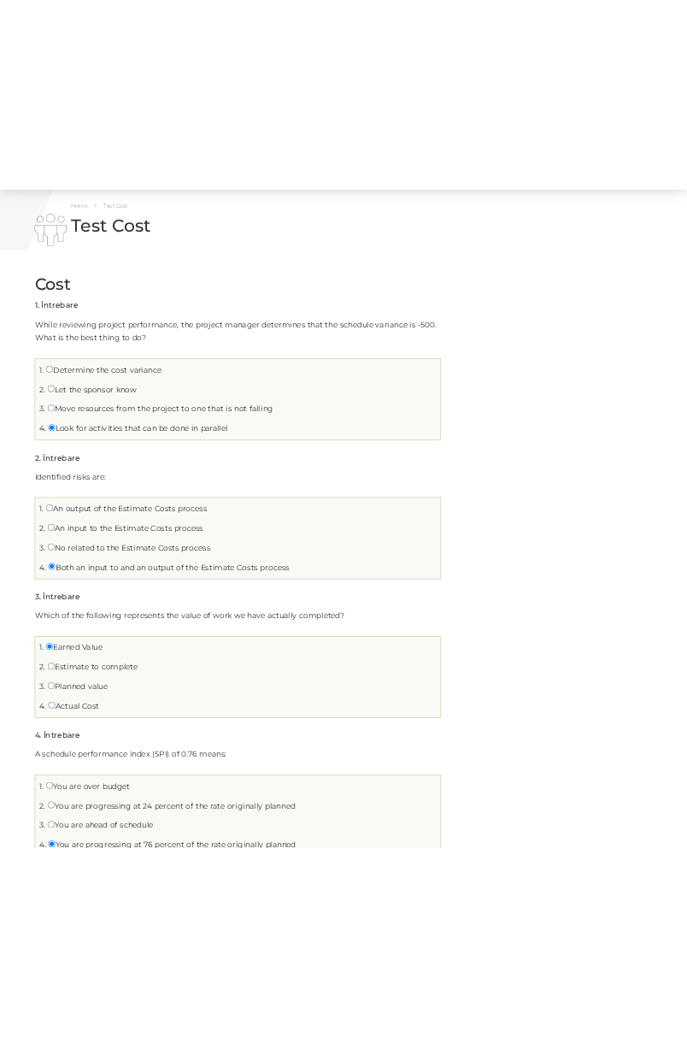
scroll to position [0, 0]
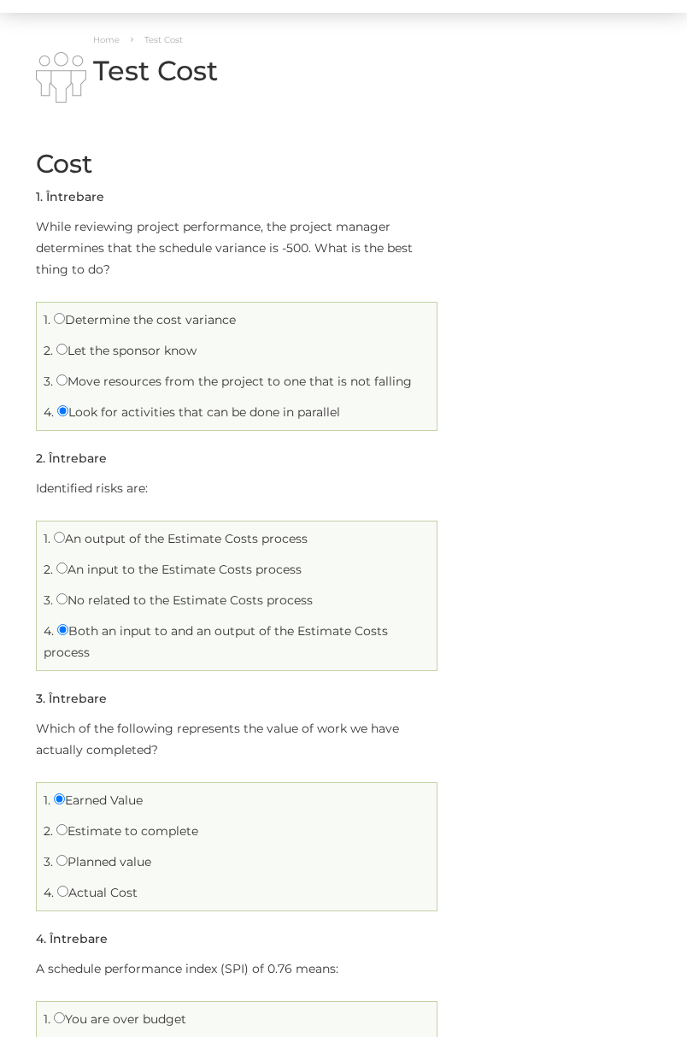
scroll to position [114, 0]
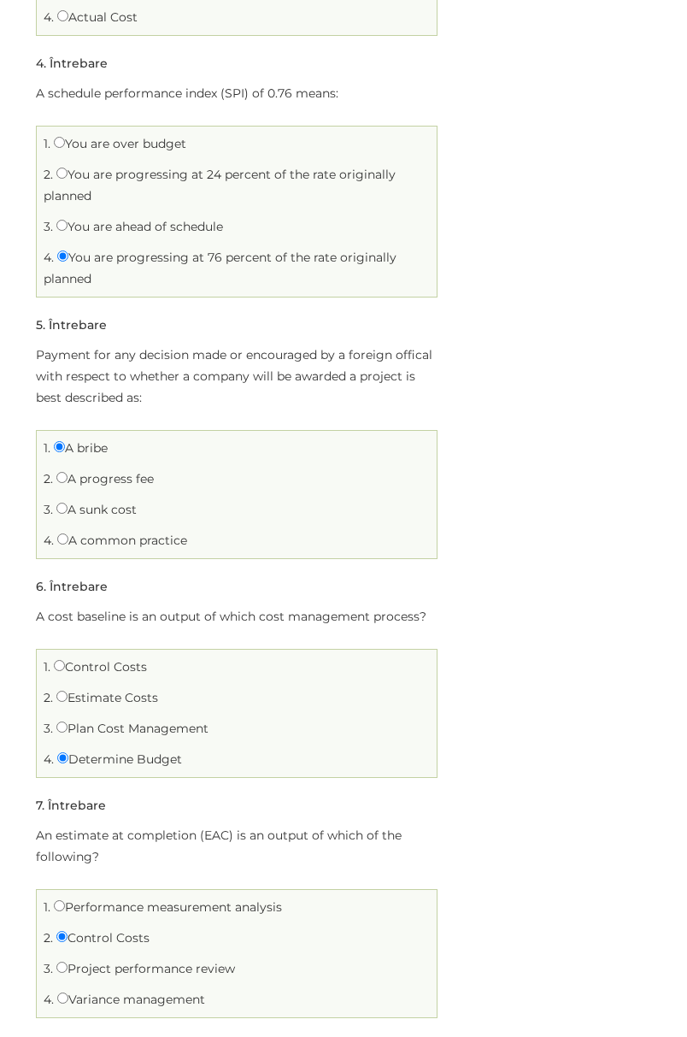
scroll to position [1026, 0]
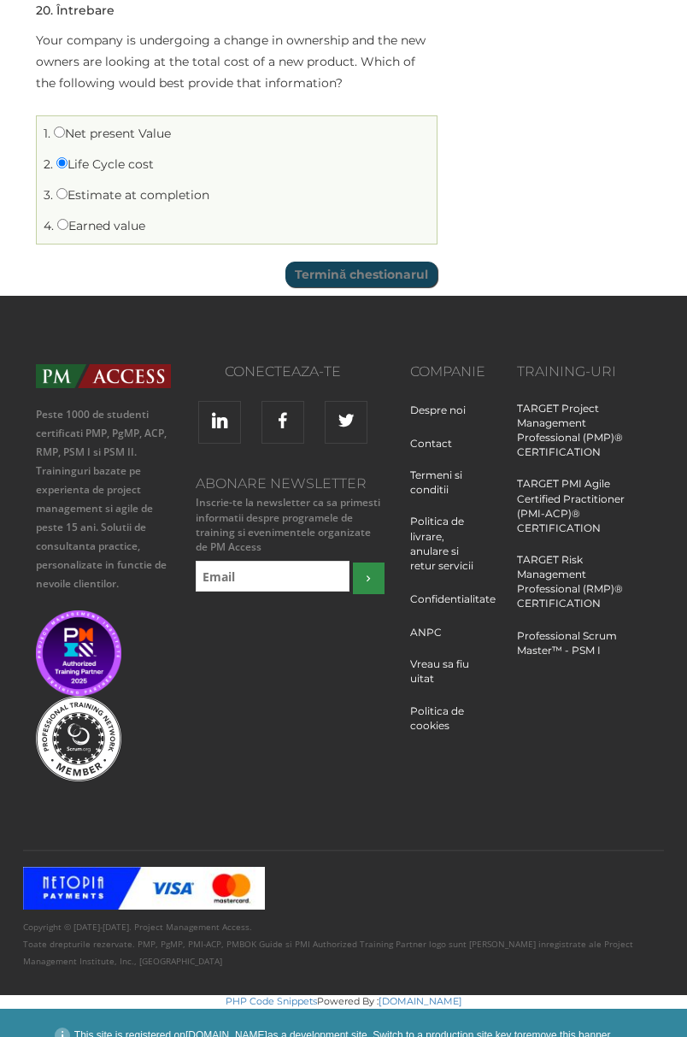
scroll to position [5078, 0]
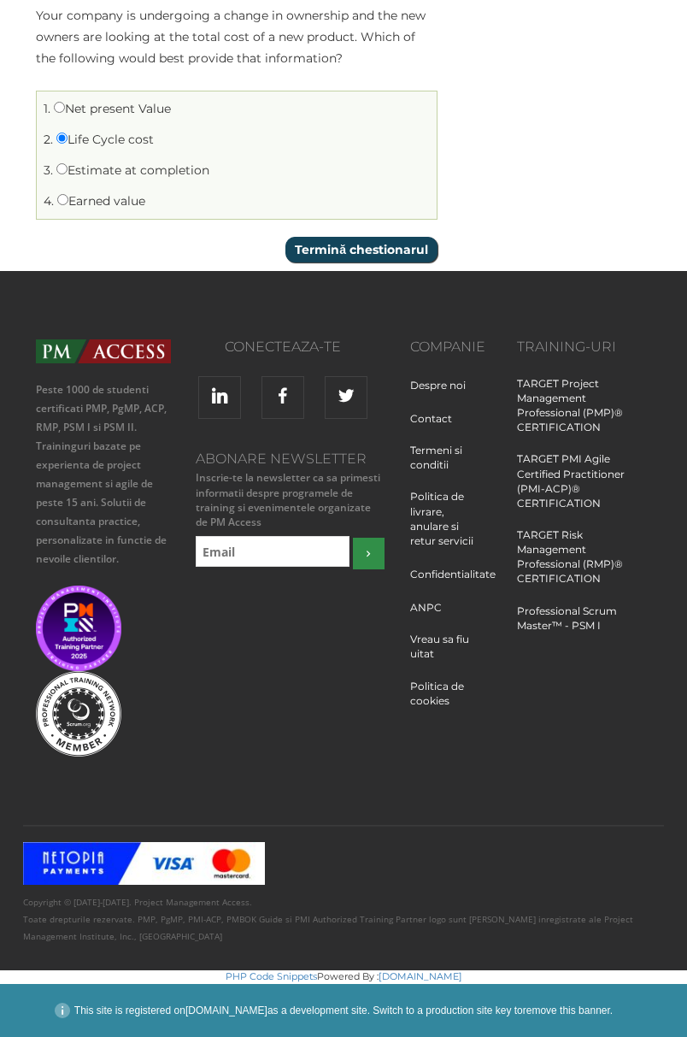
click at [384, 255] on input "Termină chestionarul" at bounding box center [361, 250] width 152 height 26
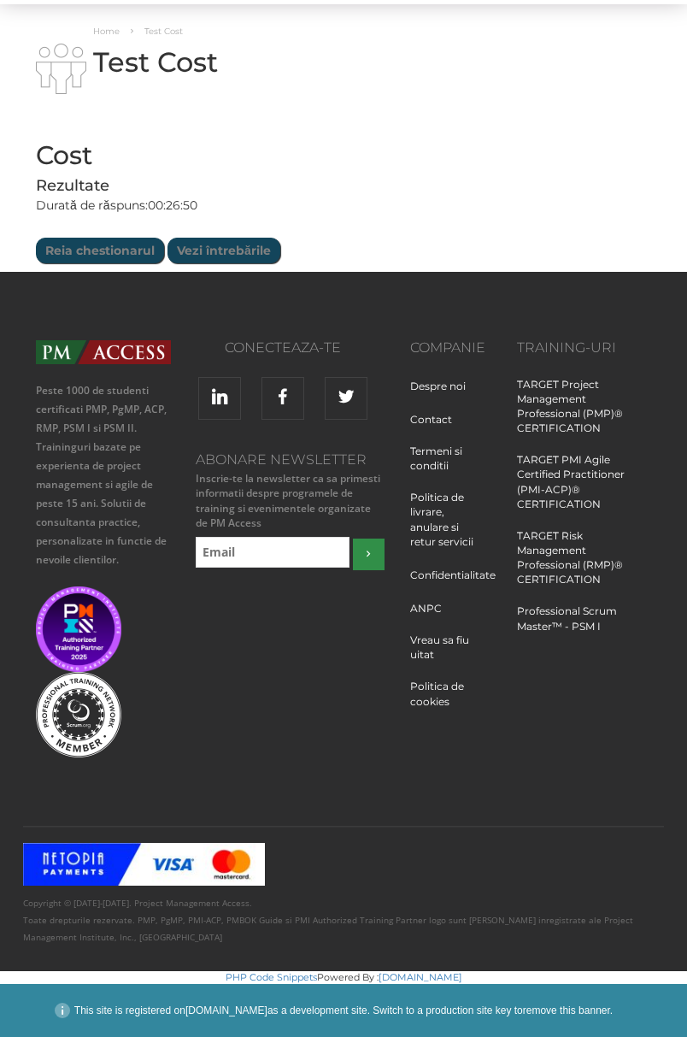
scroll to position [66, 0]
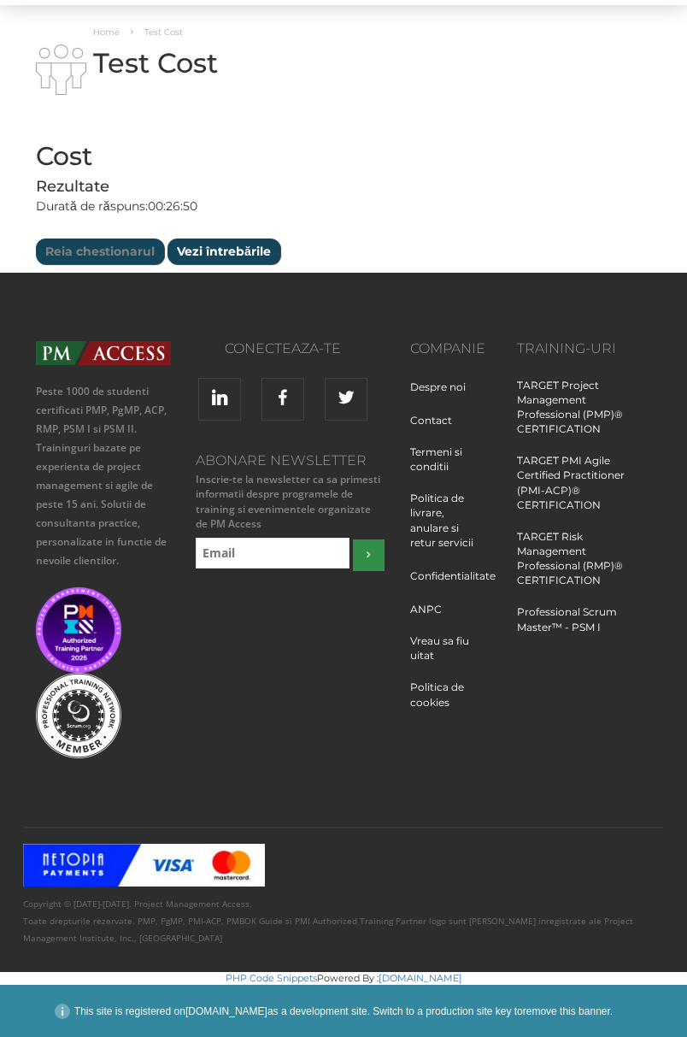
click at [209, 246] on input "Vezi întrebările" at bounding box center [224, 251] width 113 height 26
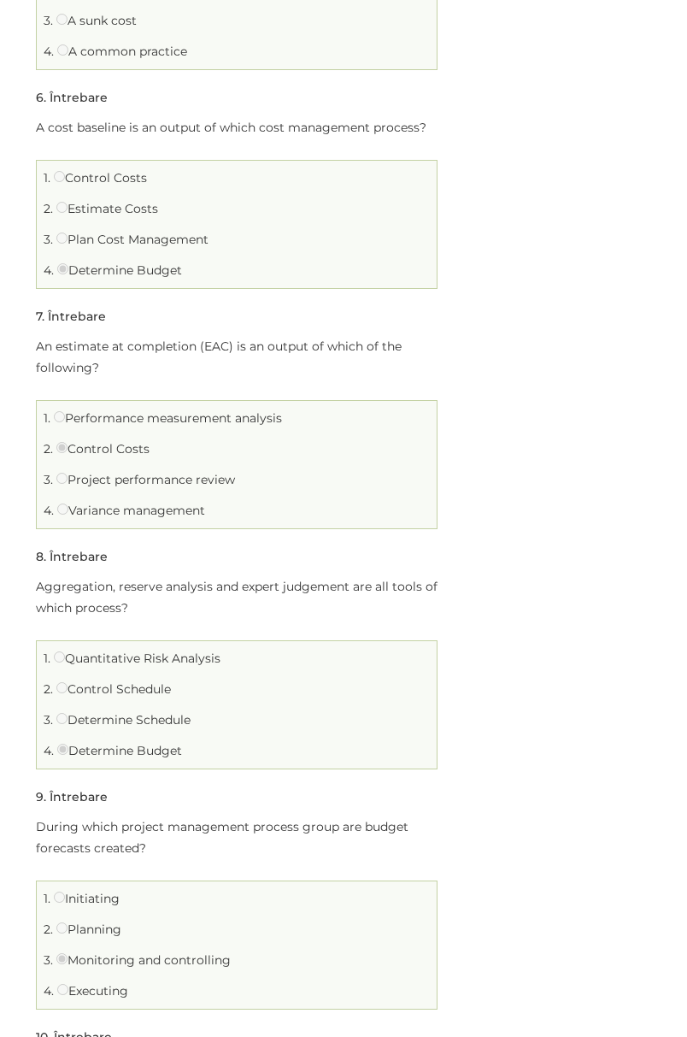
scroll to position [1547, 0]
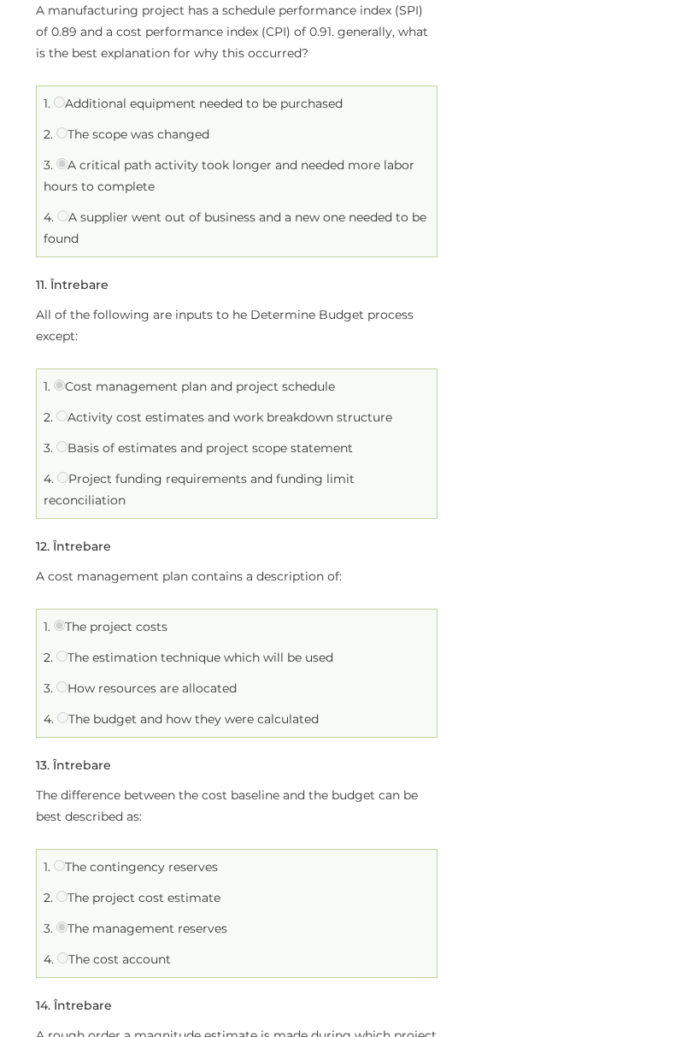
scroll to position [2687, 0]
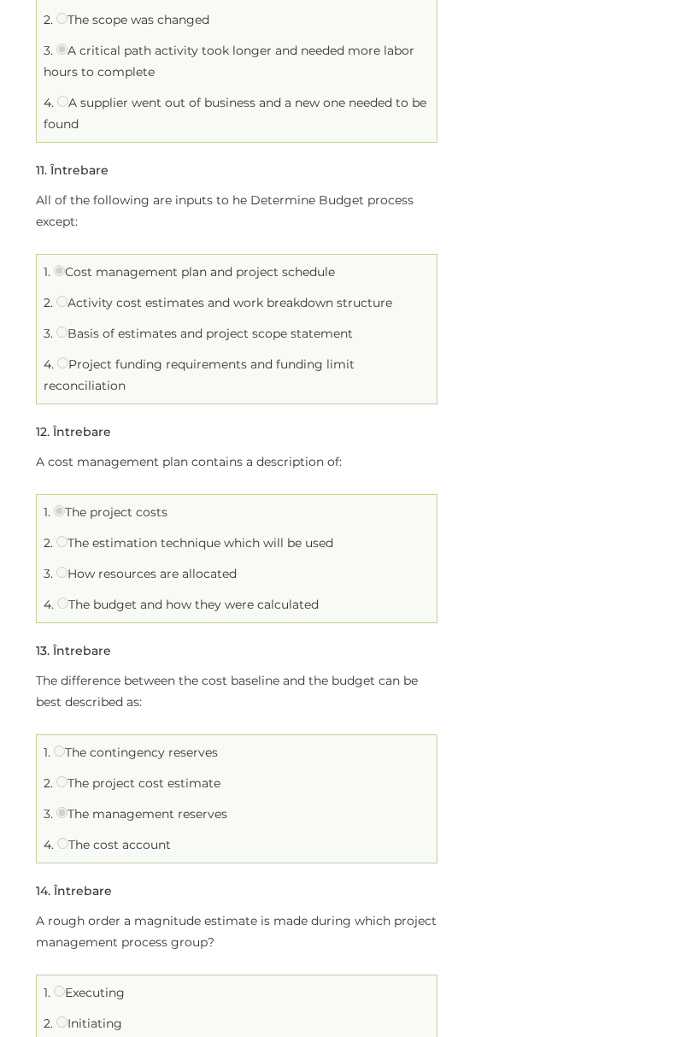
click at [592, 819] on div "Cost Limită de timp: 0 Rezumat chestionar 0 din 20 întrebări finalizate Întrebă…" at bounding box center [343, 107] width 641 height 5208
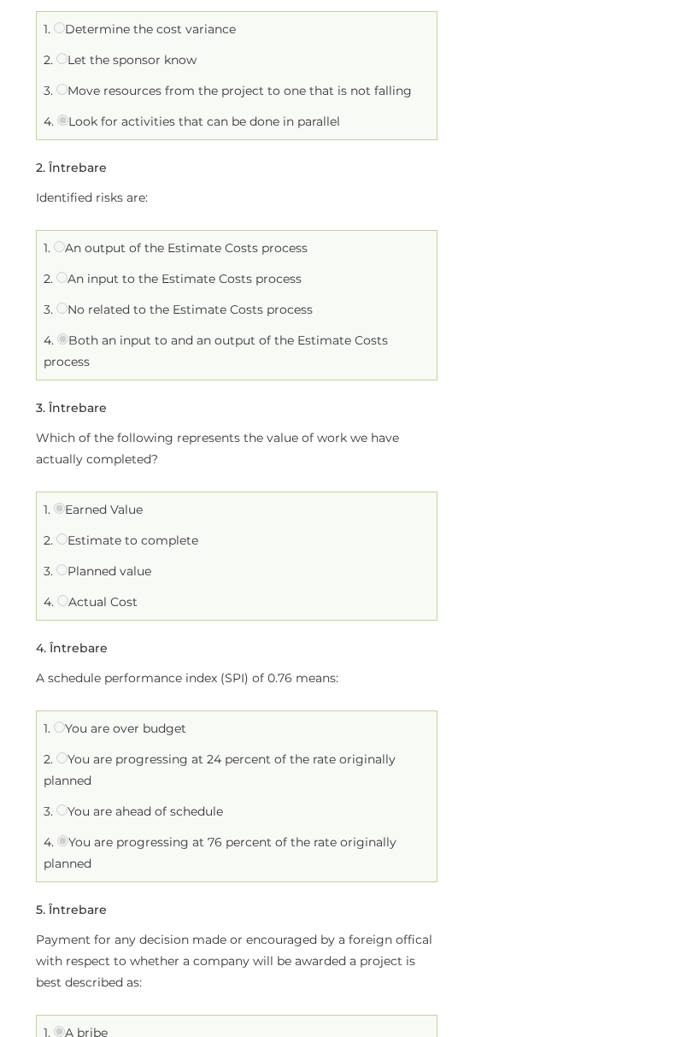
scroll to position [797, 0]
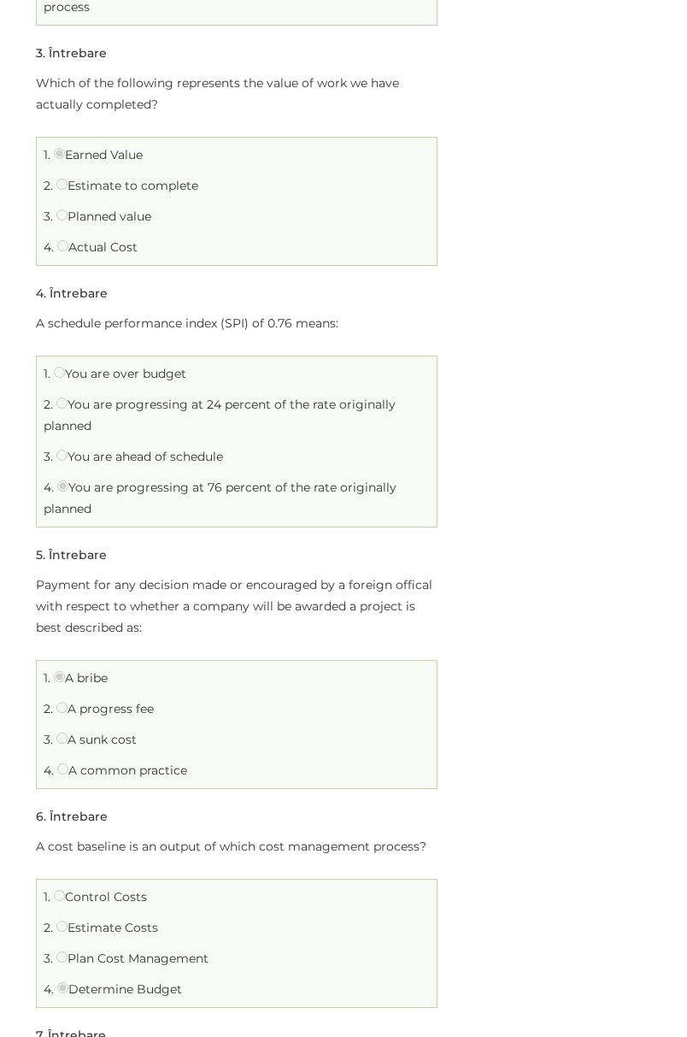
click at [425, 551] on li "Întrebarea 5 din 20 5 . Întrebare Payment for any decision made or encouraged b…" at bounding box center [237, 666] width 402 height 244
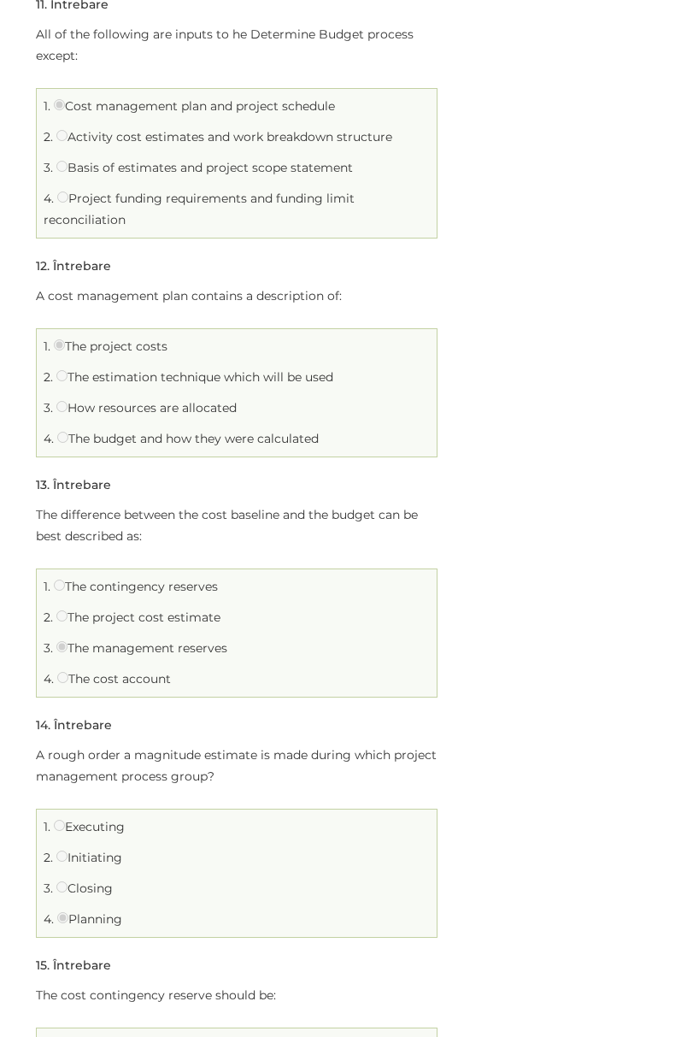
scroll to position [2962, 0]
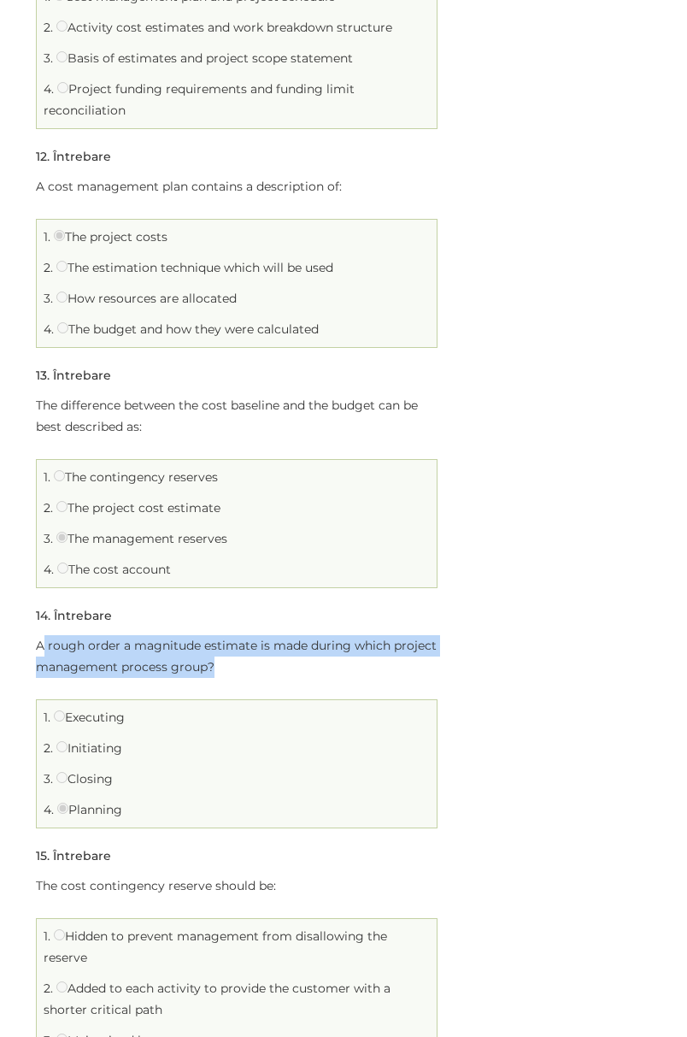
drag, startPoint x: 42, startPoint y: 644, endPoint x: 226, endPoint y: 681, distance: 187.6
click at [226, 678] on p "A rough order a magnitude estimate is made during which project management proc…" at bounding box center [237, 656] width 402 height 43
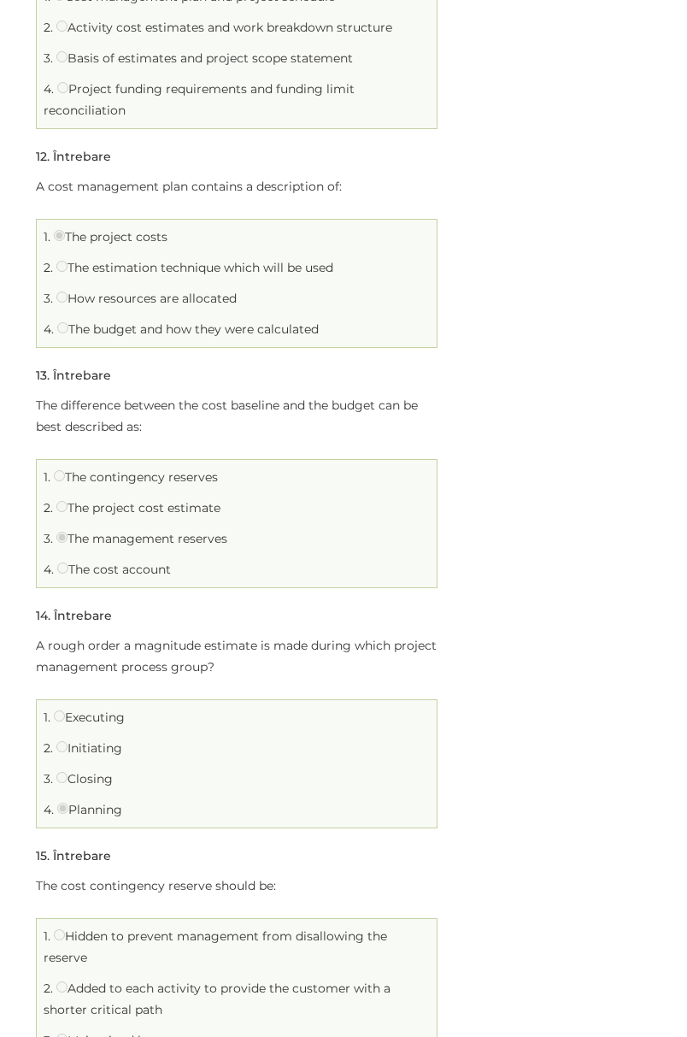
click at [86, 752] on label "Initiating" at bounding box center [89, 747] width 66 height 15
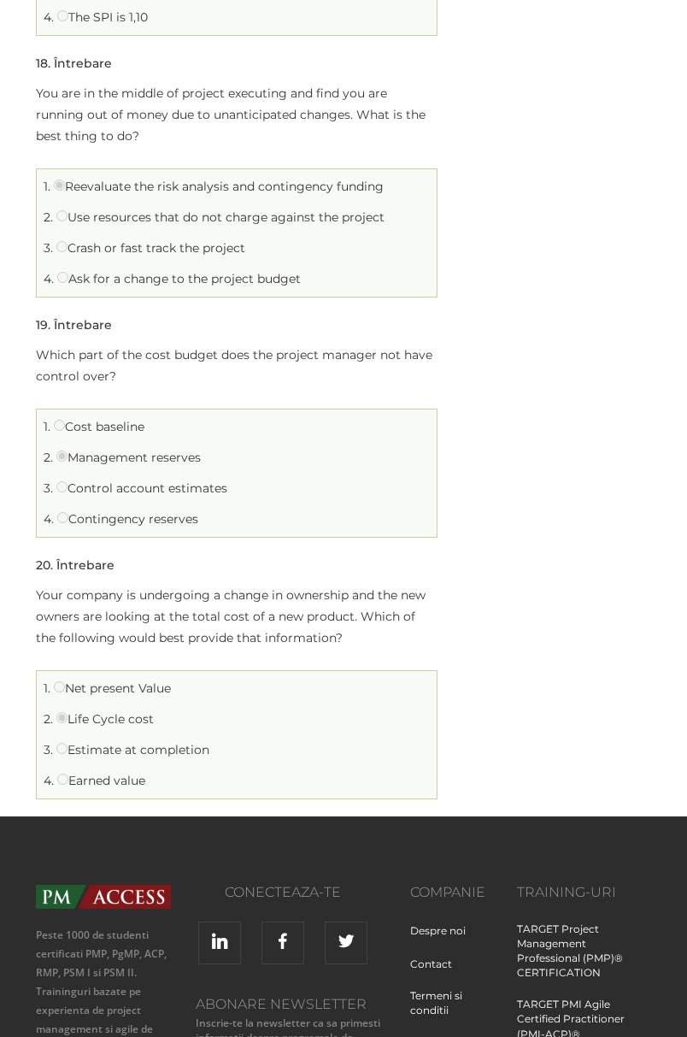
scroll to position [4330, 0]
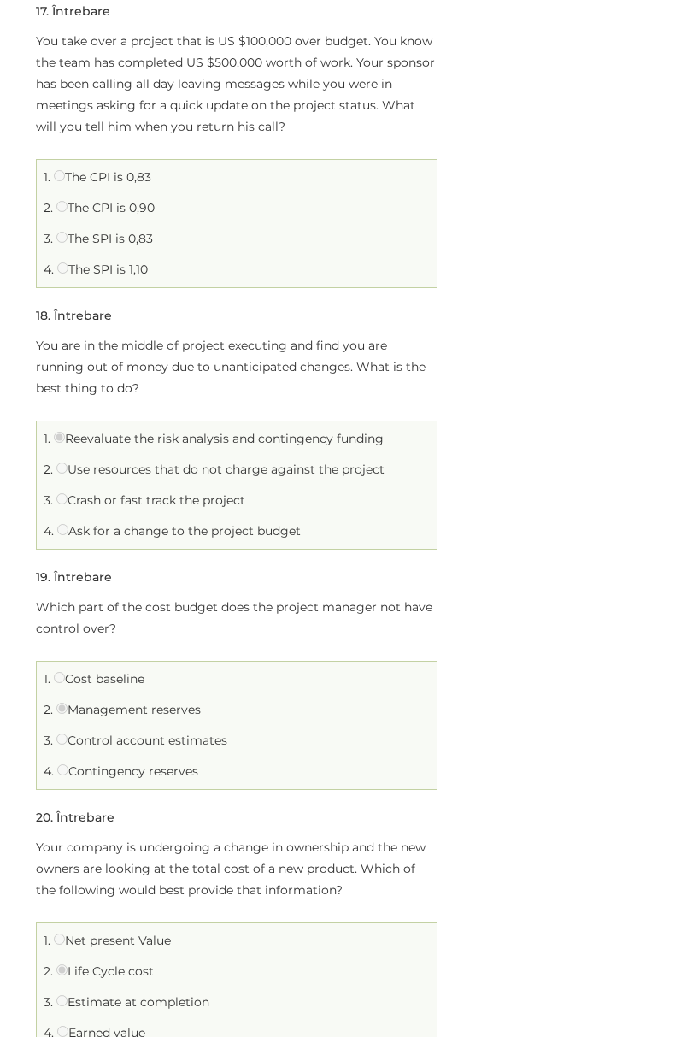
click at [369, 623] on p "Which part of the cost budget does the project manager not have control over?" at bounding box center [237, 618] width 402 height 43
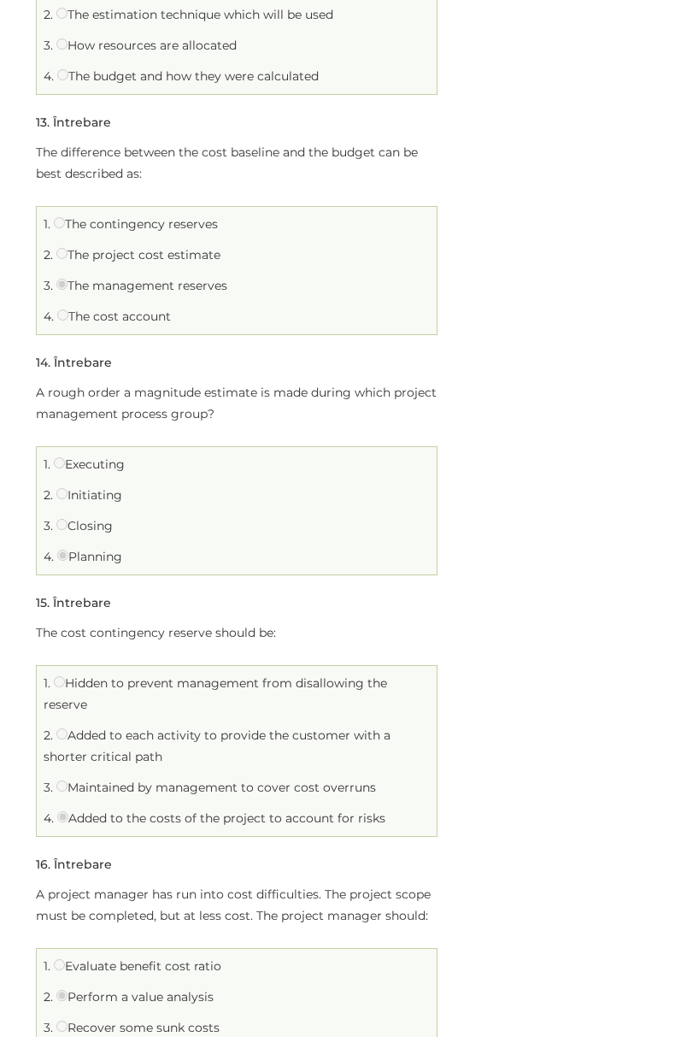
scroll to position [3191, 0]
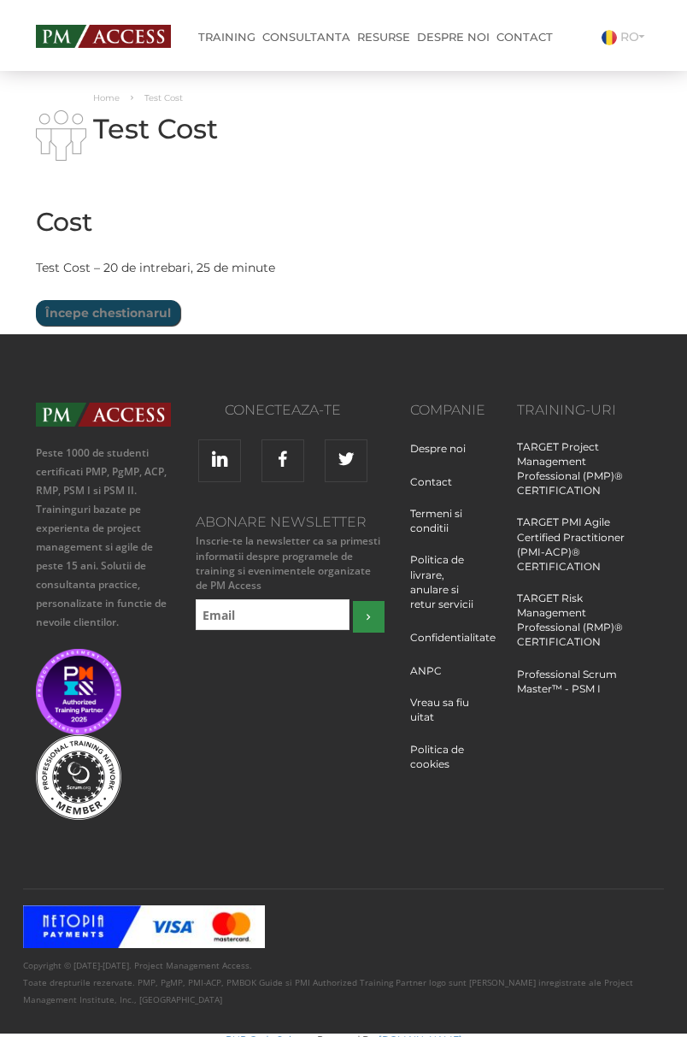
click at [445, 197] on div "Cost Limită de timp: 0 Rezumat chestionar 0 din 20 întrebări finalizate Întrebă…" at bounding box center [236, 263] width 427 height 144
